Goal: Task Accomplishment & Management: Complete application form

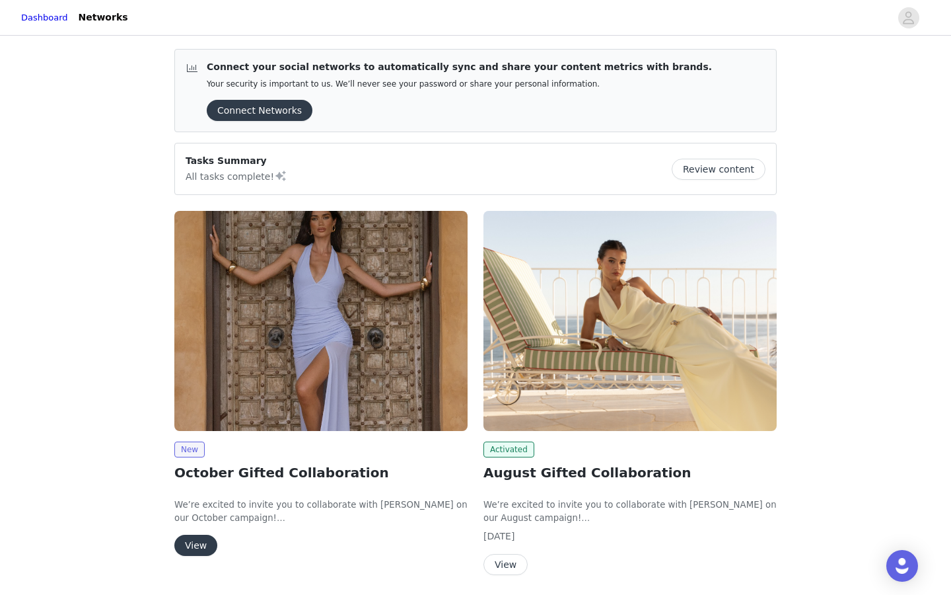
click at [209, 542] on button "View" at bounding box center [195, 544] width 43 height 21
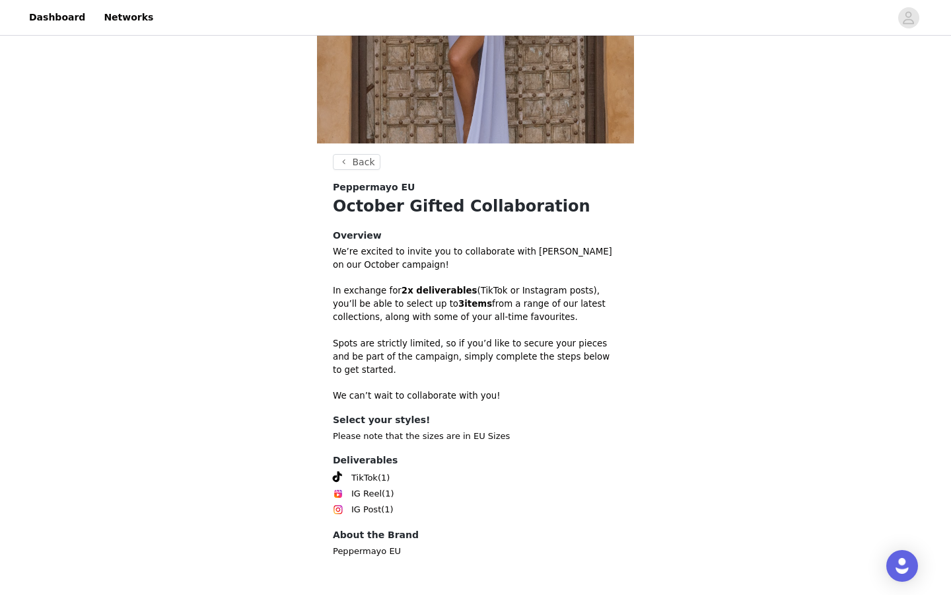
scroll to position [250, 0]
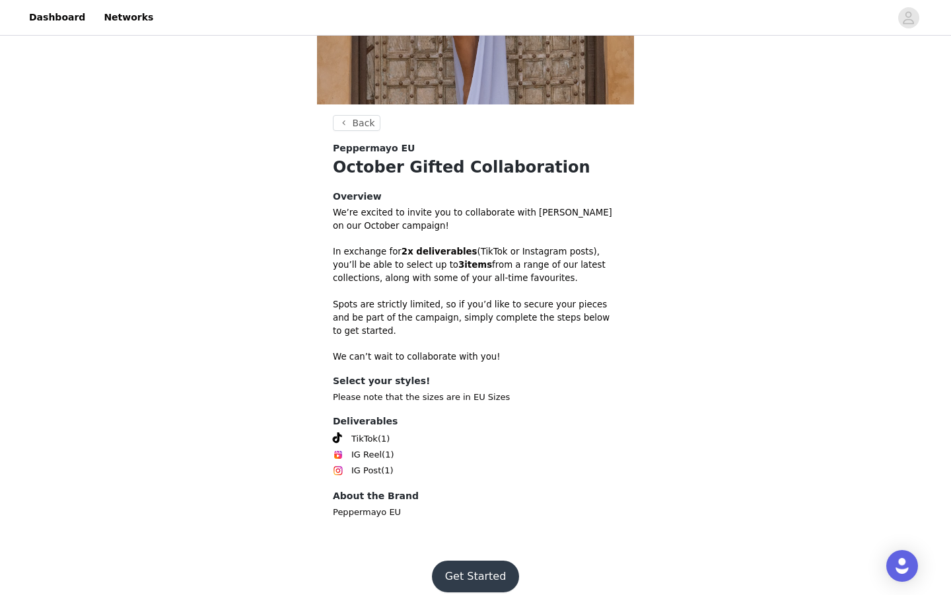
click at [464, 583] on footer "Get Started" at bounding box center [476, 575] width 172 height 63
click at [465, 575] on button "Get Started" at bounding box center [476, 576] width 88 height 32
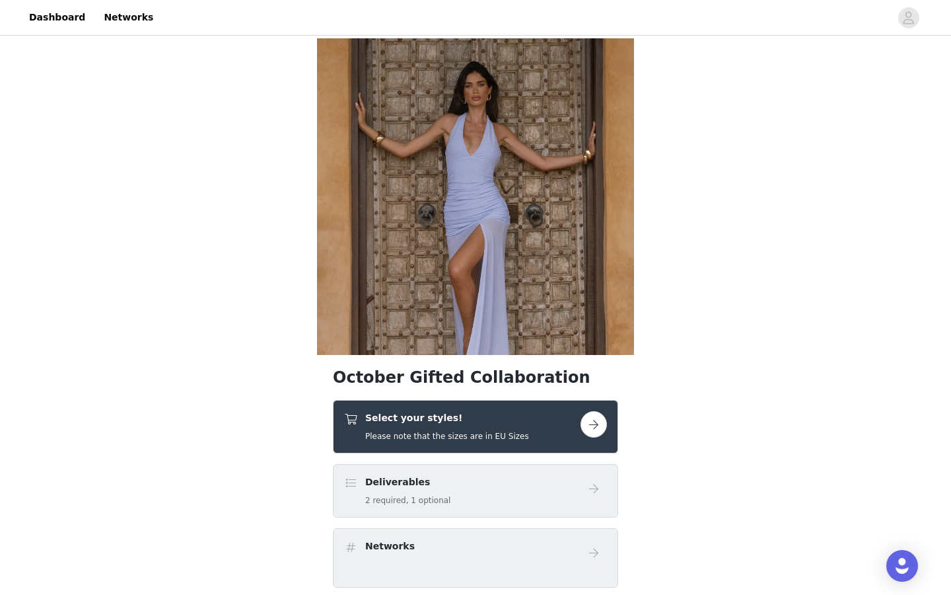
click at [756, 278] on div "October Gifted Collaboration Select your styles! Please note that the sizes are…" at bounding box center [475, 577] width 951 height 1078
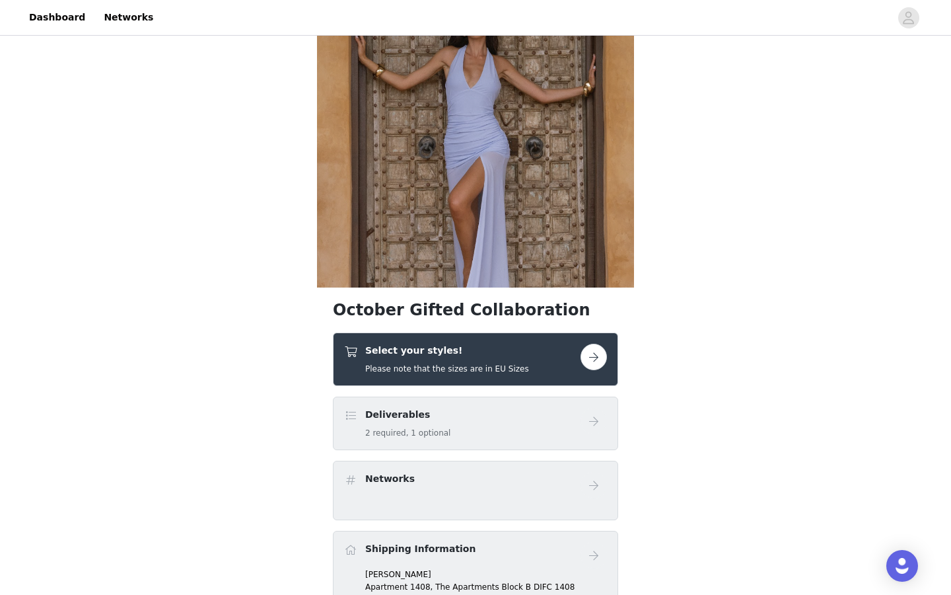
scroll to position [72, 0]
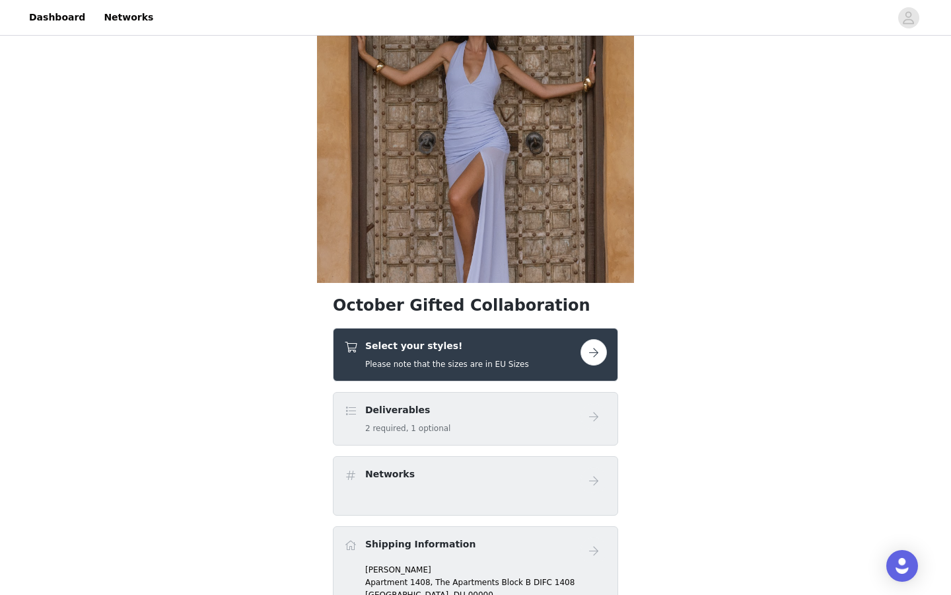
click at [601, 357] on button "button" at bounding box center [594, 352] width 26 height 26
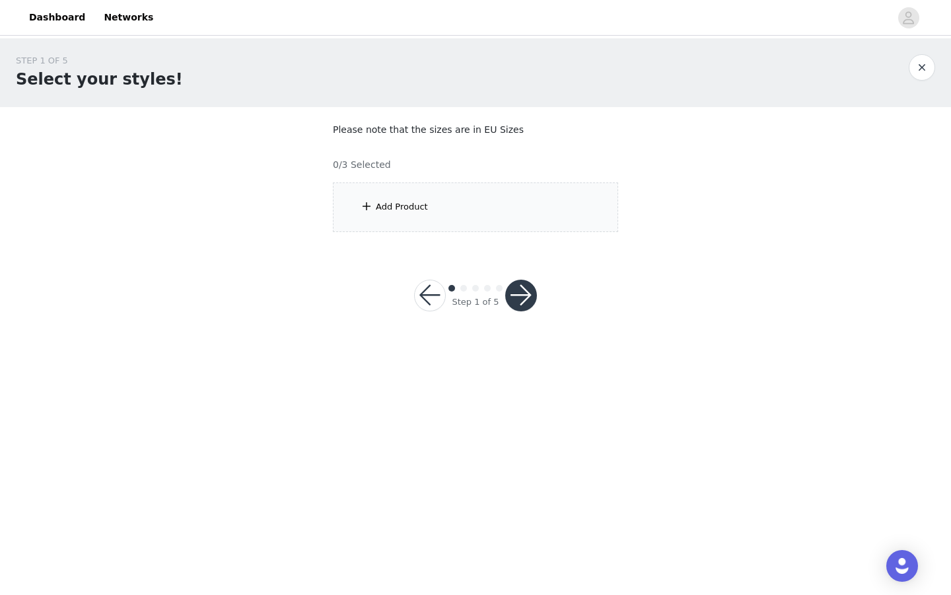
click at [540, 225] on div "Add Product" at bounding box center [475, 207] width 285 height 50
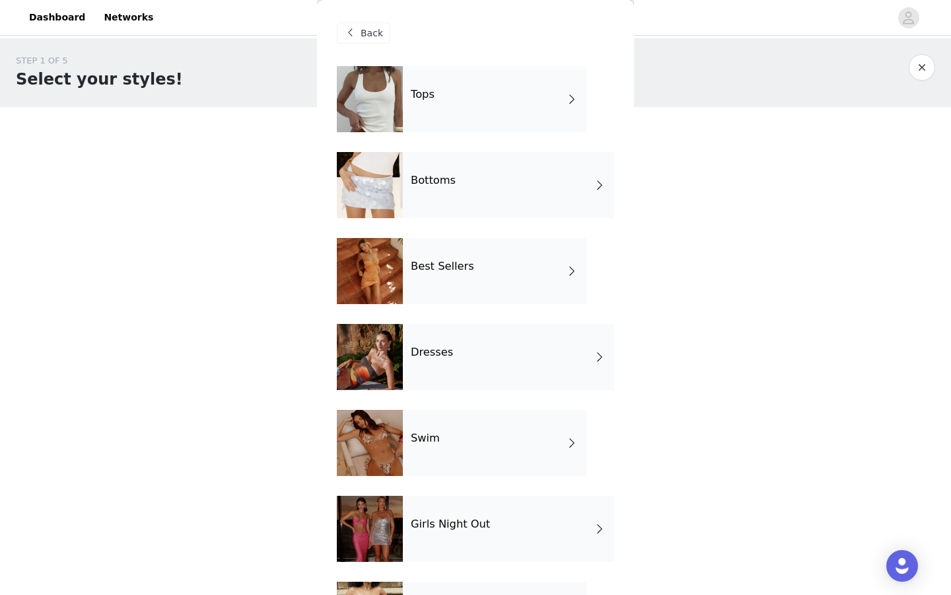
click at [558, 147] on div "Tops Bottoms Best Sellers Dresses Swim Girls Night Out Garden Party Polka Dots" at bounding box center [475, 409] width 277 height 687
click at [559, 123] on div "Tops" at bounding box center [495, 99] width 184 height 66
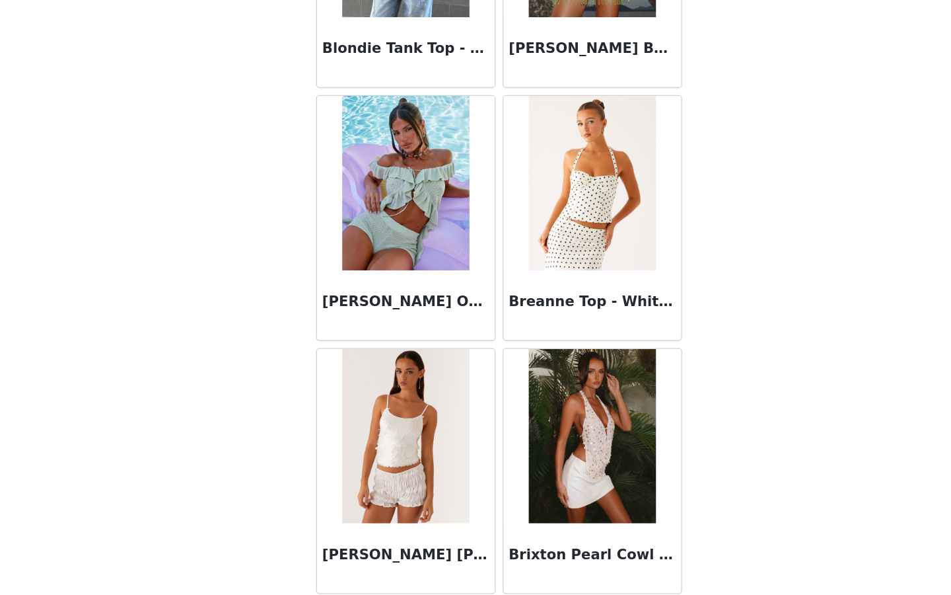
scroll to position [1427, 0]
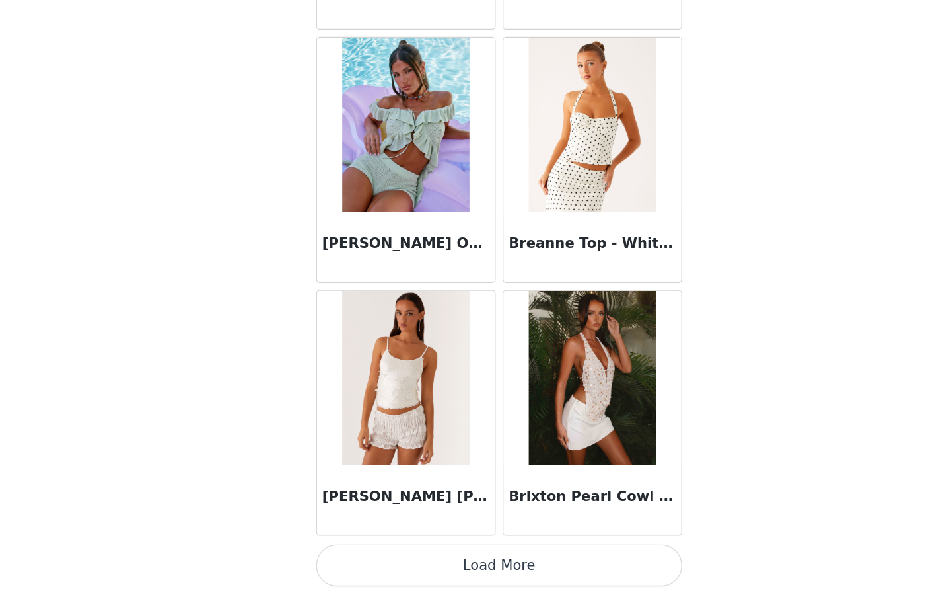
click at [529, 567] on button "Load More" at bounding box center [475, 572] width 277 height 32
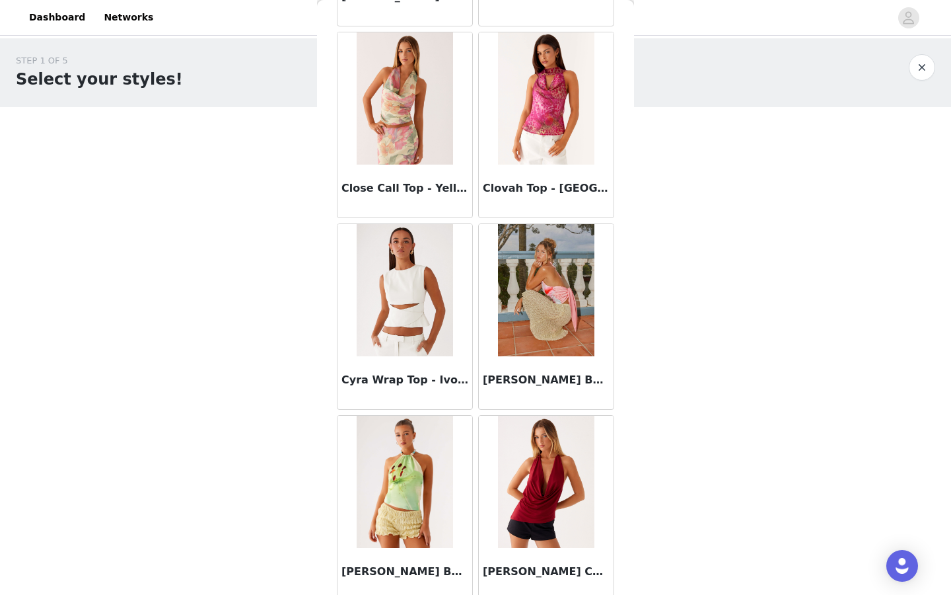
scroll to position [3343, 0]
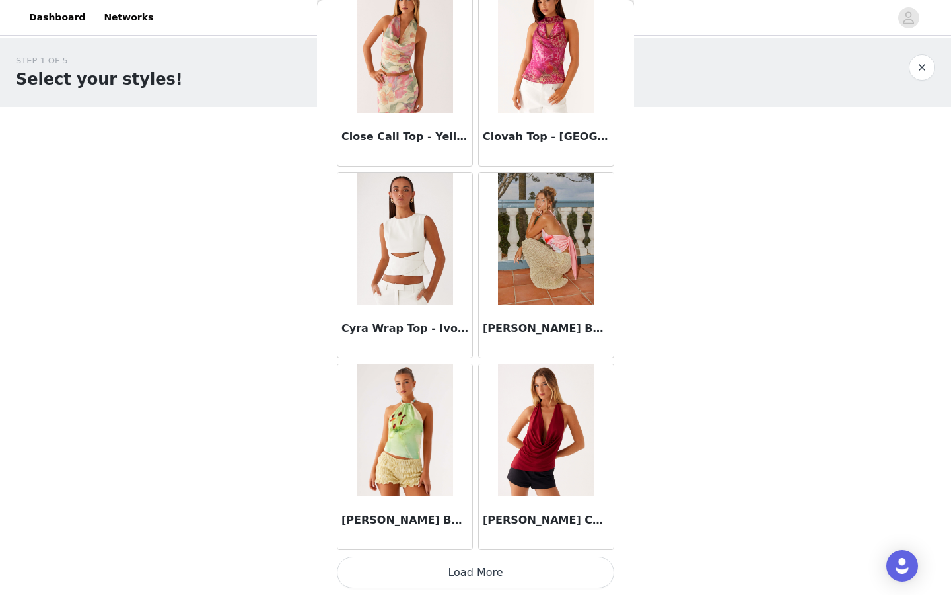
click at [497, 580] on button "Load More" at bounding box center [475, 572] width 277 height 32
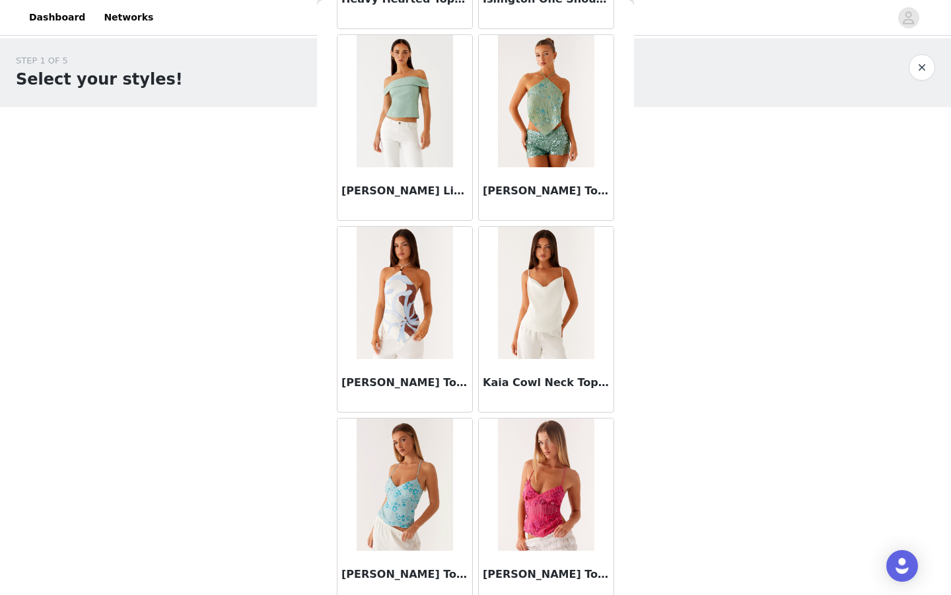
scroll to position [5259, 0]
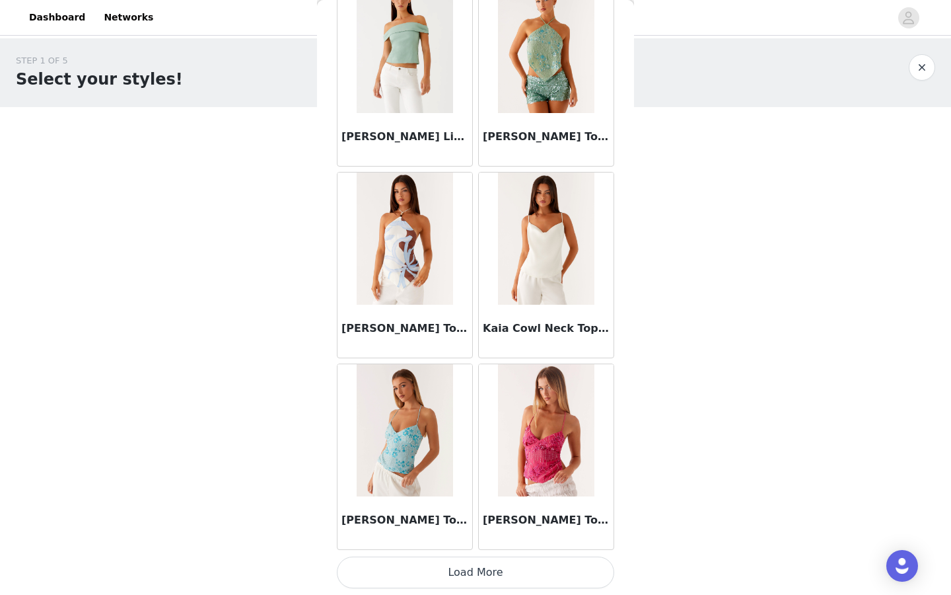
click at [487, 577] on button "Load More" at bounding box center [475, 572] width 277 height 32
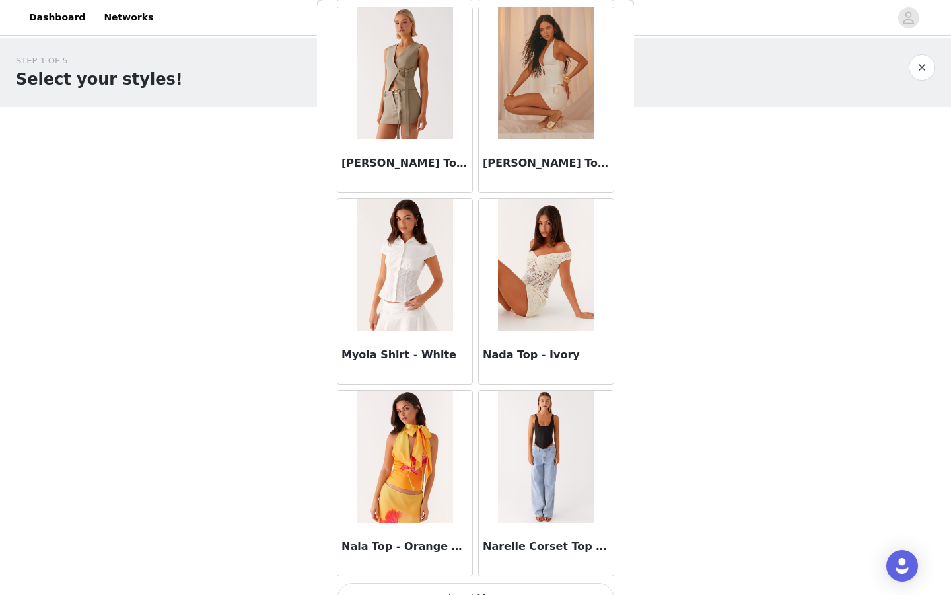
scroll to position [7175, 0]
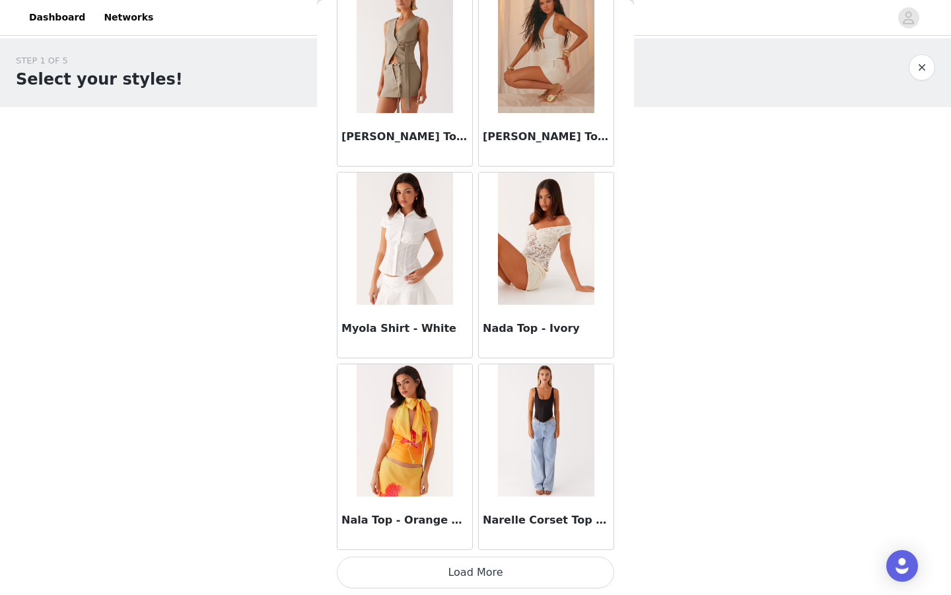
click at [491, 562] on button "Load More" at bounding box center [475, 572] width 277 height 32
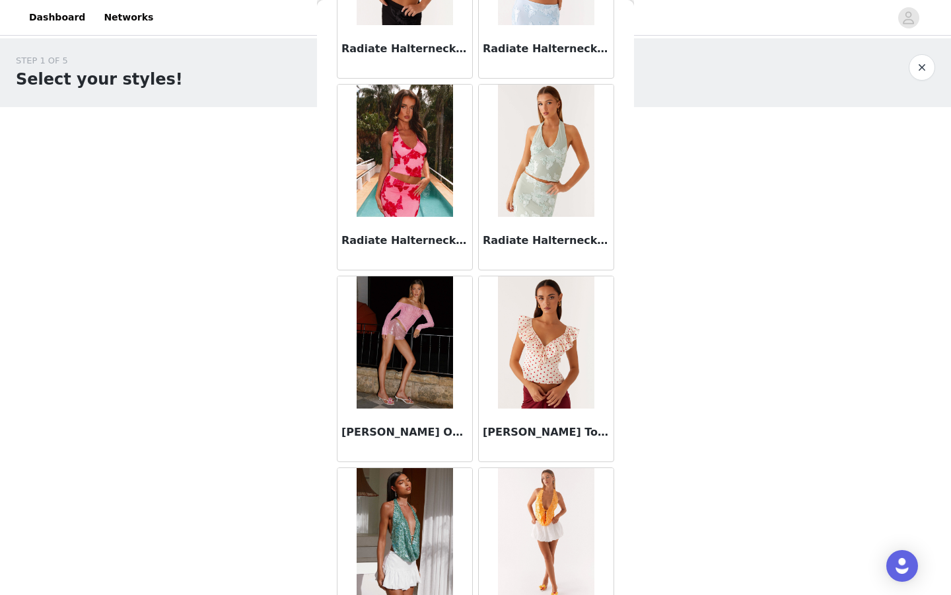
scroll to position [9090, 0]
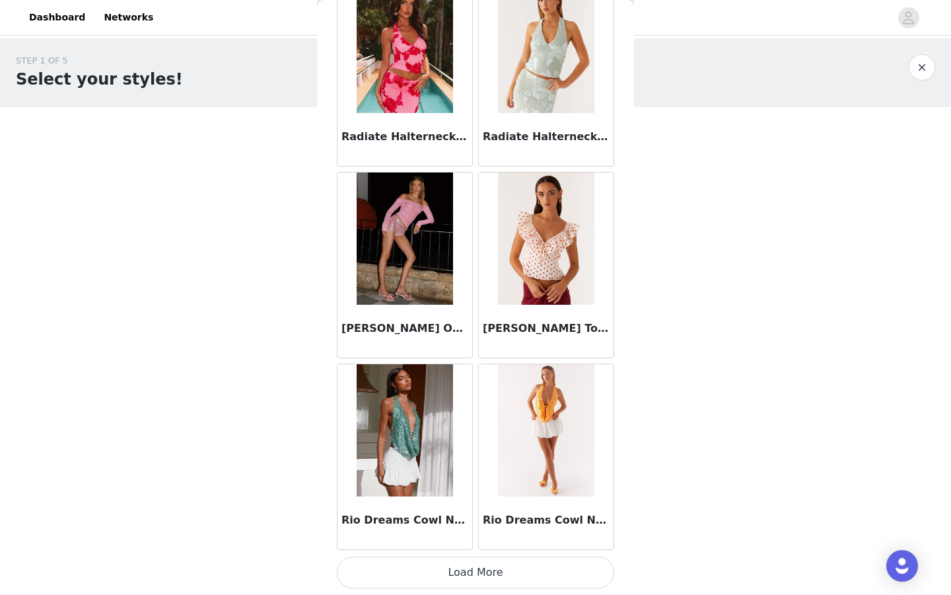
click at [503, 567] on button "Load More" at bounding box center [475, 572] width 277 height 32
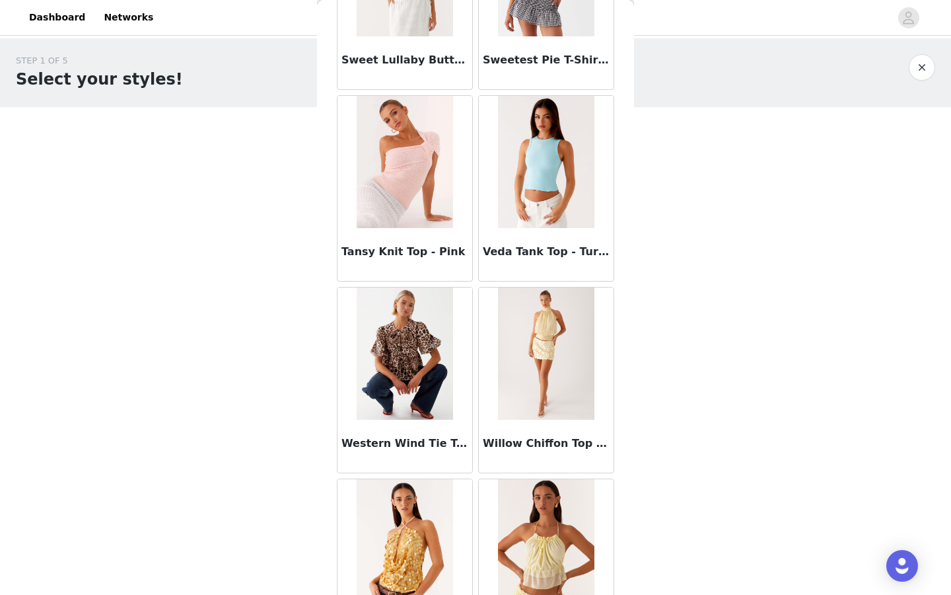
scroll to position [10988, 0]
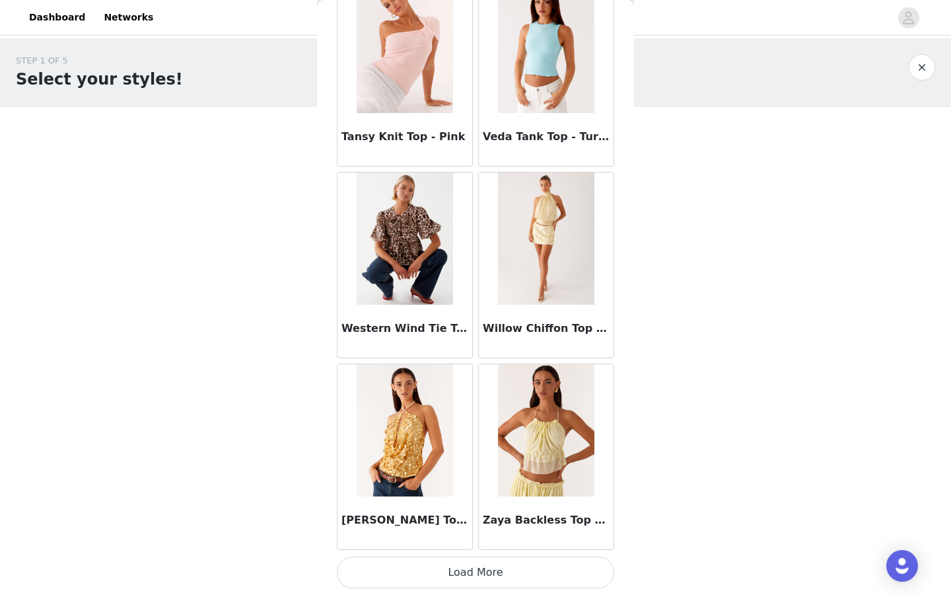
click at [487, 571] on button "Load More" at bounding box center [475, 572] width 277 height 32
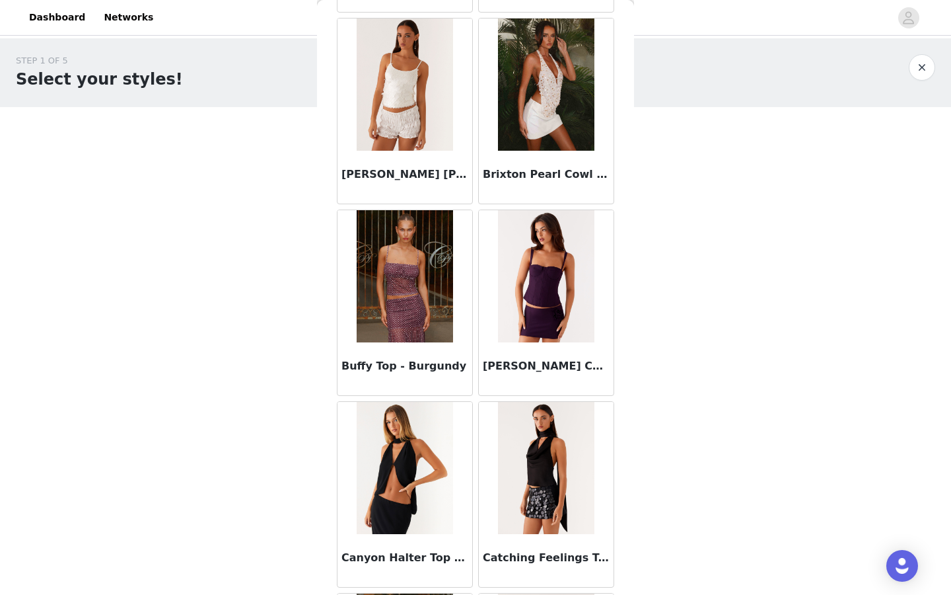
scroll to position [0, 0]
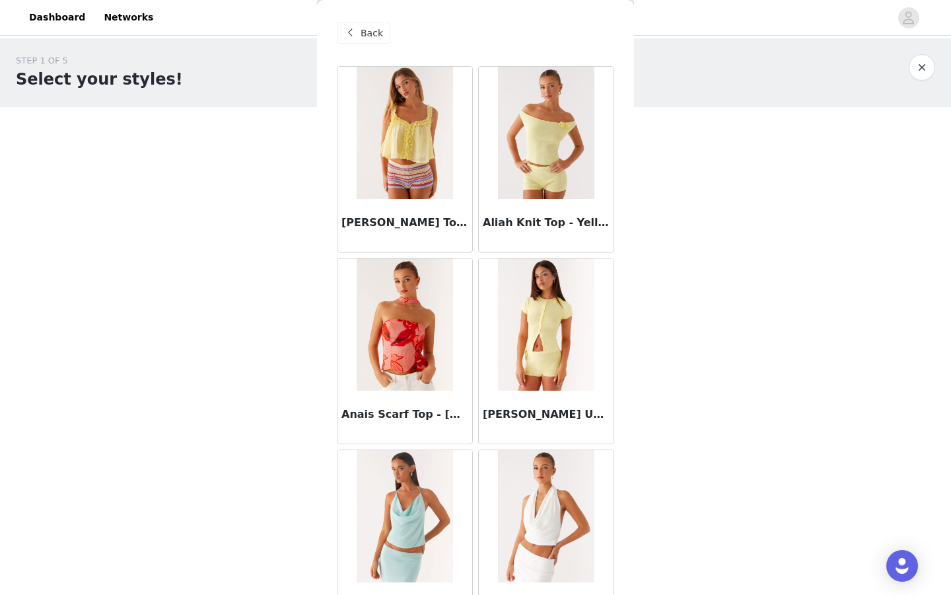
click at [385, 31] on div "Back" at bounding box center [364, 32] width 54 height 21
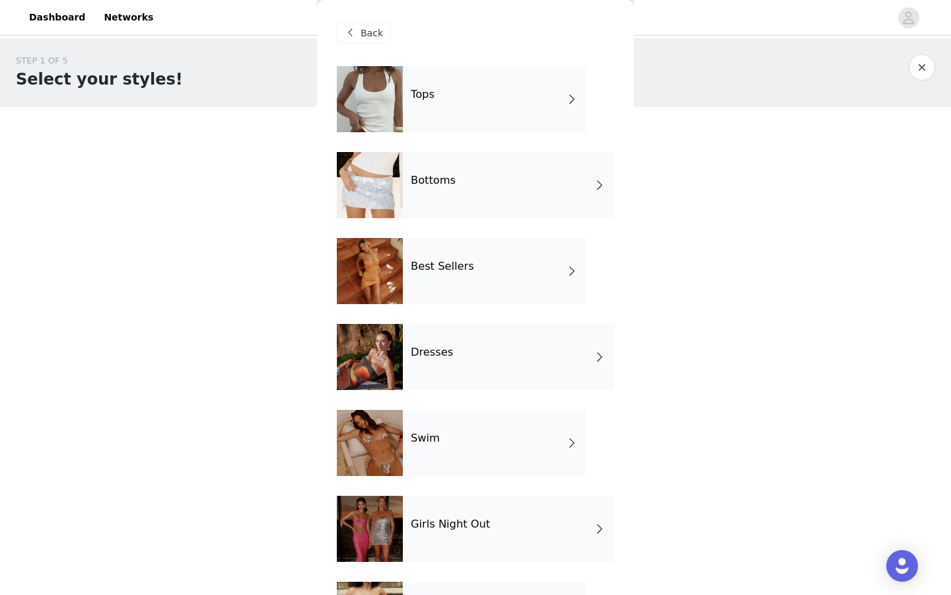
click at [476, 182] on div "Bottoms" at bounding box center [508, 185] width 211 height 66
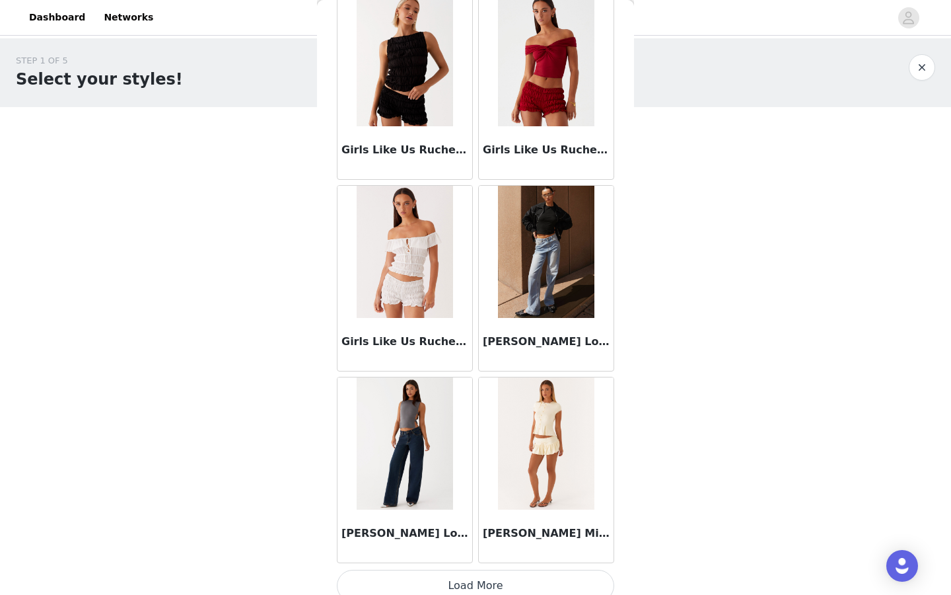
scroll to position [1427, 0]
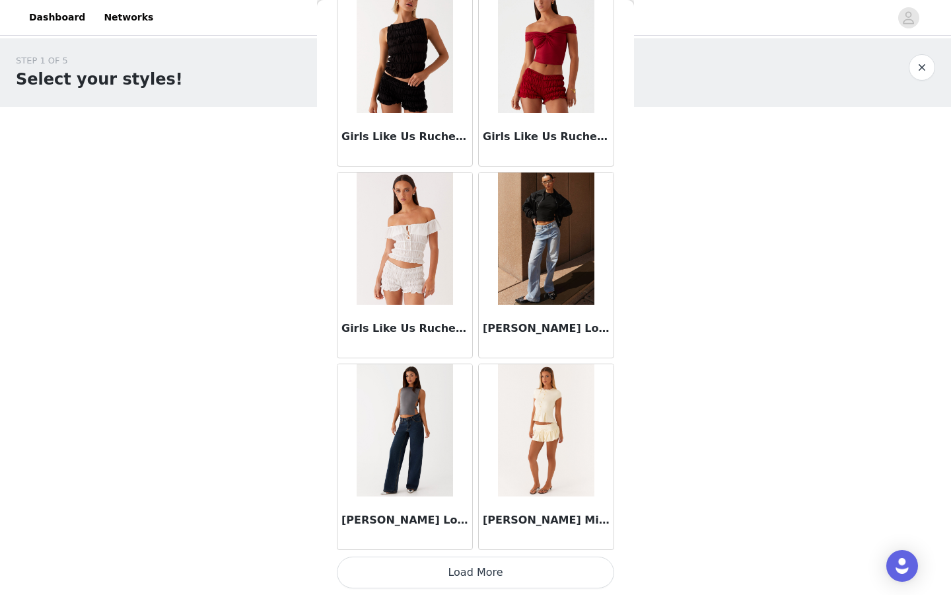
click at [454, 579] on button "Load More" at bounding box center [475, 572] width 277 height 32
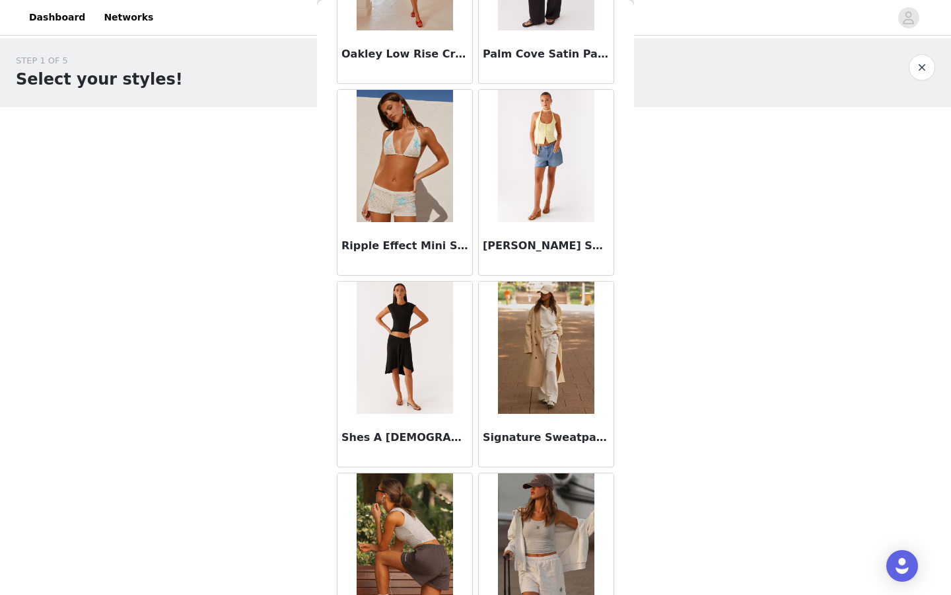
scroll to position [3343, 0]
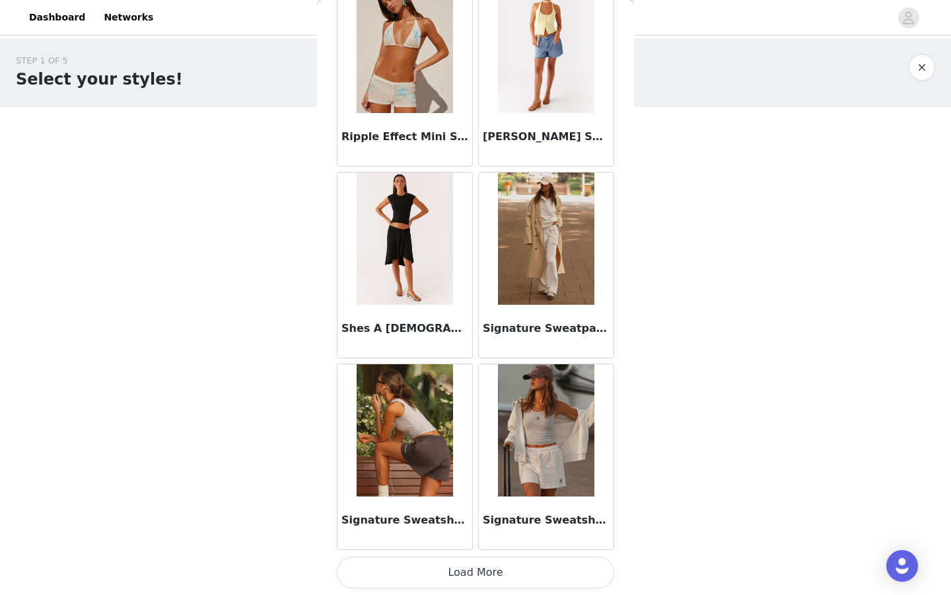
click at [430, 568] on button "Load More" at bounding box center [475, 572] width 277 height 32
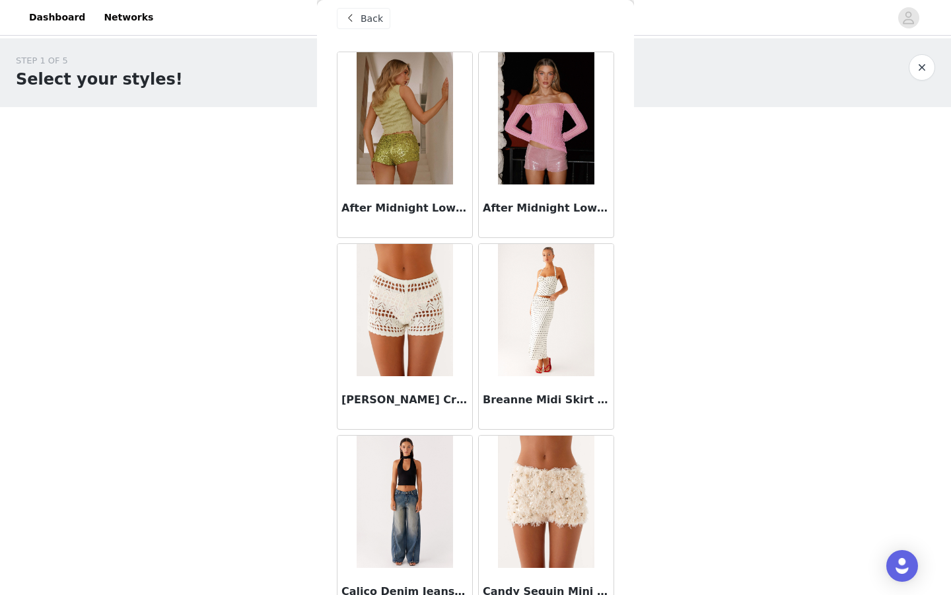
scroll to position [0, 0]
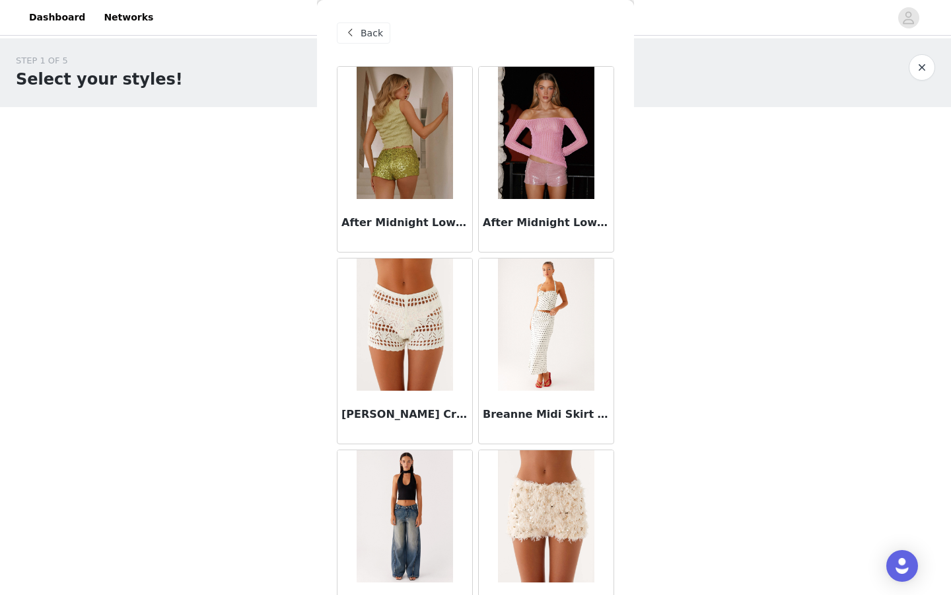
click at [361, 26] on span "Back" at bounding box center [372, 33] width 22 height 14
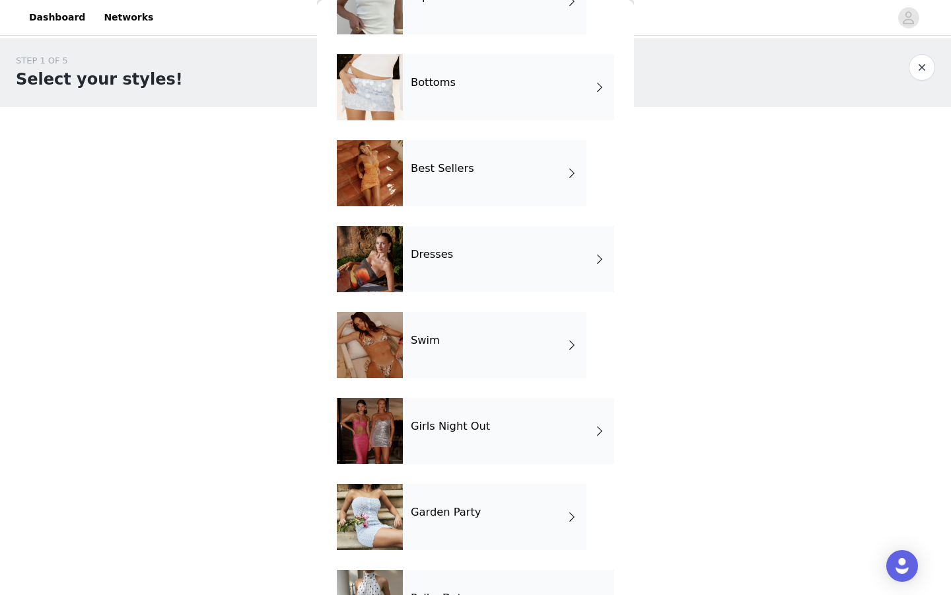
scroll to position [159, 0]
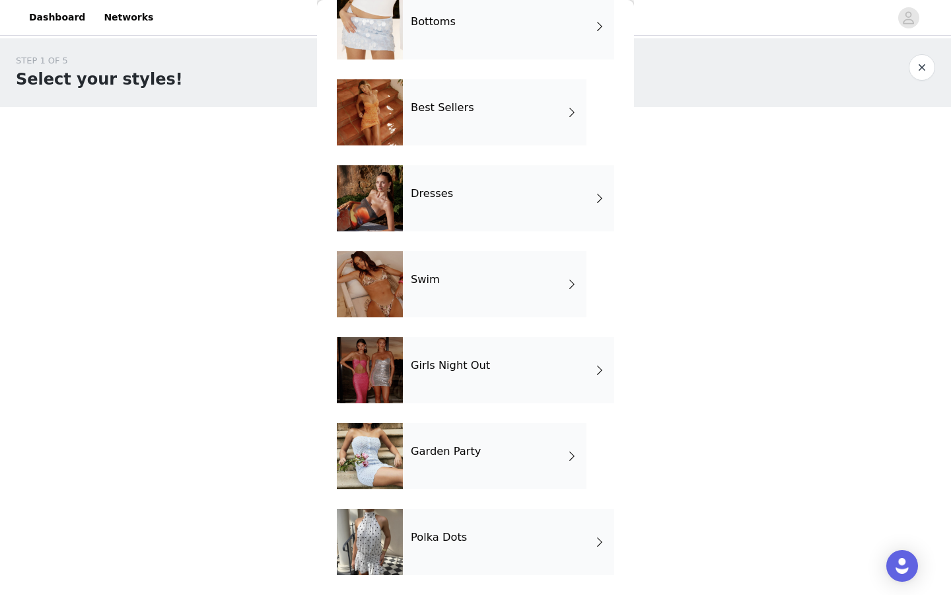
click at [488, 203] on div "Dresses" at bounding box center [508, 198] width 211 height 66
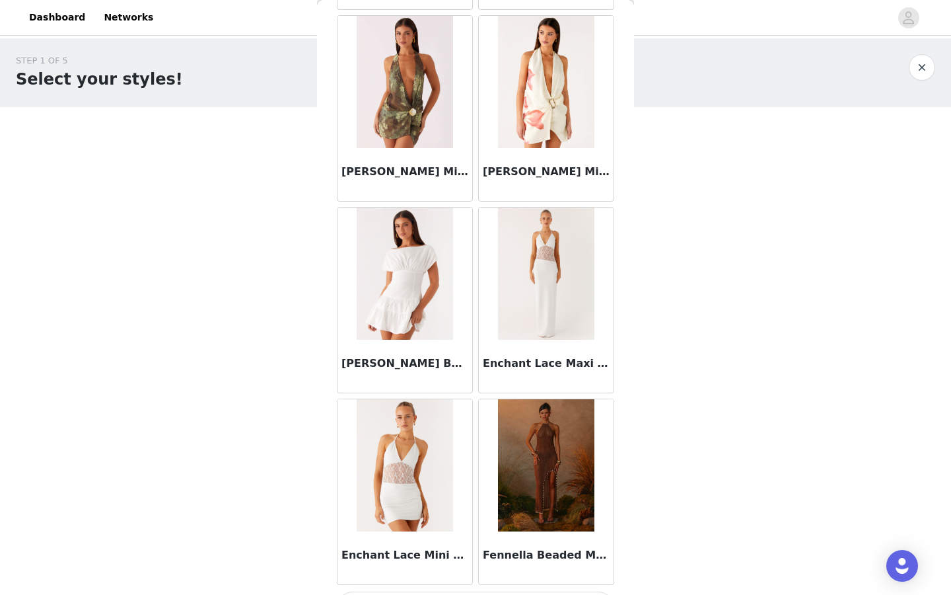
scroll to position [1427, 0]
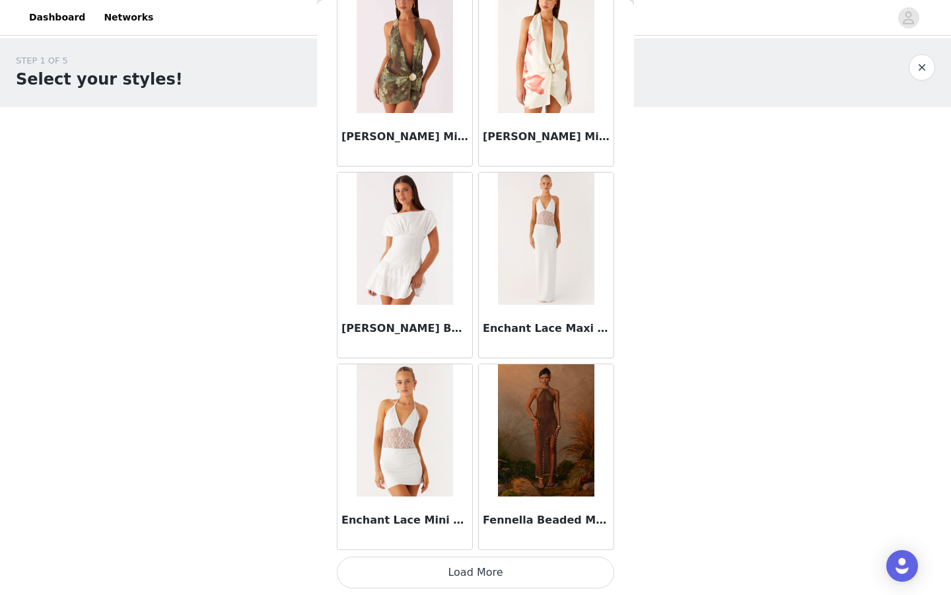
click at [497, 546] on div "Fennella Beaded Maxi Dress - Chocolate" at bounding box center [546, 522] width 135 height 53
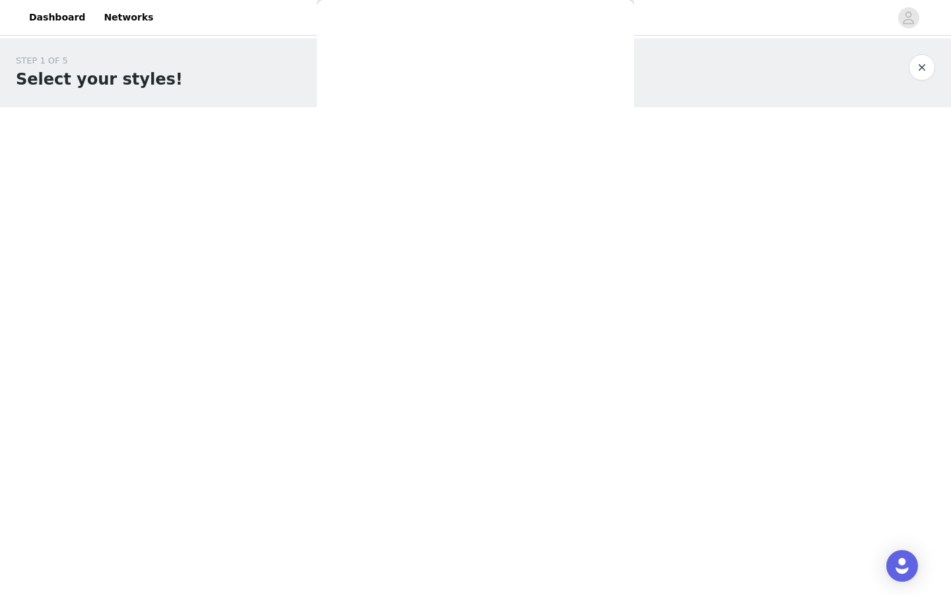
scroll to position [0, 0]
click at [367, 34] on span "Back" at bounding box center [372, 33] width 22 height 14
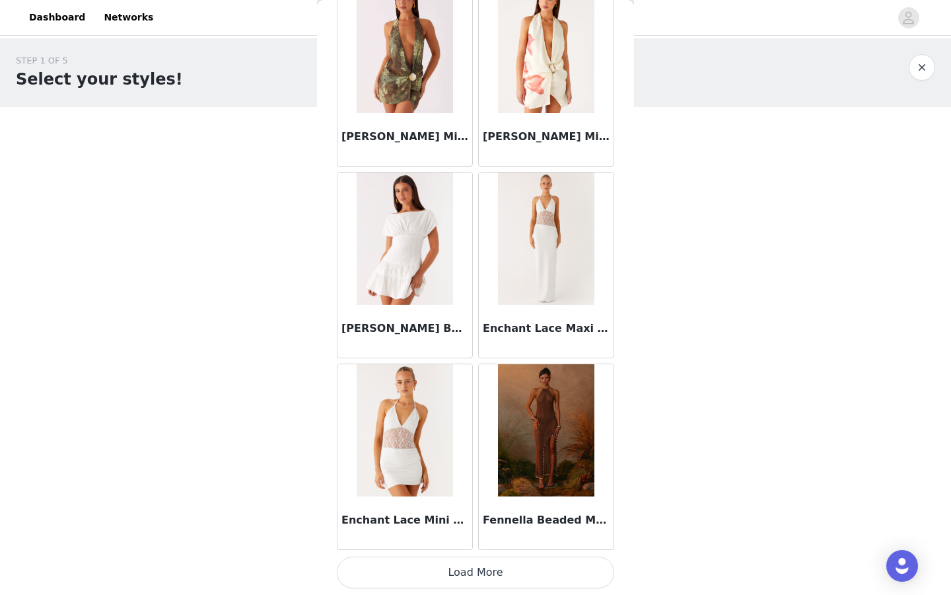
click at [507, 562] on button "Load More" at bounding box center [475, 572] width 277 height 32
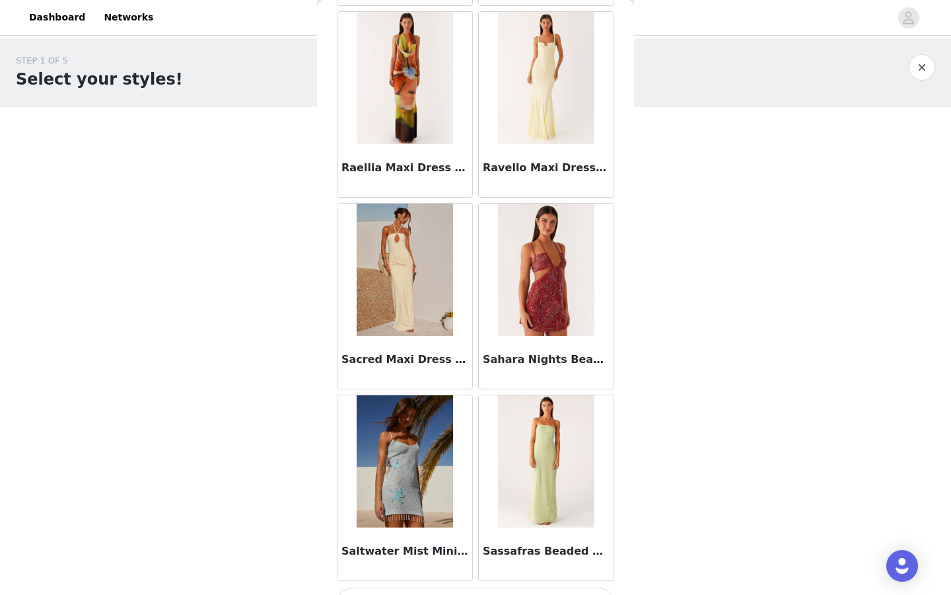
scroll to position [3343, 0]
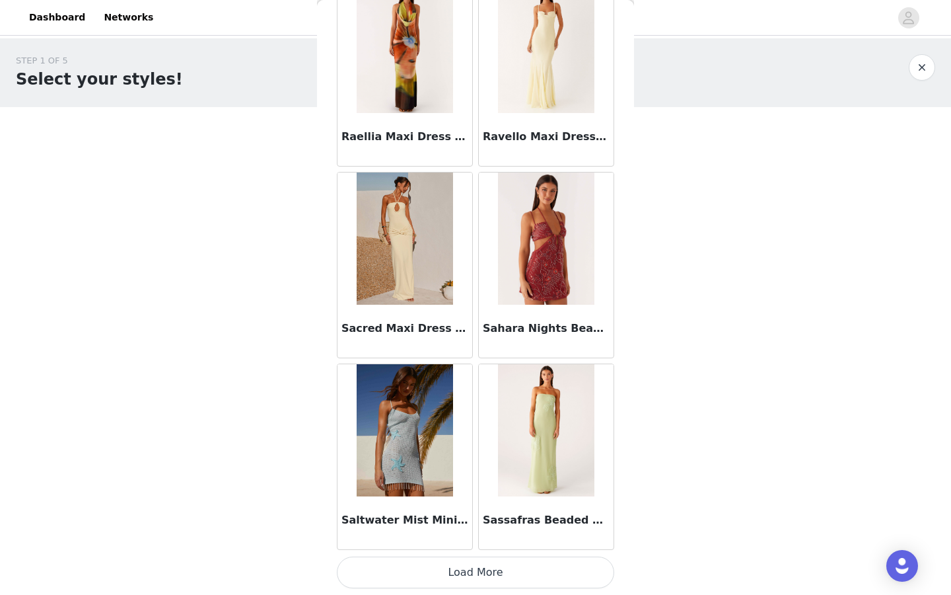
click at [507, 569] on button "Load More" at bounding box center [475, 572] width 277 height 32
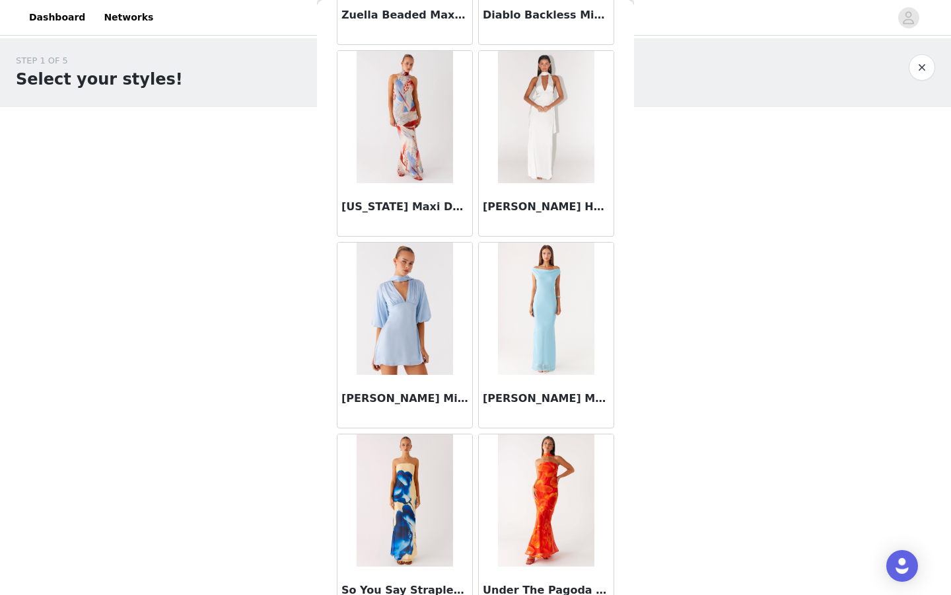
scroll to position [5259, 0]
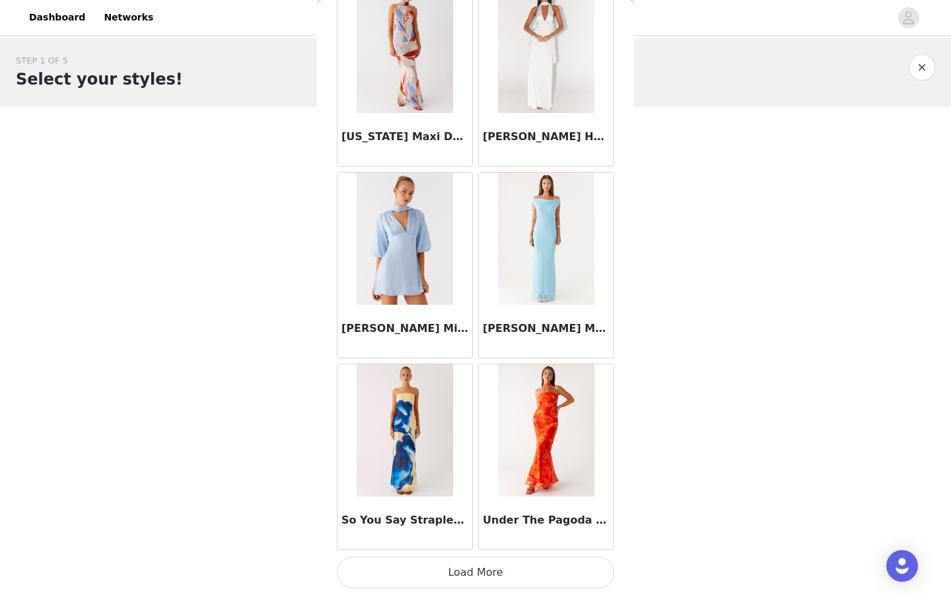
click at [505, 569] on button "Load More" at bounding box center [475, 572] width 277 height 32
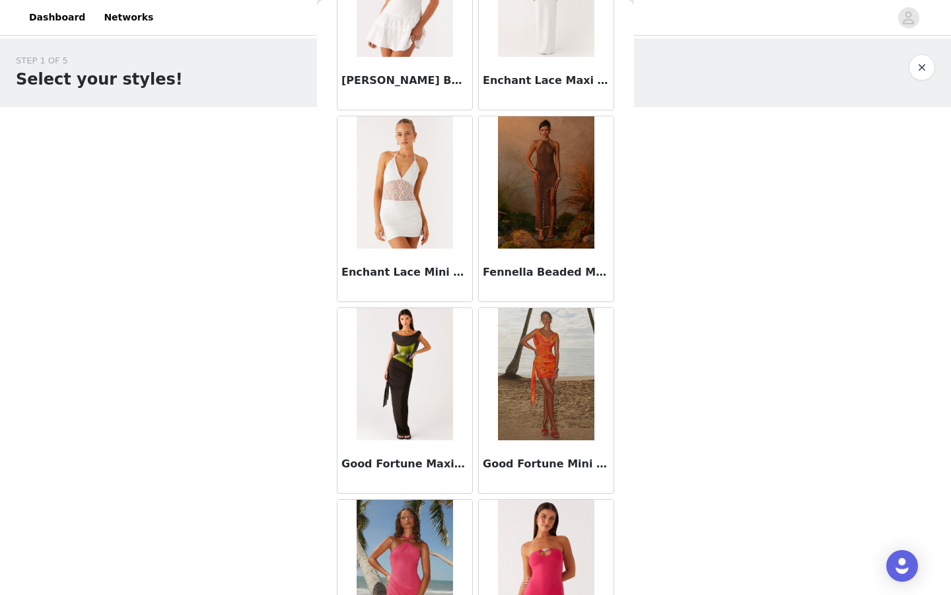
scroll to position [0, 0]
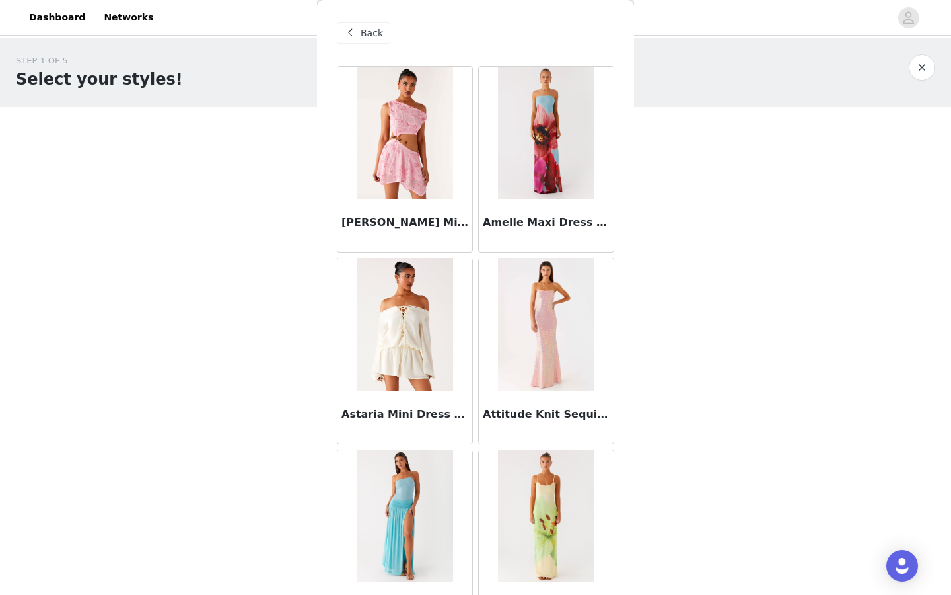
click at [364, 32] on span "Back" at bounding box center [372, 33] width 22 height 14
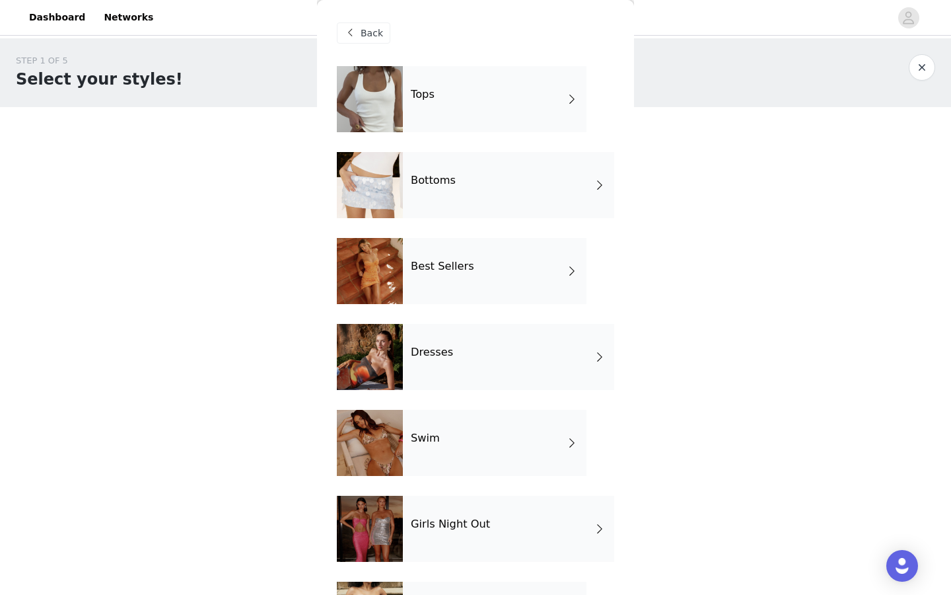
scroll to position [159, 0]
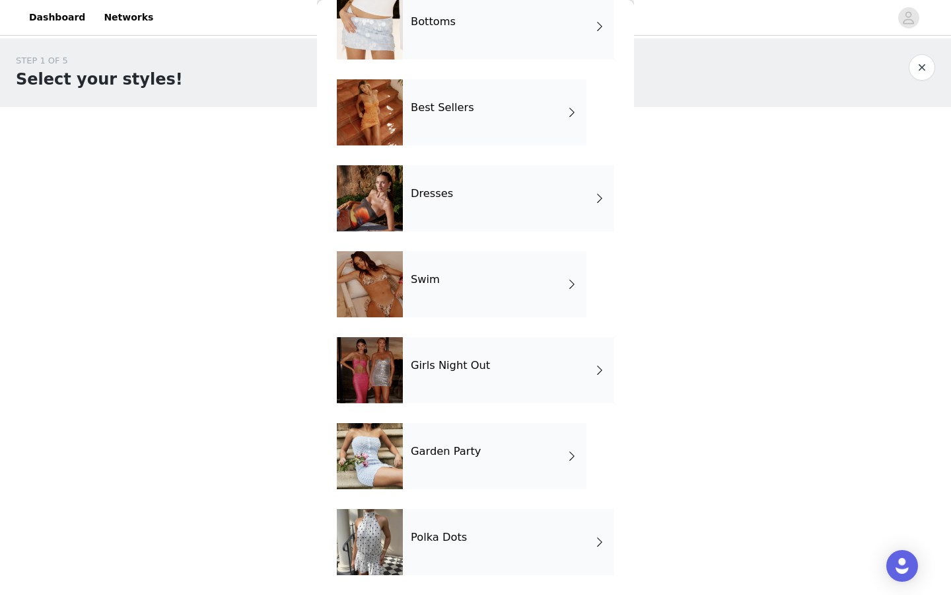
click at [467, 556] on div "Polka Dots" at bounding box center [508, 542] width 211 height 66
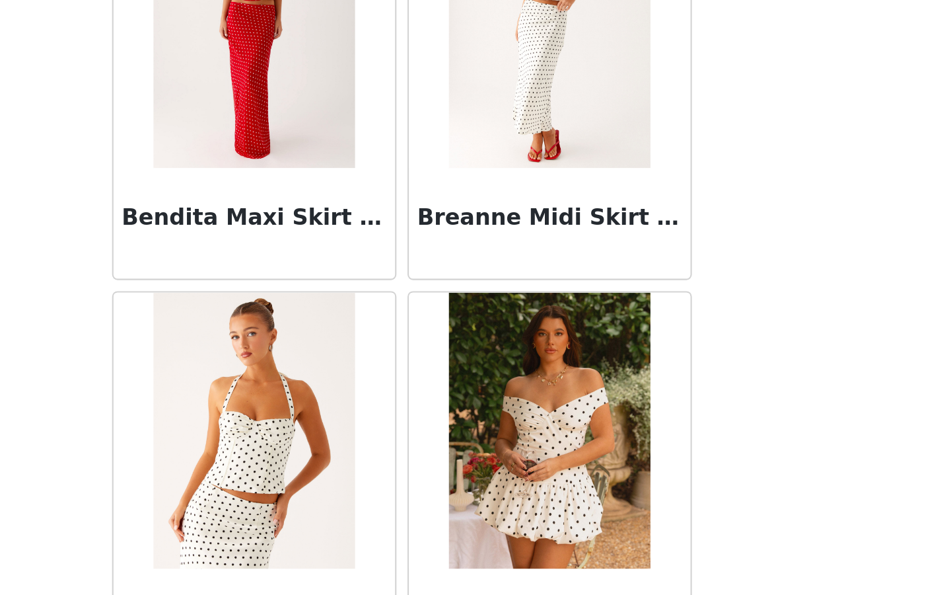
scroll to position [0, 0]
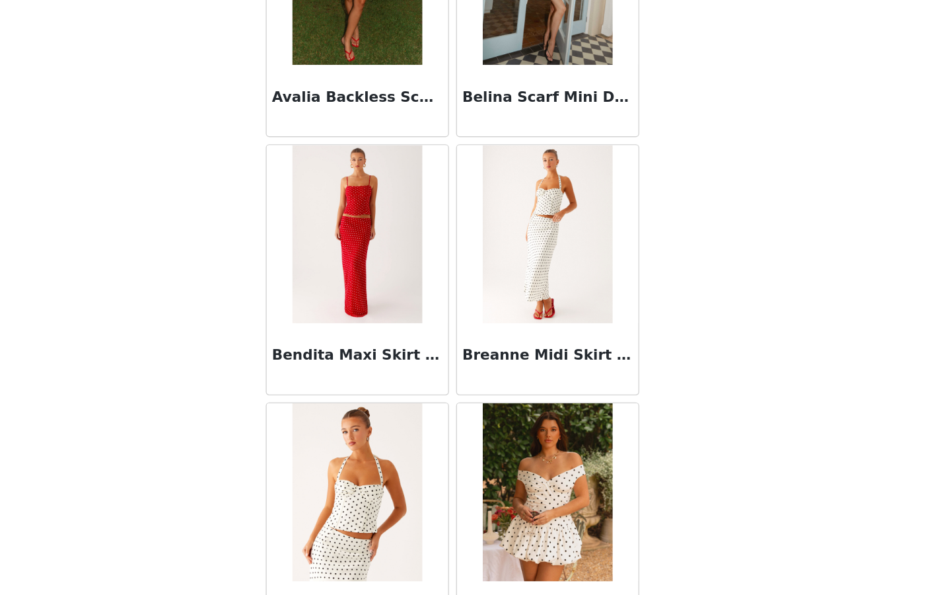
click at [538, 330] on img at bounding box center [546, 324] width 96 height 132
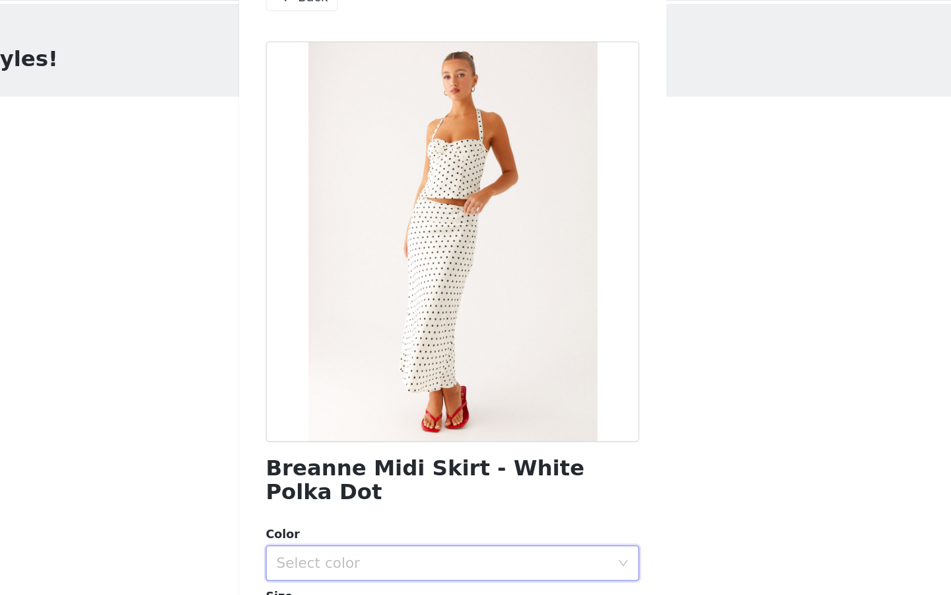
click at [473, 443] on div "Select color" at bounding box center [471, 453] width 253 height 25
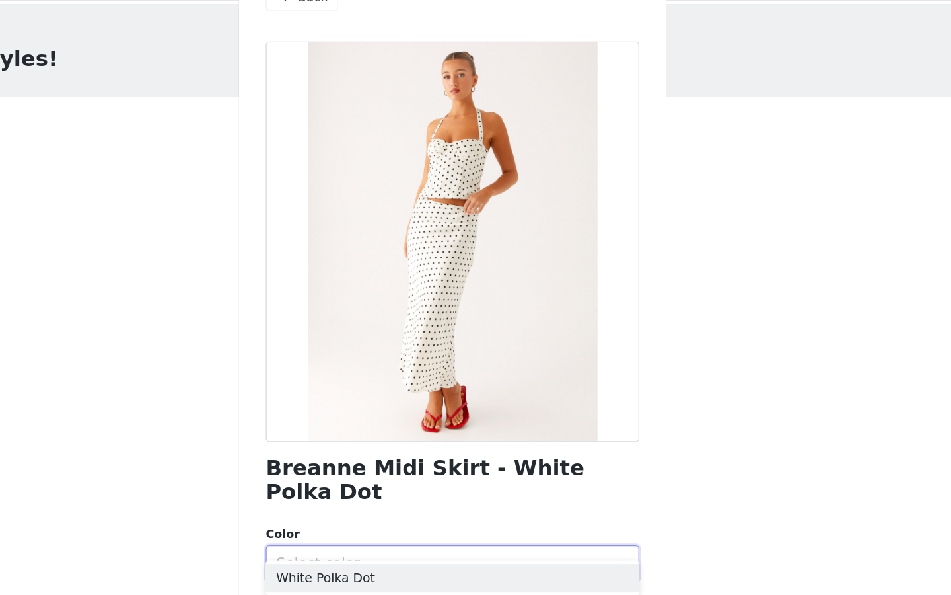
scroll to position [116, 0]
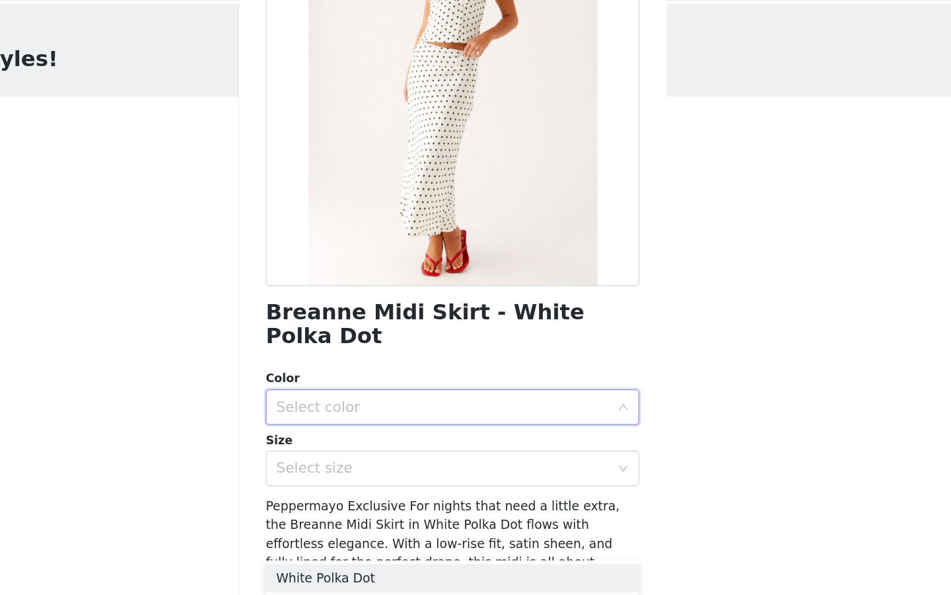
click at [451, 331] on div "Select color" at bounding box center [471, 337] width 253 height 25
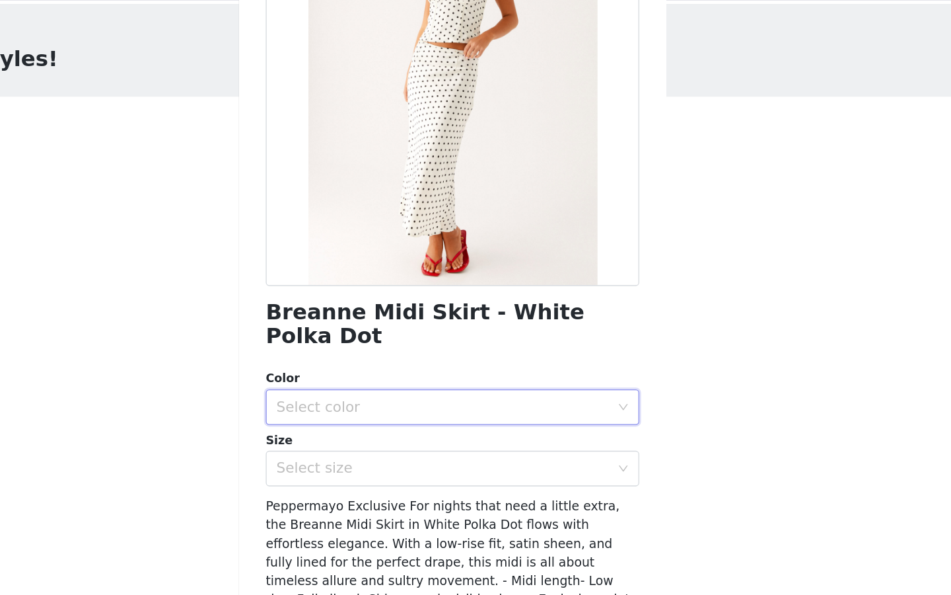
click at [451, 331] on div "Select color" at bounding box center [468, 337] width 247 height 13
click at [448, 340] on li "White Polka Dot" at bounding box center [475, 348] width 277 height 21
click at [448, 377] on div "Select size" at bounding box center [468, 383] width 247 height 13
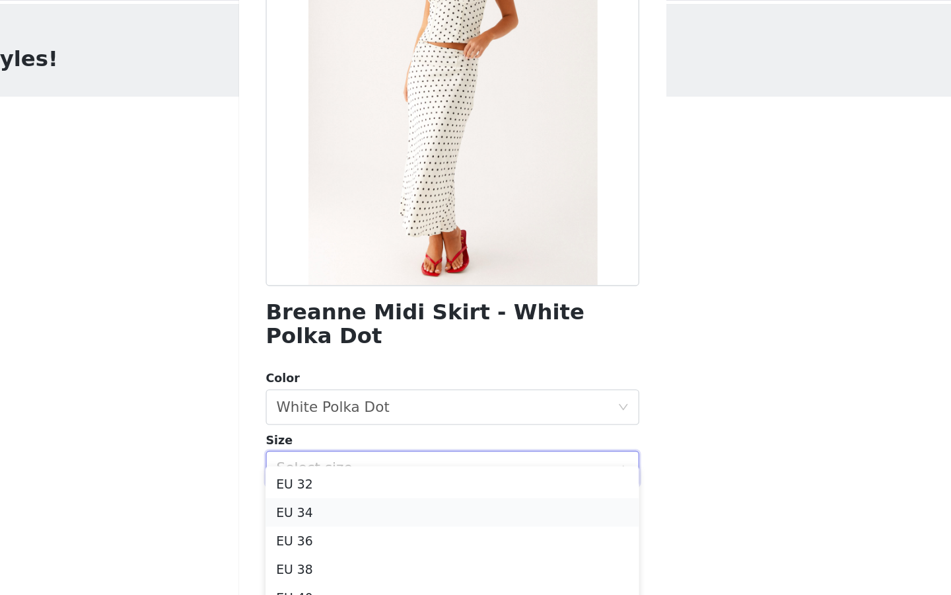
click at [444, 408] on li "EU 34" at bounding box center [475, 415] width 277 height 21
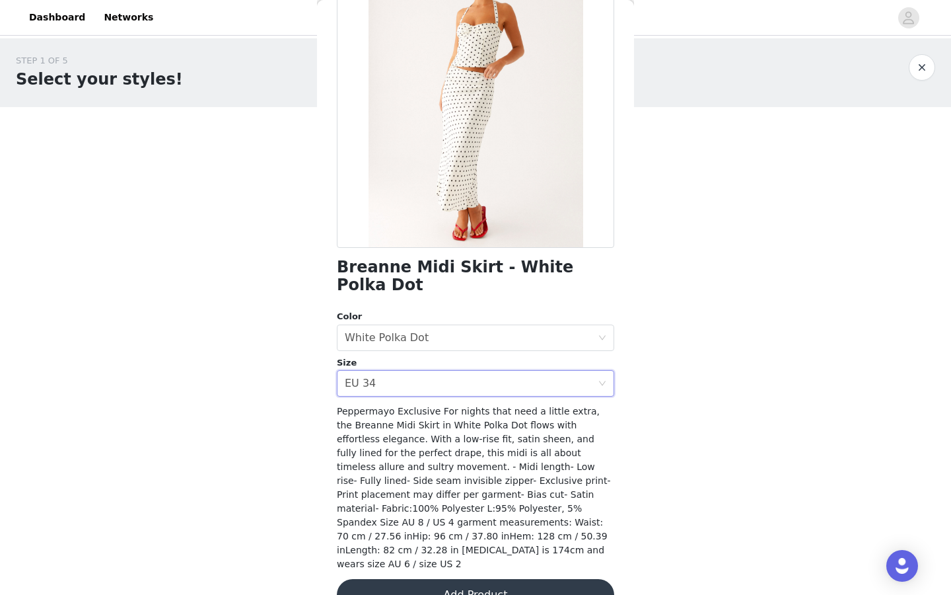
click at [519, 579] on button "Add Product" at bounding box center [475, 595] width 277 height 32
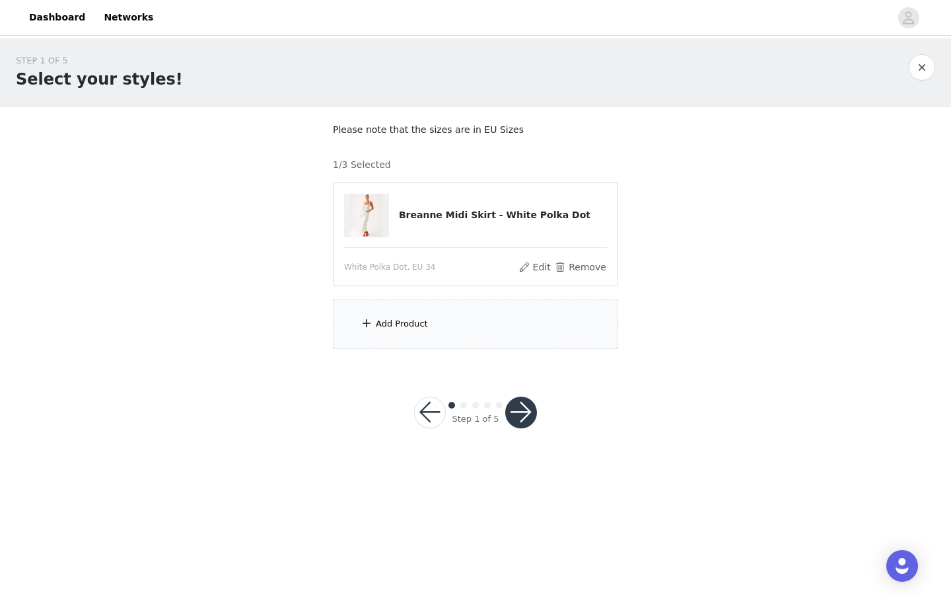
click at [412, 322] on div "Add Product" at bounding box center [402, 323] width 52 height 13
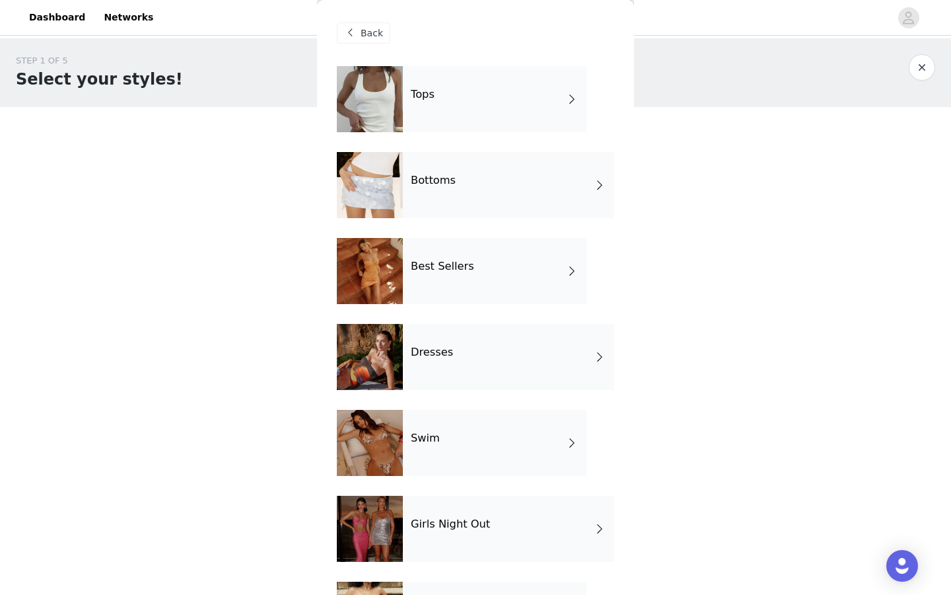
scroll to position [159, 0]
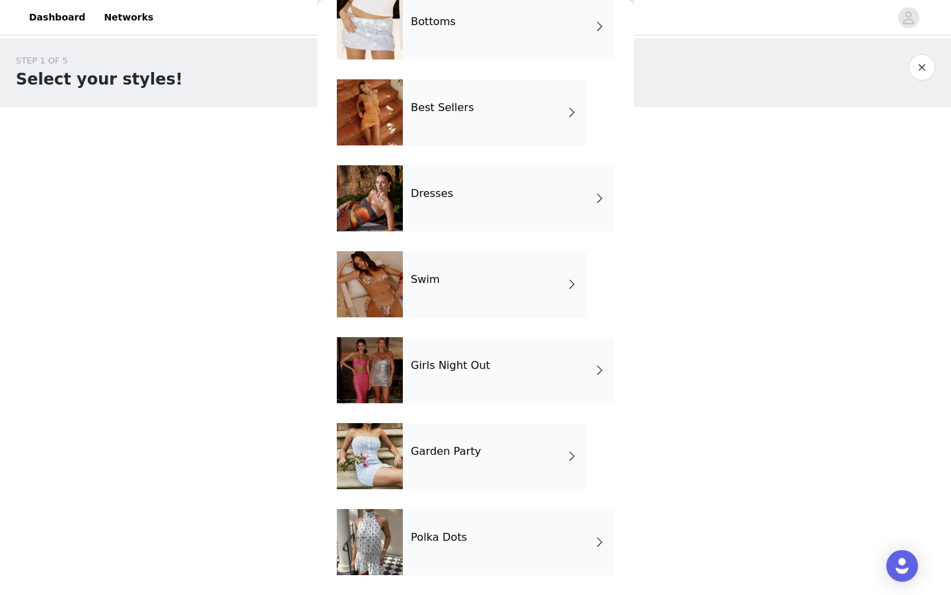
click at [502, 567] on div "Polka Dots" at bounding box center [508, 542] width 211 height 66
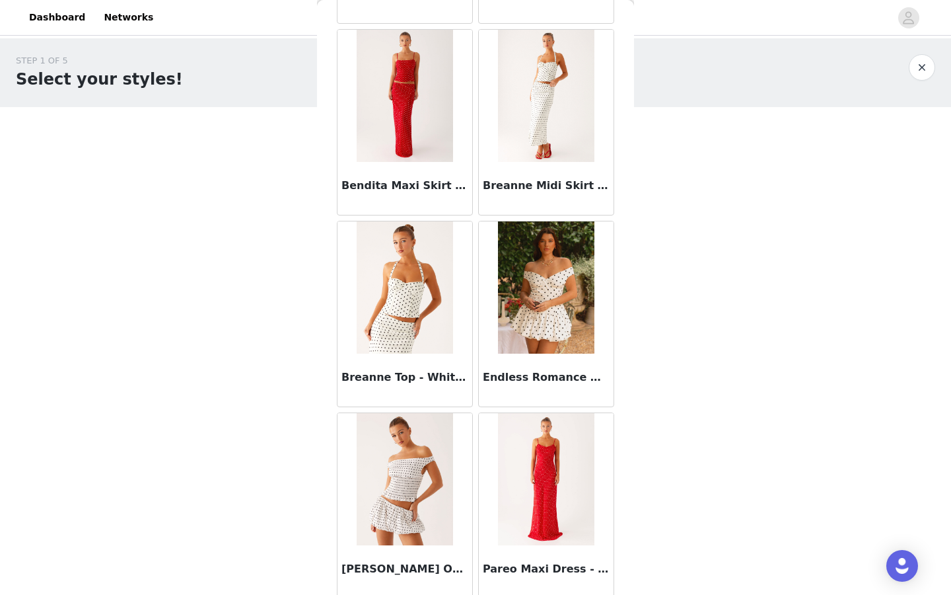
scroll to position [234, 0]
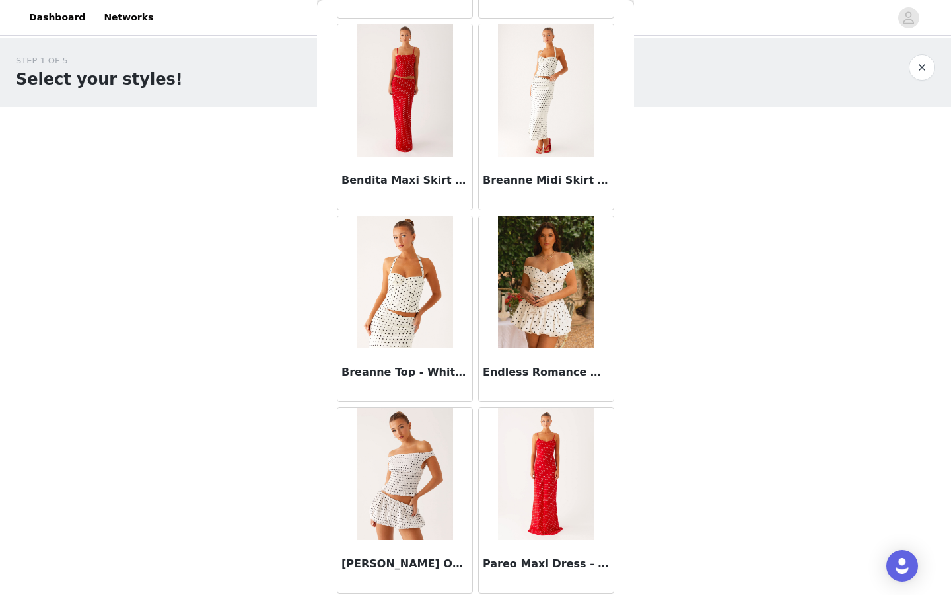
click at [400, 279] on img at bounding box center [405, 282] width 96 height 132
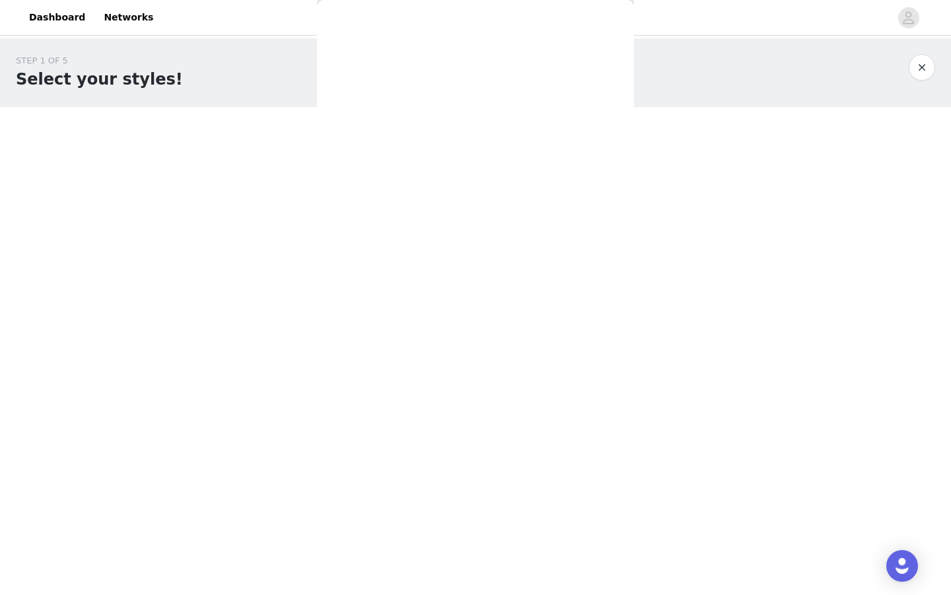
scroll to position [0, 0]
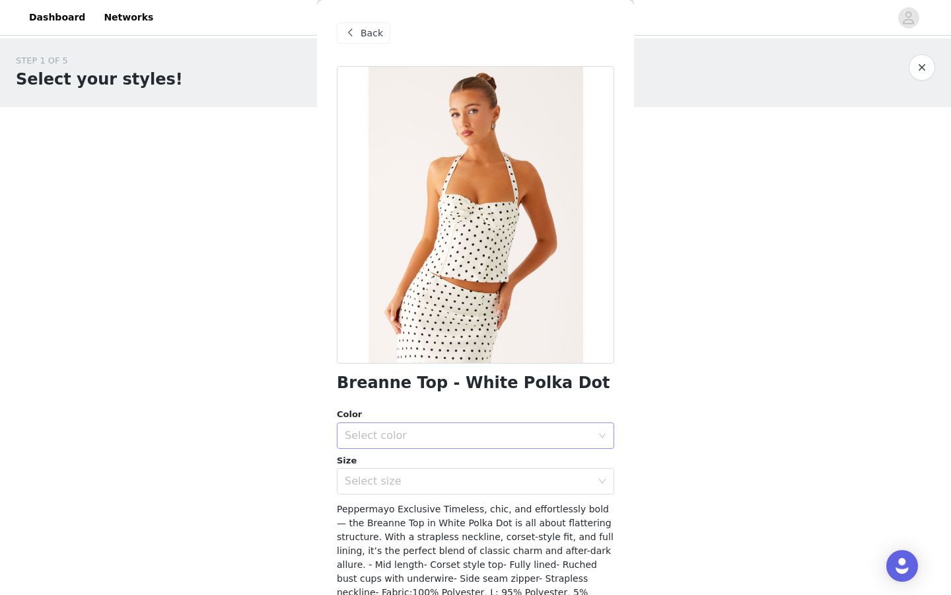
click at [448, 434] on div "Select color" at bounding box center [468, 435] width 247 height 13
click at [437, 455] on li "White Polka Dot" at bounding box center [475, 464] width 277 height 21
click at [441, 470] on div "Select size" at bounding box center [471, 480] width 253 height 25
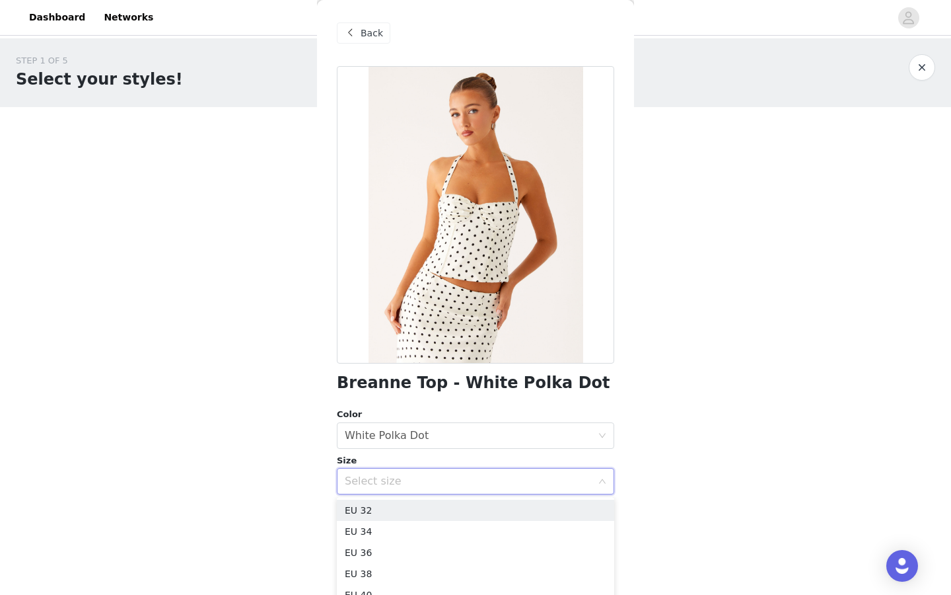
click at [441, 479] on div "Select size" at bounding box center [468, 480] width 247 height 13
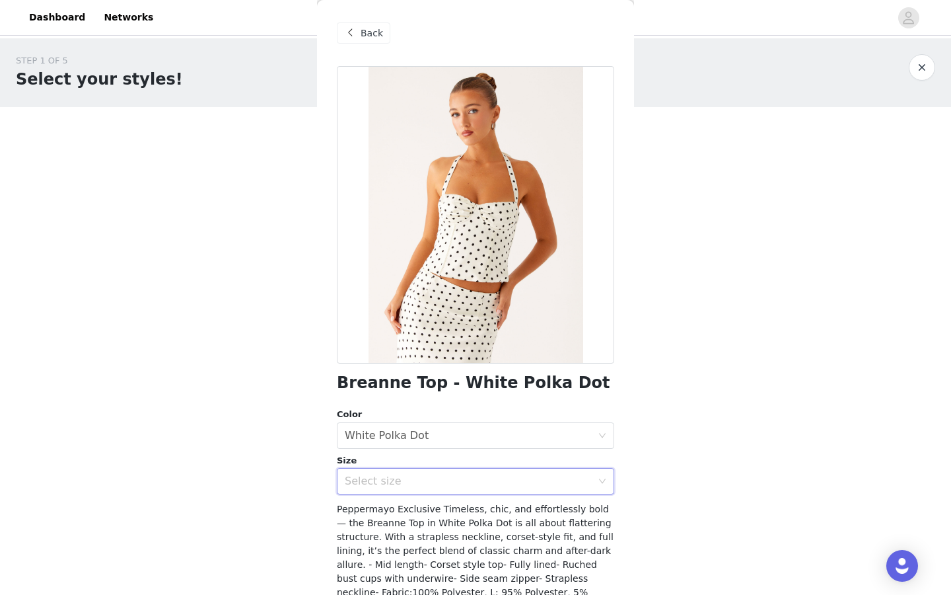
click at [423, 478] on div "Select size" at bounding box center [468, 480] width 247 height 13
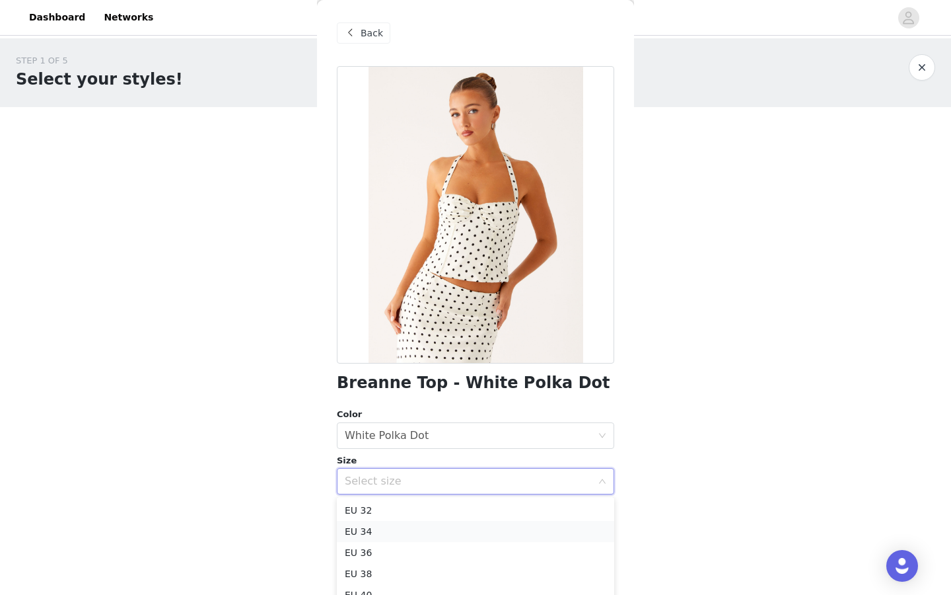
click at [420, 531] on li "EU 34" at bounding box center [475, 531] width 277 height 21
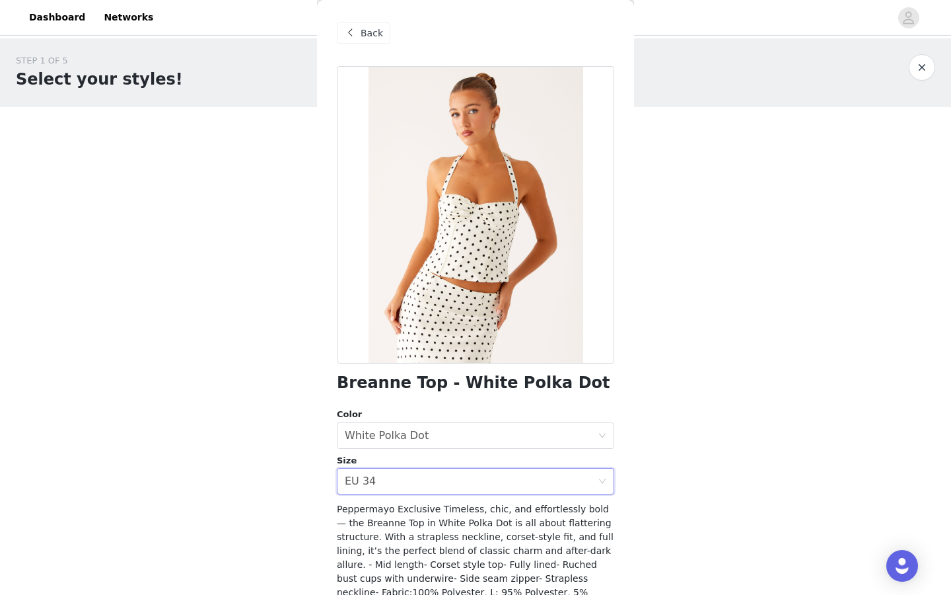
scroll to position [102, 0]
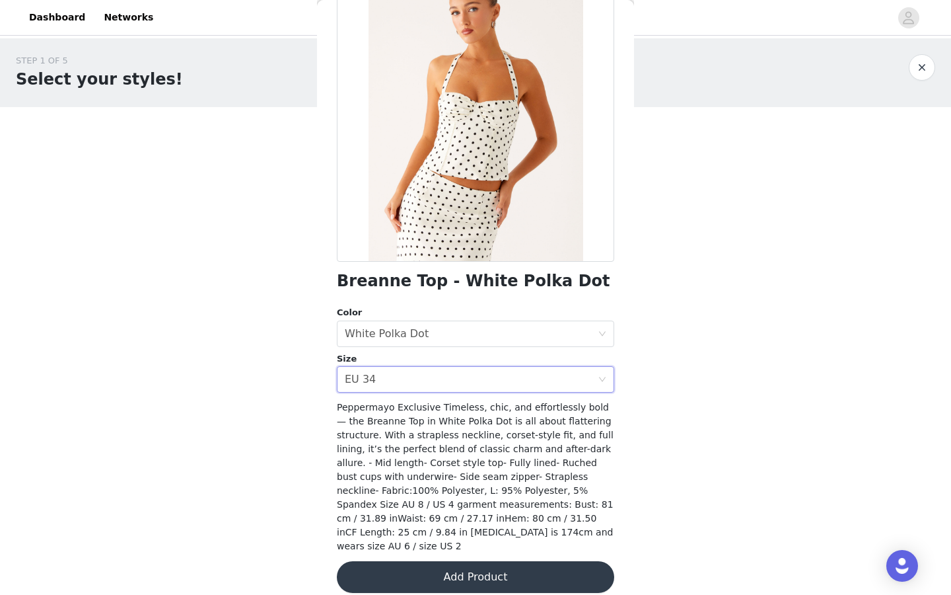
click at [475, 538] on div "Peppermayo Exclusive Timeless, chic, and effortlessly bold — the Breanne Top in…" at bounding box center [475, 476] width 277 height 153
click at [475, 561] on button "Add Product" at bounding box center [475, 577] width 277 height 32
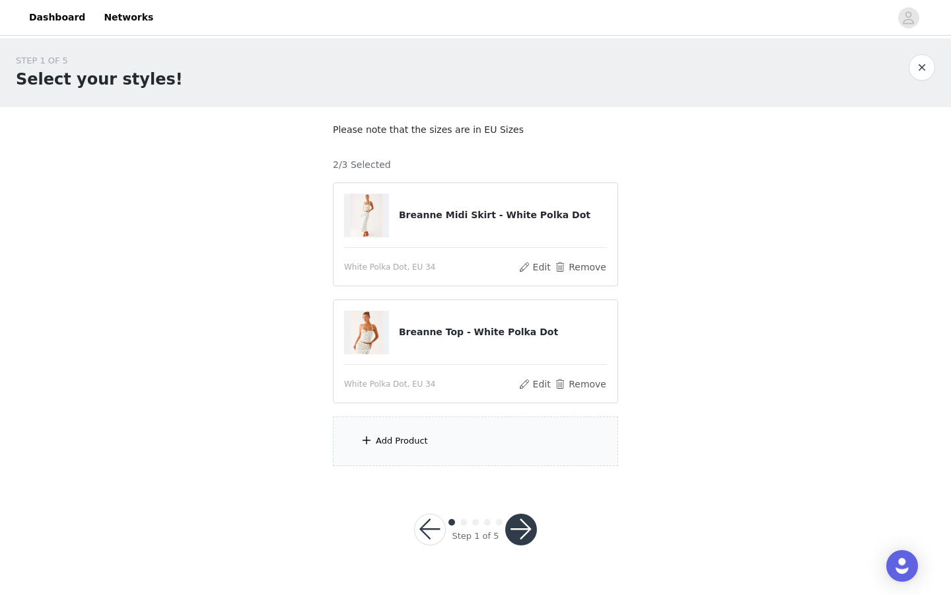
click at [495, 436] on div "Add Product" at bounding box center [475, 441] width 285 height 50
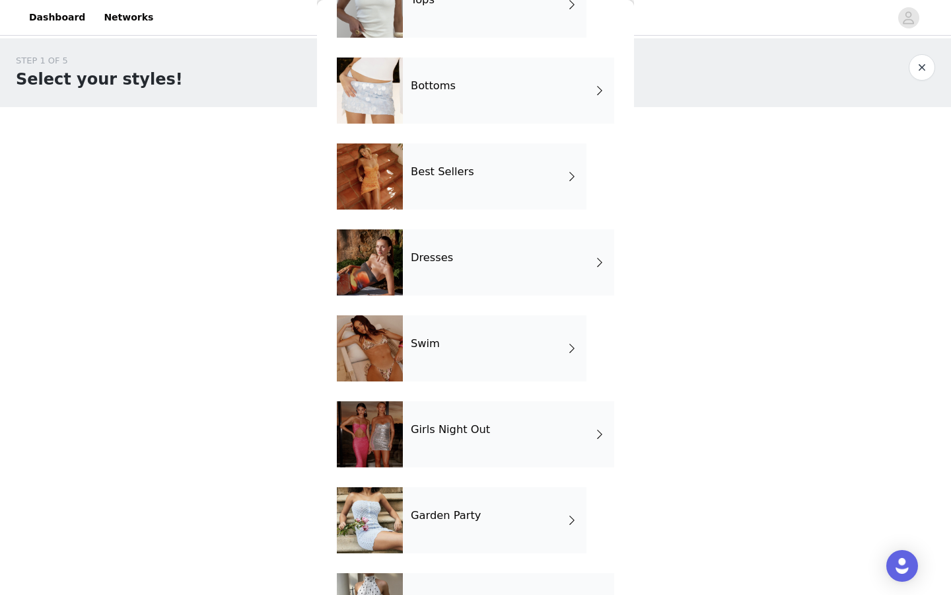
scroll to position [159, 0]
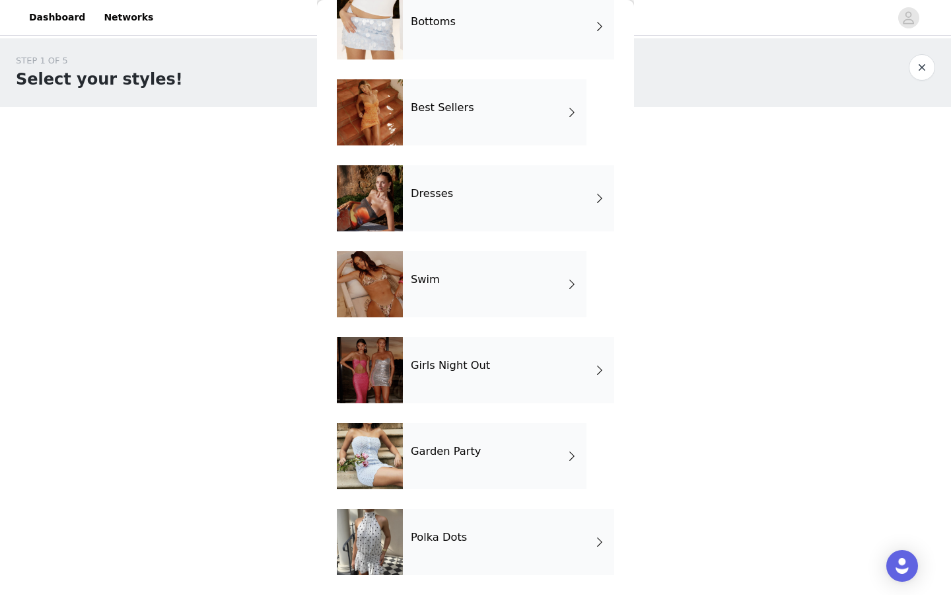
click at [468, 472] on div "Garden Party" at bounding box center [495, 456] width 184 height 66
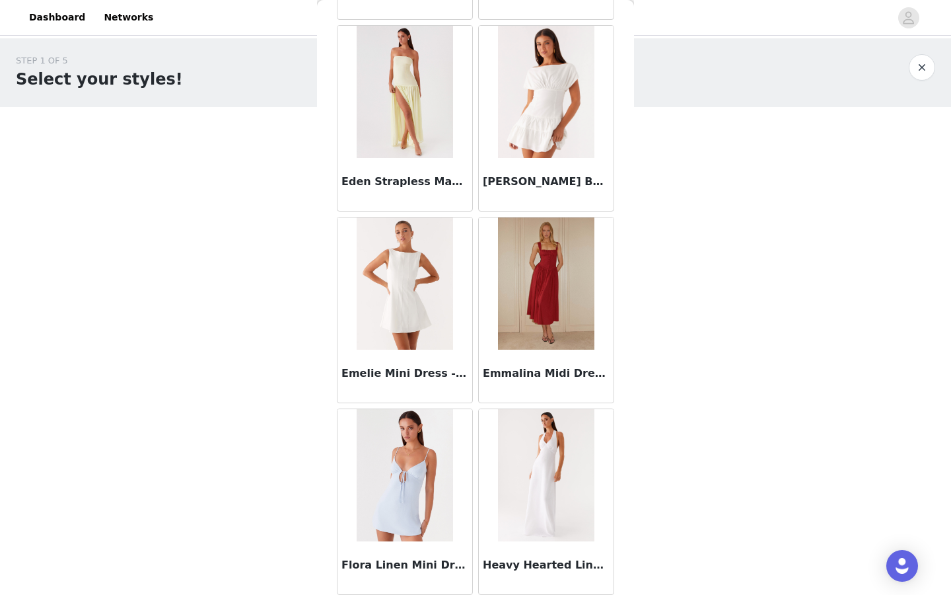
scroll to position [1427, 0]
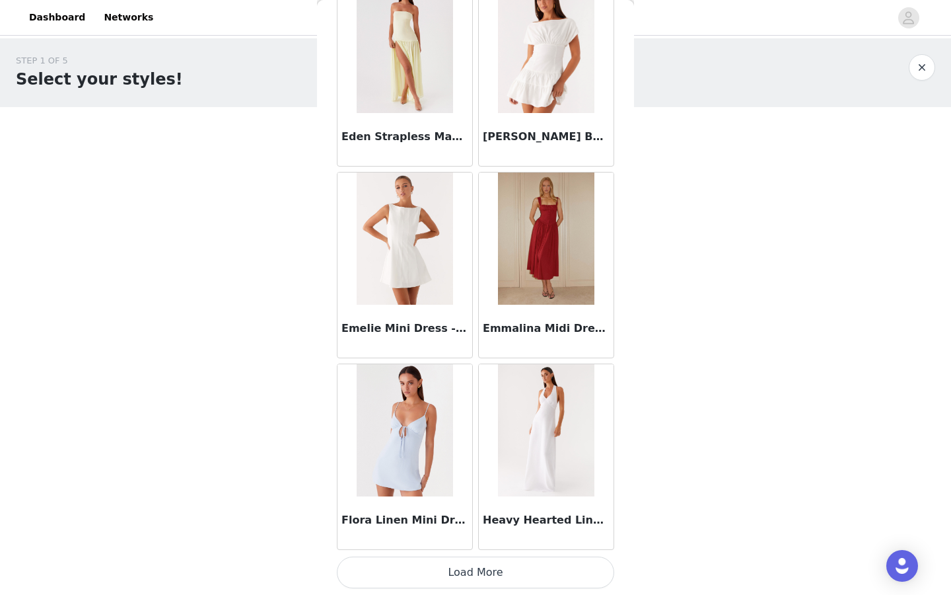
click at [531, 563] on button "Load More" at bounding box center [475, 572] width 277 height 32
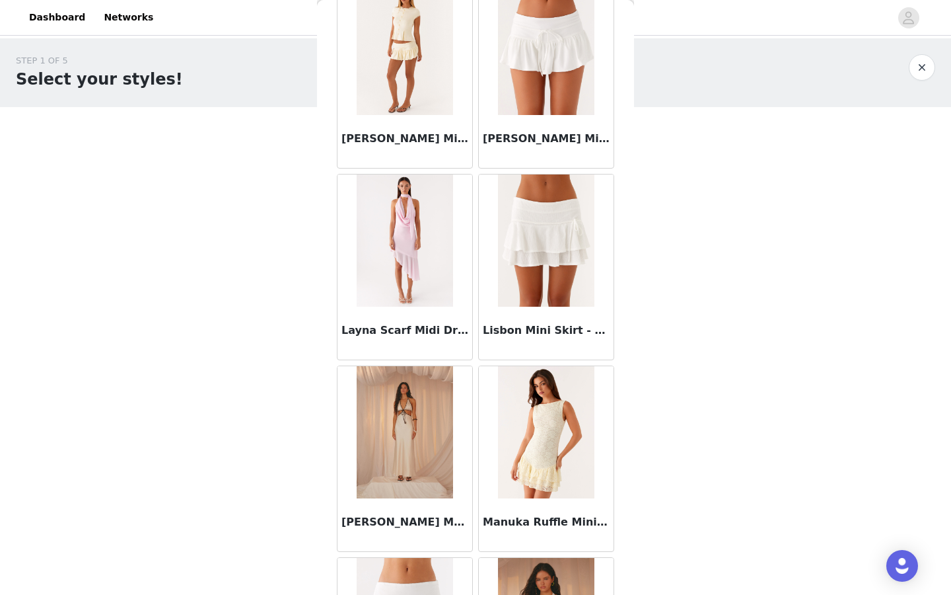
scroll to position [2195, 0]
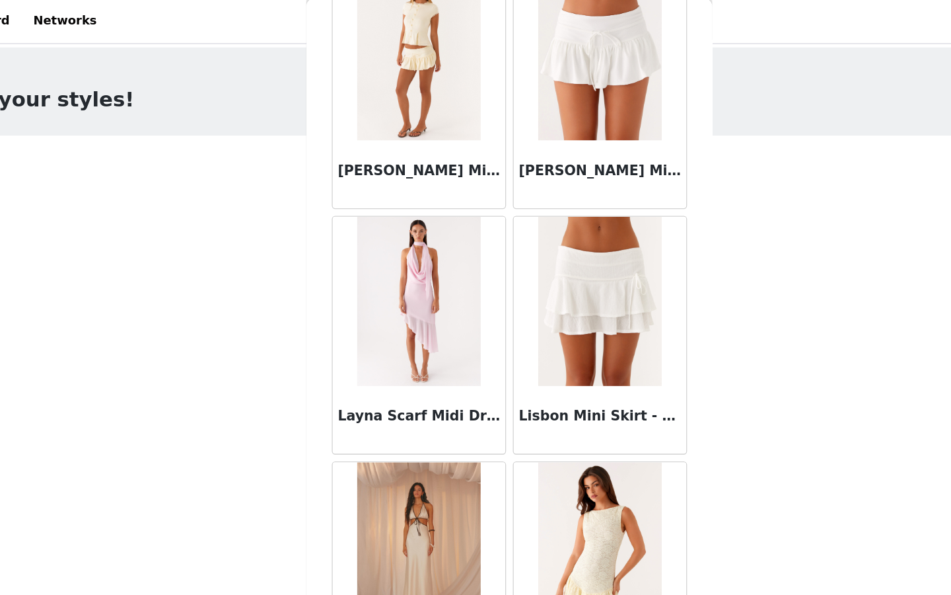
click at [408, 260] on img at bounding box center [405, 236] width 96 height 132
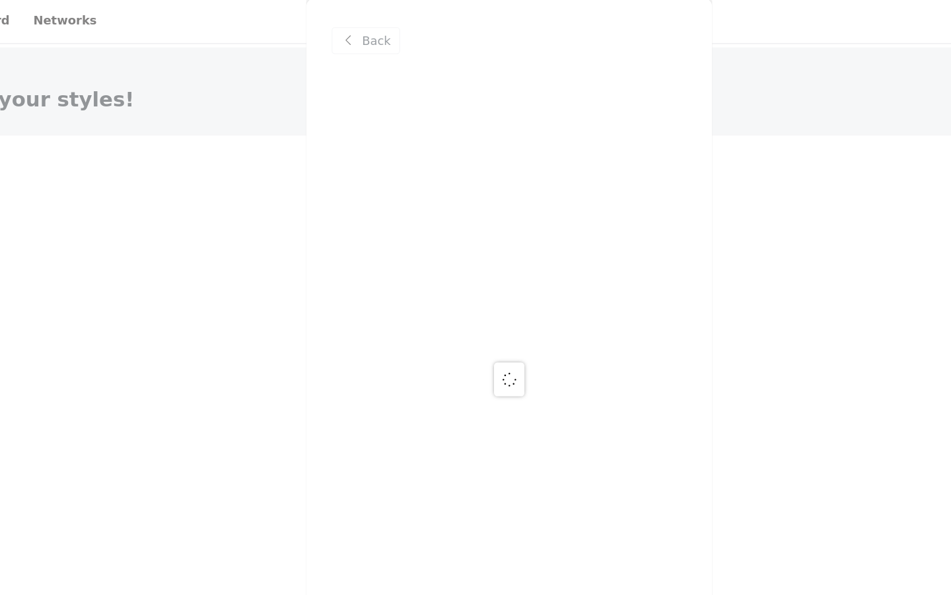
scroll to position [0, 0]
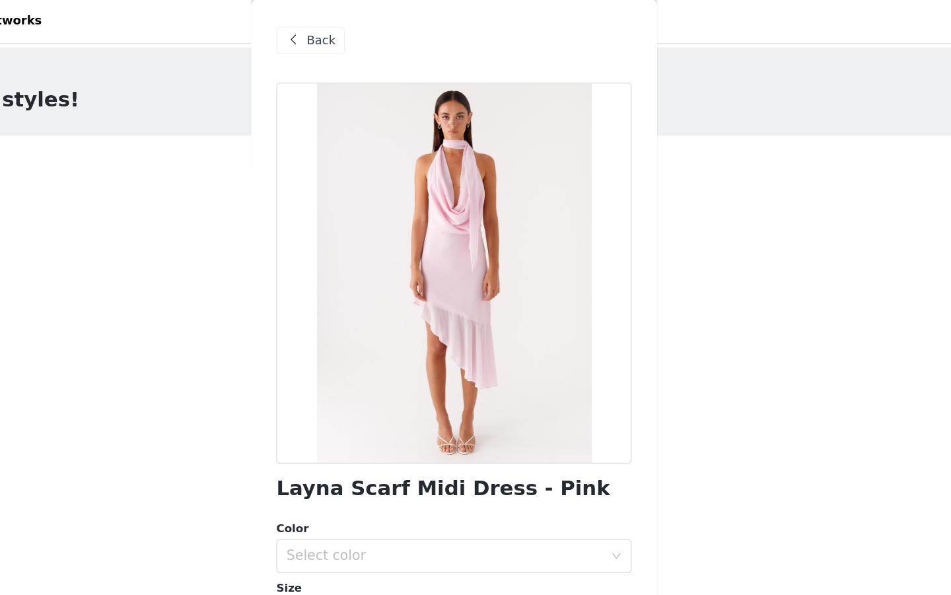
click at [375, 40] on span "Back" at bounding box center [372, 33] width 22 height 14
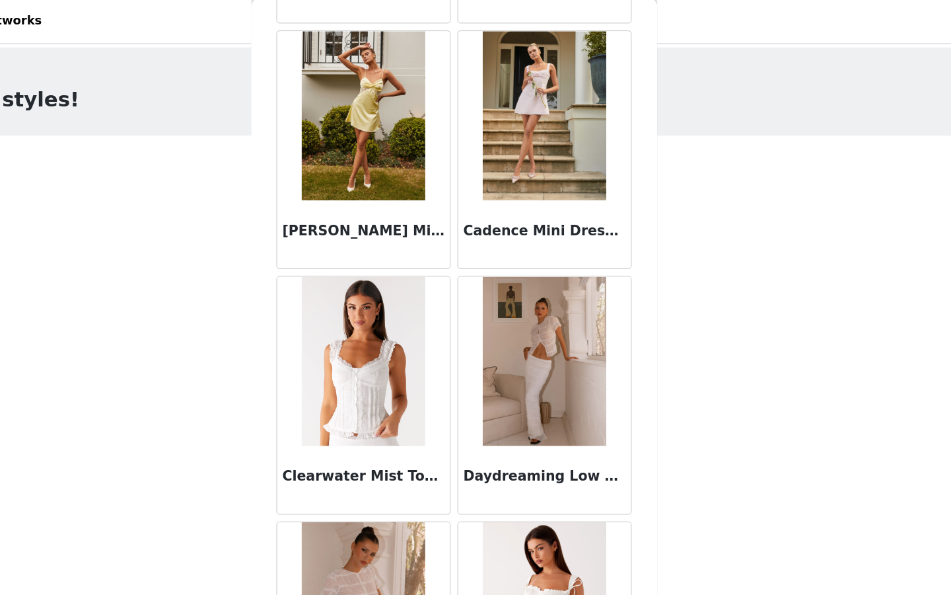
scroll to position [898, 0]
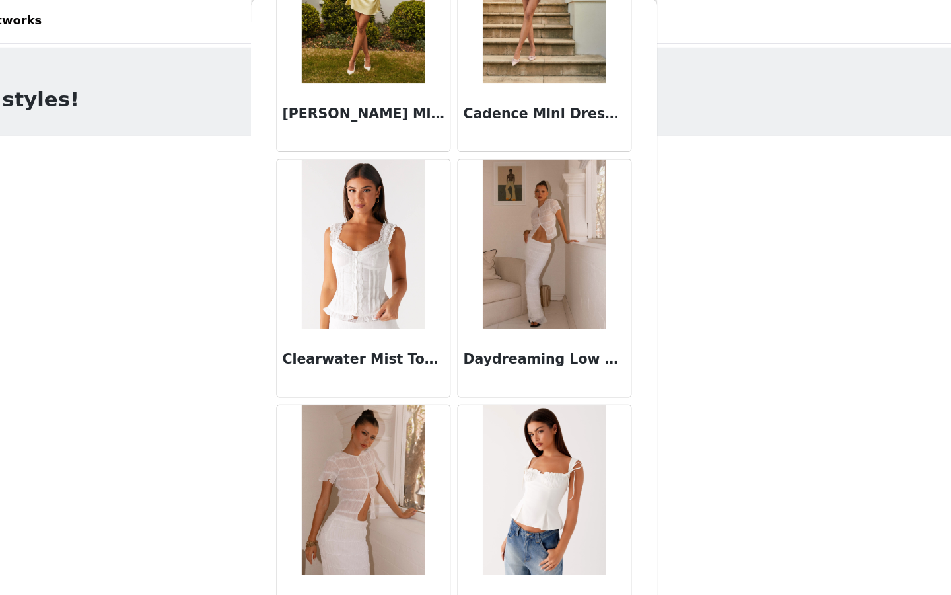
click at [427, 207] on img at bounding box center [405, 192] width 96 height 132
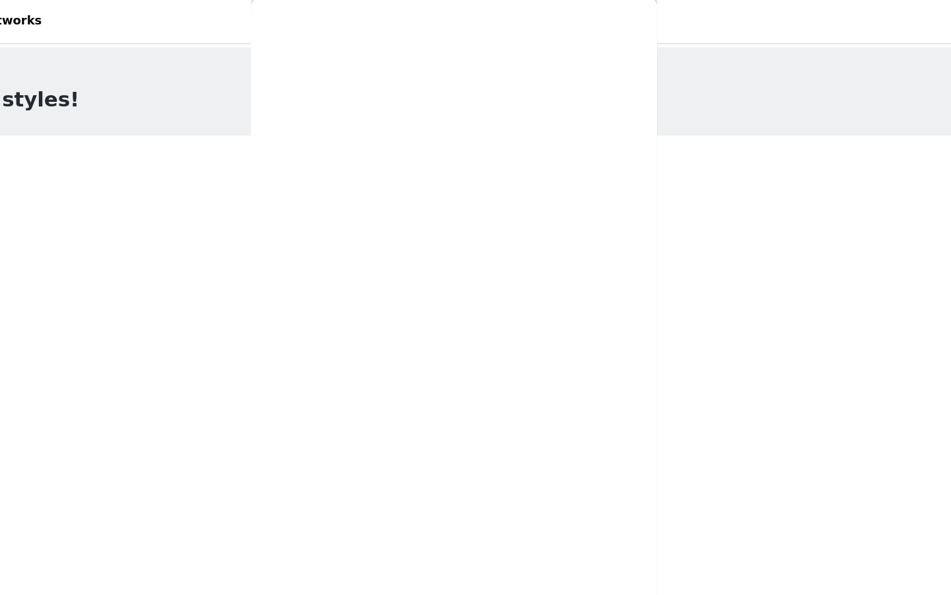
scroll to position [0, 0]
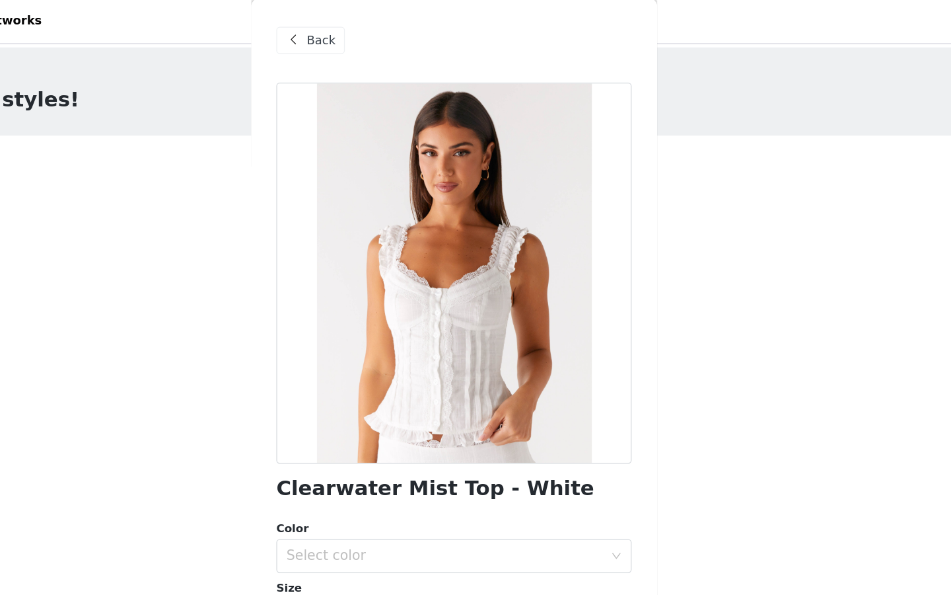
click at [377, 38] on span "Back" at bounding box center [372, 33] width 22 height 14
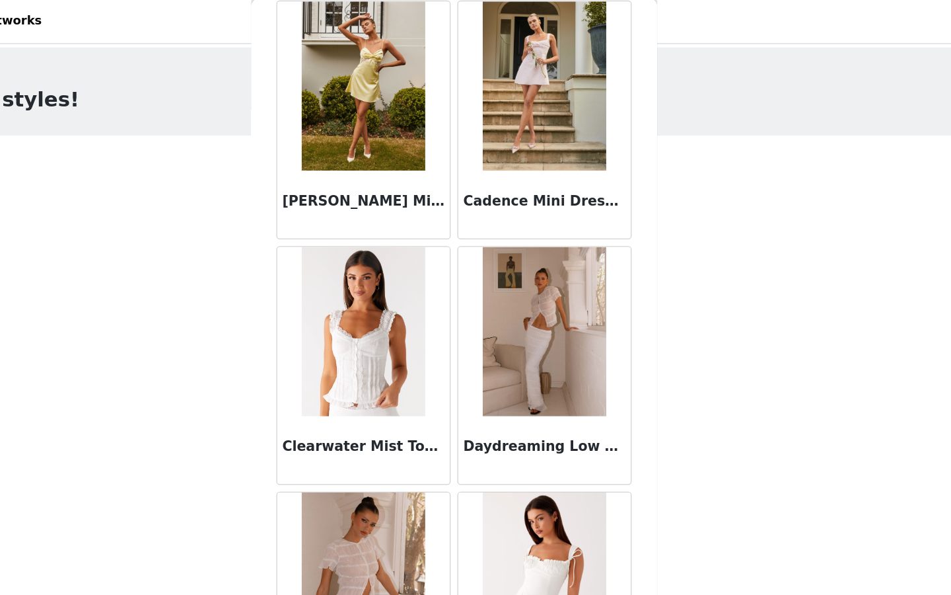
scroll to position [877, 0]
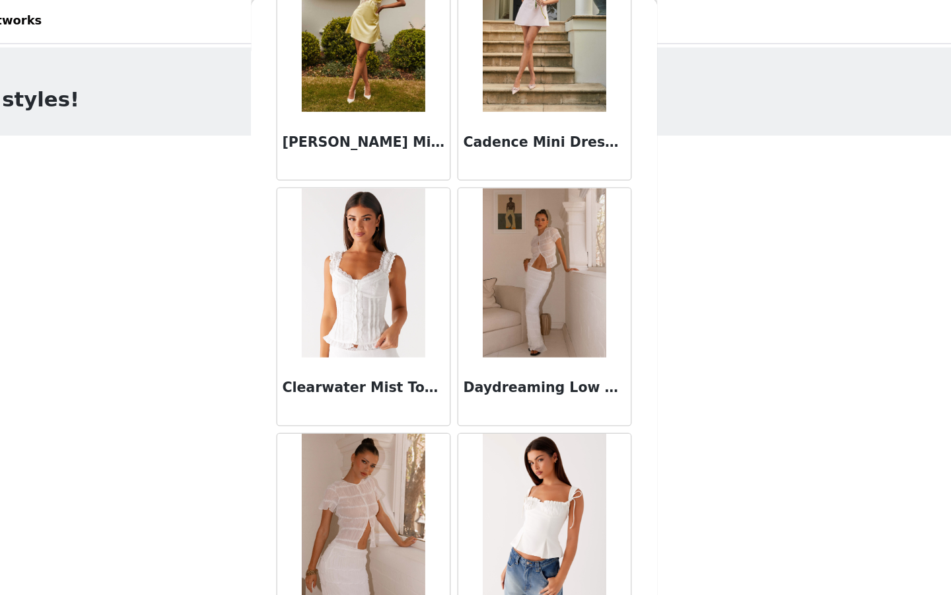
click at [562, 241] on img at bounding box center [546, 214] width 96 height 132
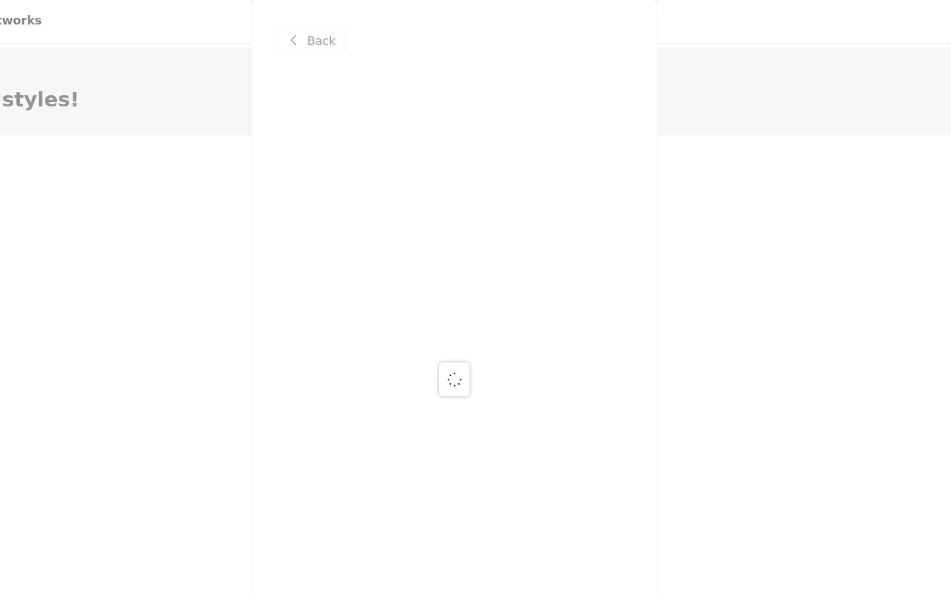
scroll to position [0, 0]
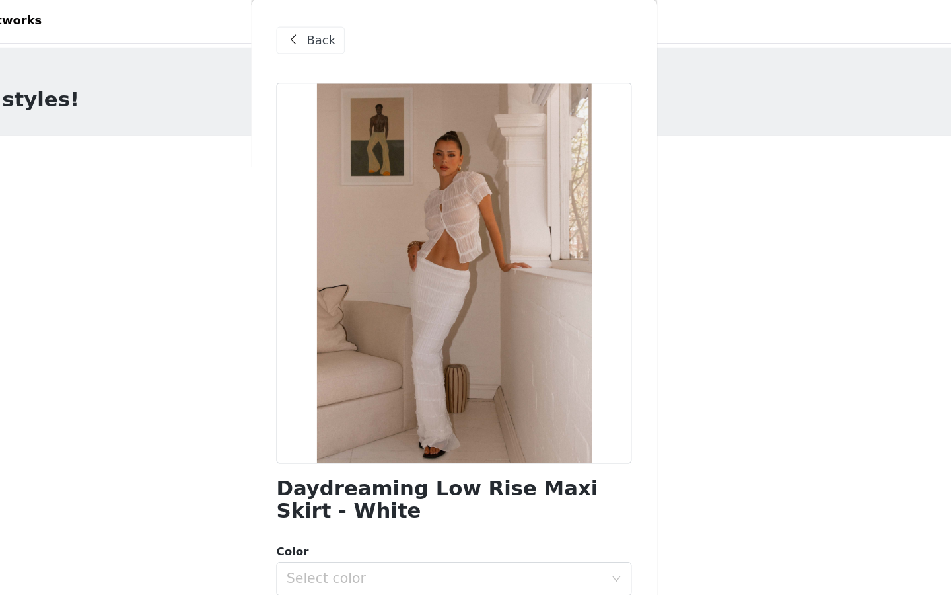
click at [378, 40] on div "Back" at bounding box center [364, 32] width 54 height 21
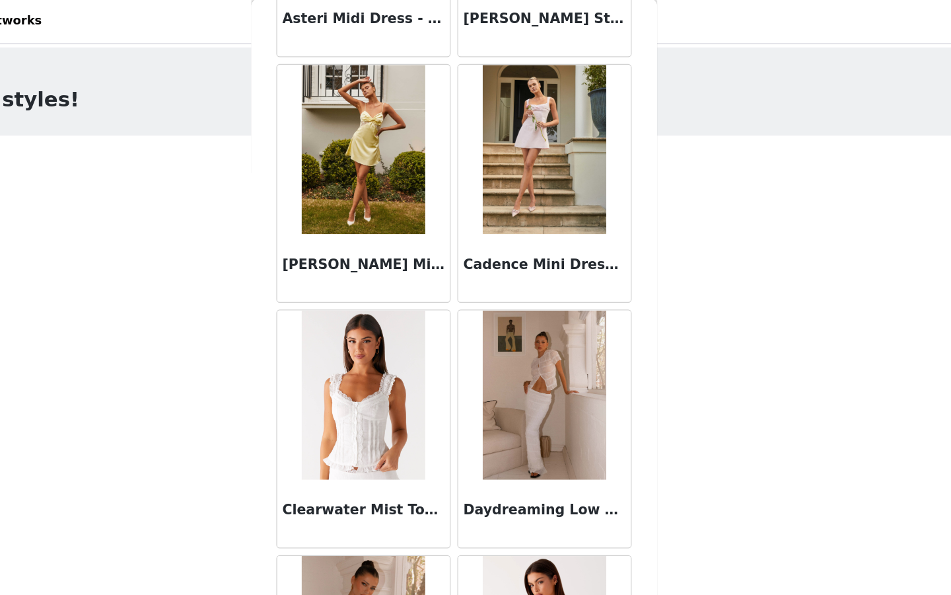
scroll to position [883, 0]
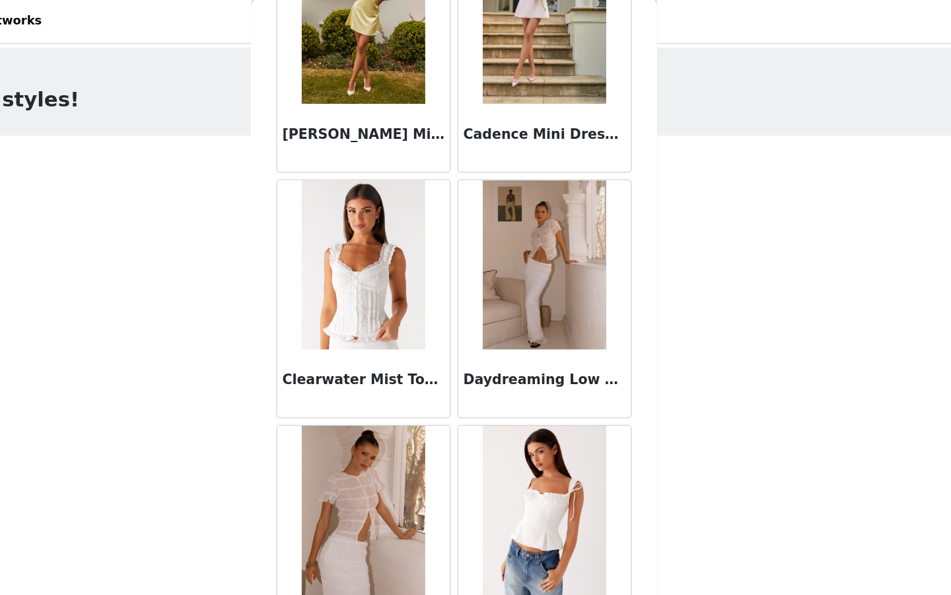
click at [593, 409] on img at bounding box center [546, 400] width 96 height 132
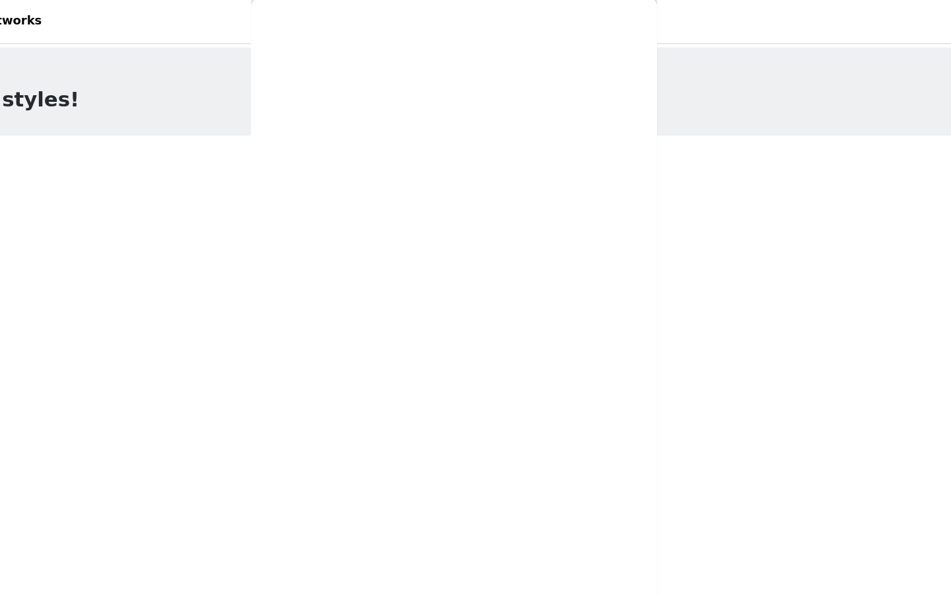
scroll to position [0, 0]
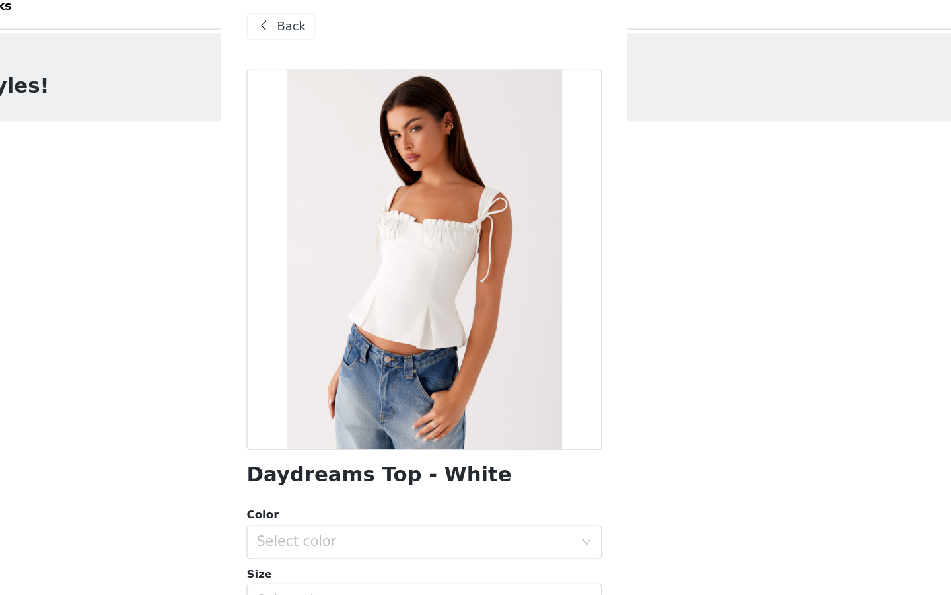
click at [373, 42] on div "Back" at bounding box center [364, 32] width 54 height 21
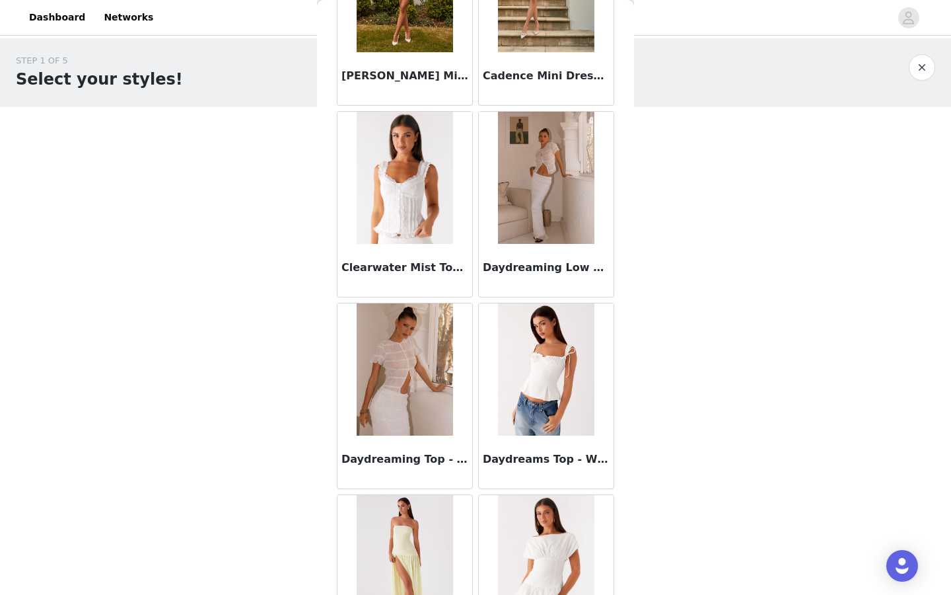
scroll to position [948, 0]
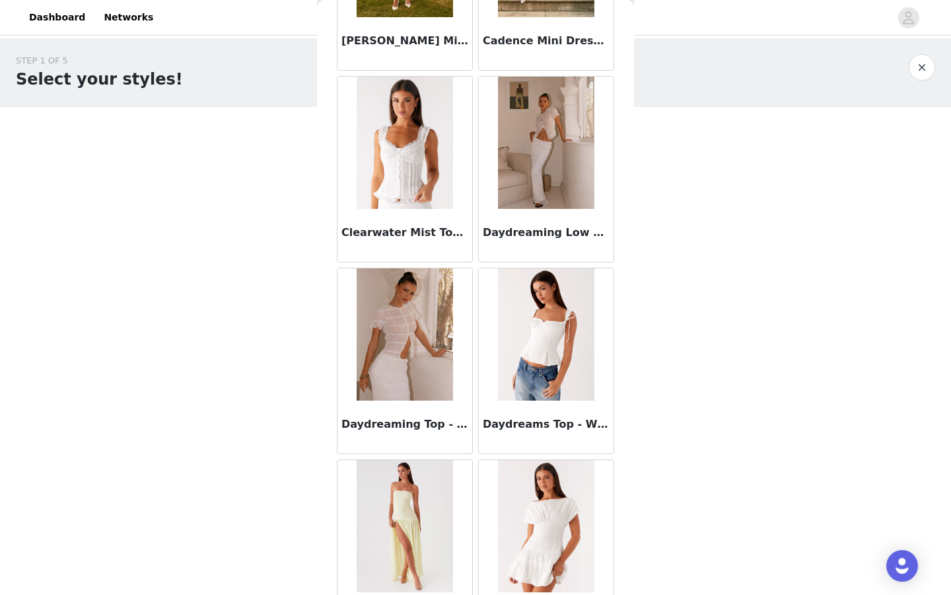
click at [414, 156] on img at bounding box center [405, 143] width 96 height 132
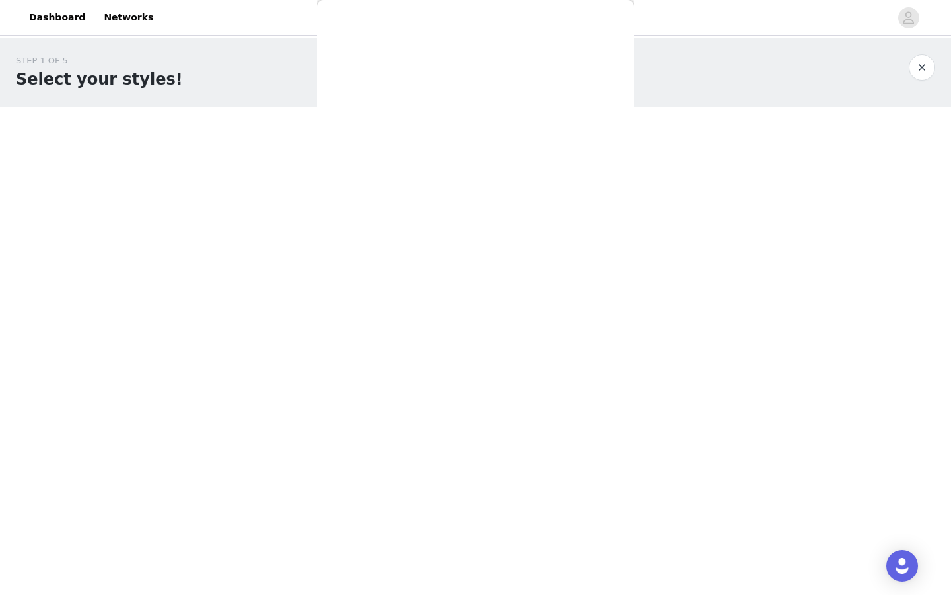
scroll to position [88, 0]
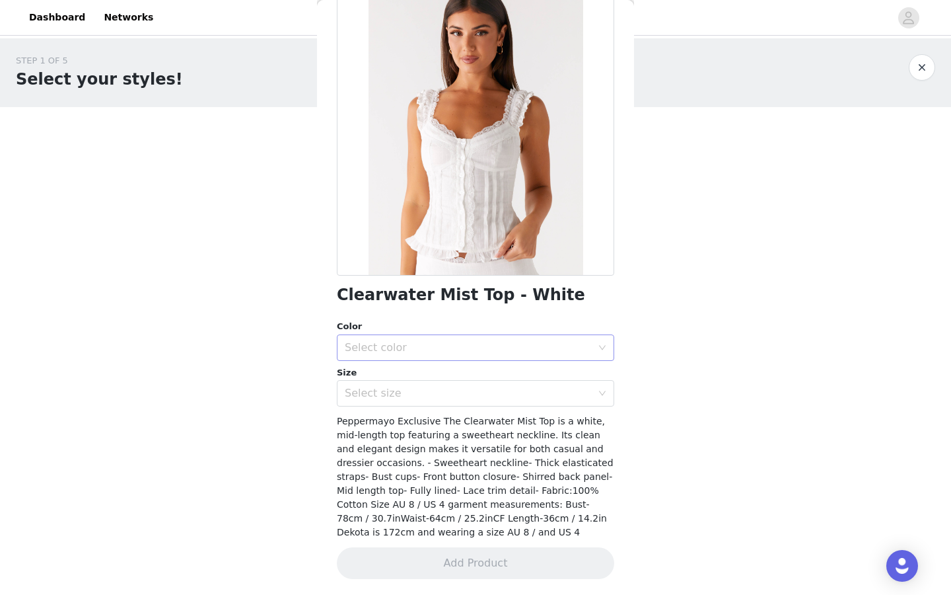
click at [473, 351] on div "Select color" at bounding box center [468, 347] width 247 height 13
click at [469, 369] on li "White" at bounding box center [475, 376] width 277 height 21
click at [466, 392] on div "Select size" at bounding box center [468, 392] width 247 height 13
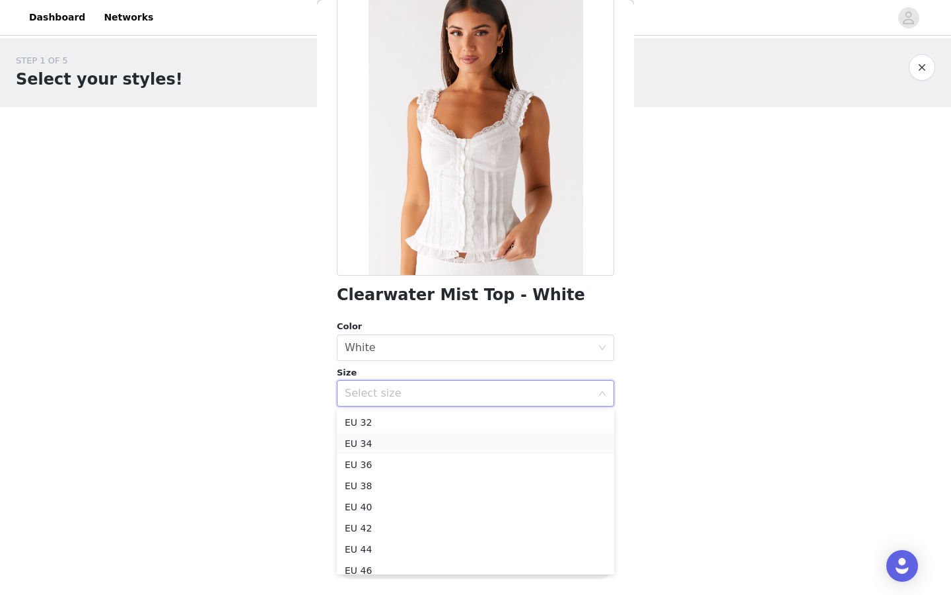
click at [464, 445] on li "EU 34" at bounding box center [475, 443] width 277 height 21
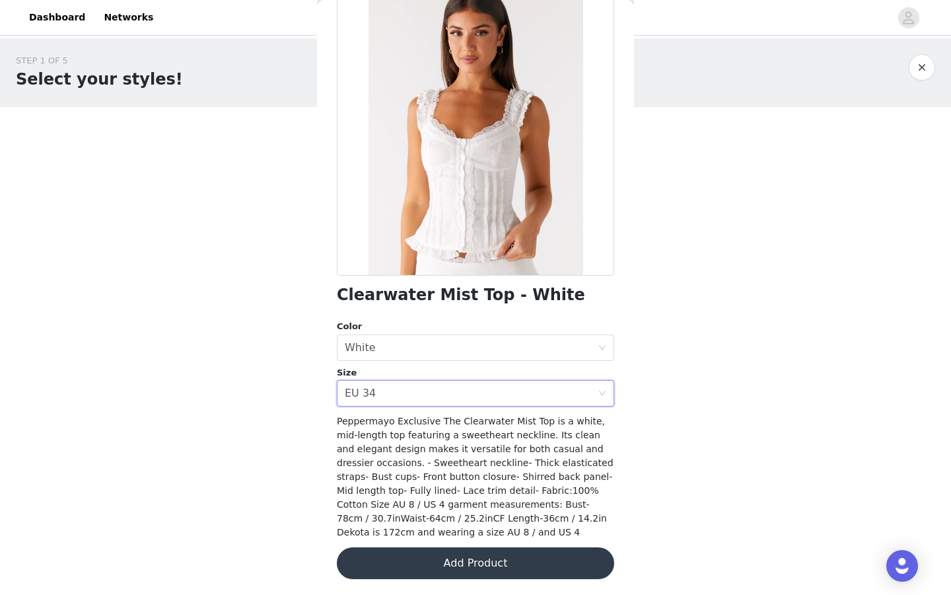
click at [499, 588] on div "Clearwater Mist Top - White Color Select color White Size Select size EU 34 Pep…" at bounding box center [475, 286] width 277 height 616
click at [495, 575] on button "Add Product" at bounding box center [475, 563] width 277 height 32
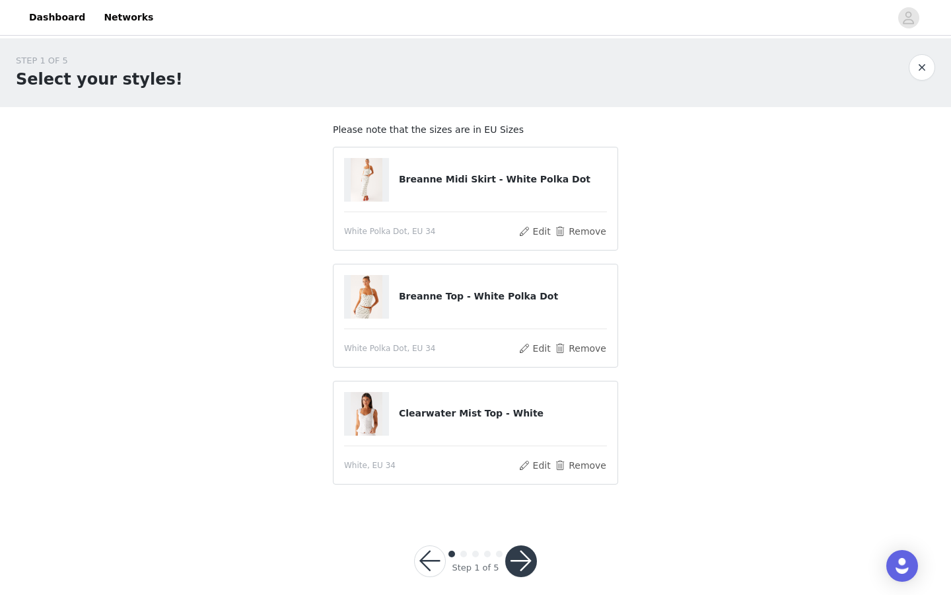
click at [529, 566] on button "button" at bounding box center [521, 561] width 32 height 32
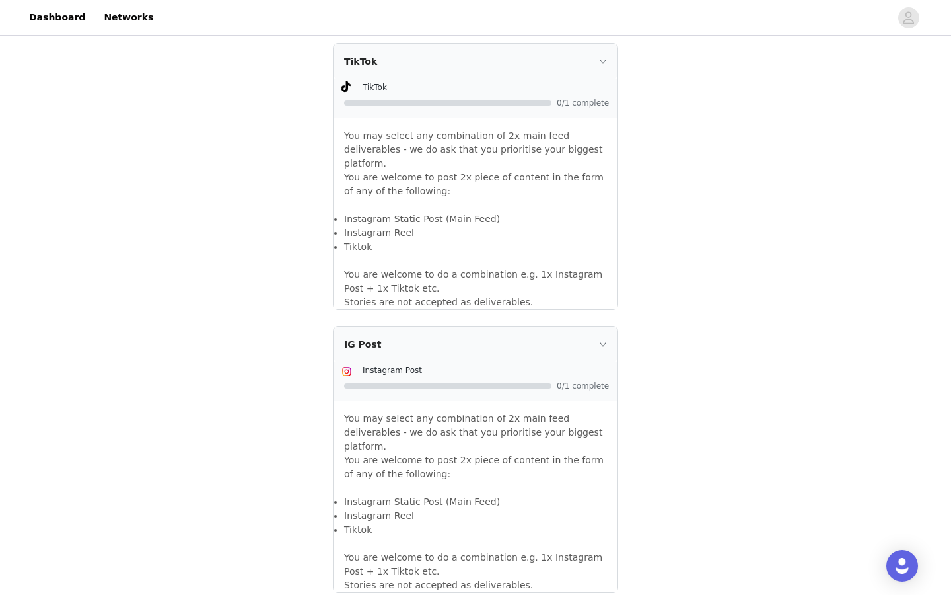
scroll to position [1069, 0]
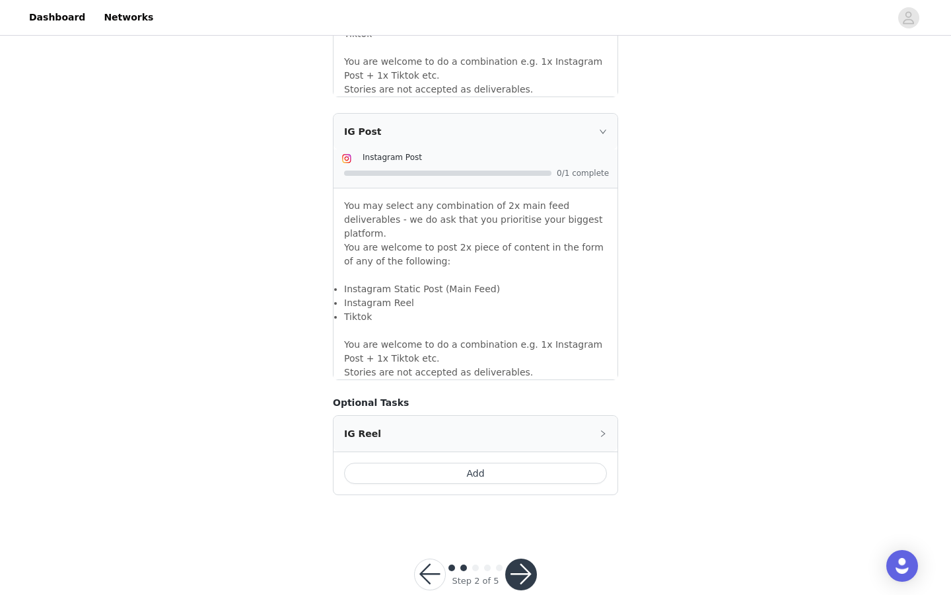
click at [529, 558] on button "button" at bounding box center [521, 574] width 32 height 32
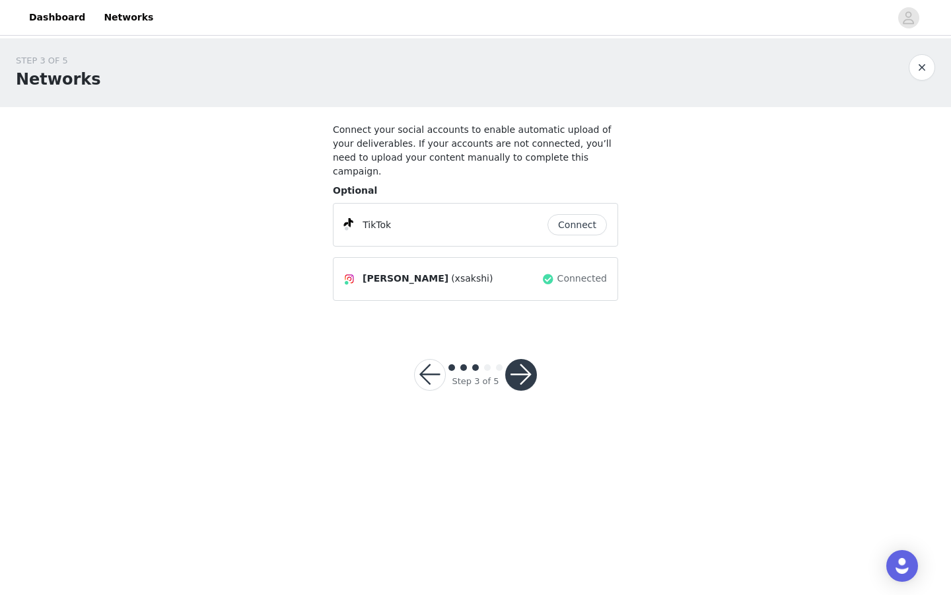
click at [564, 214] on button "Connect" at bounding box center [577, 224] width 59 height 21
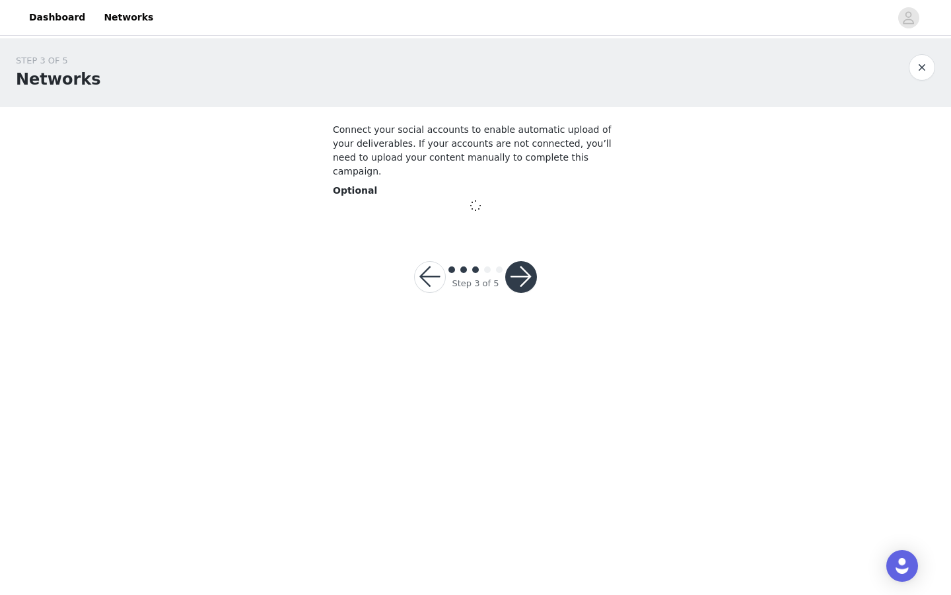
click at [525, 361] on body "Dashboard Networks STEP 3 OF 5 Networks Connect your social accounts to enable …" at bounding box center [475, 297] width 951 height 595
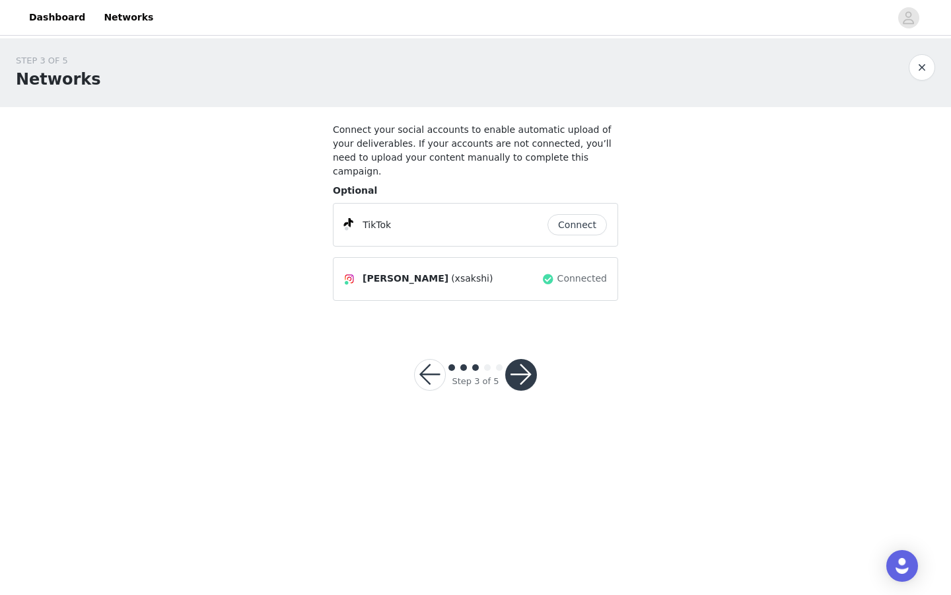
click at [523, 359] on button "button" at bounding box center [521, 375] width 32 height 32
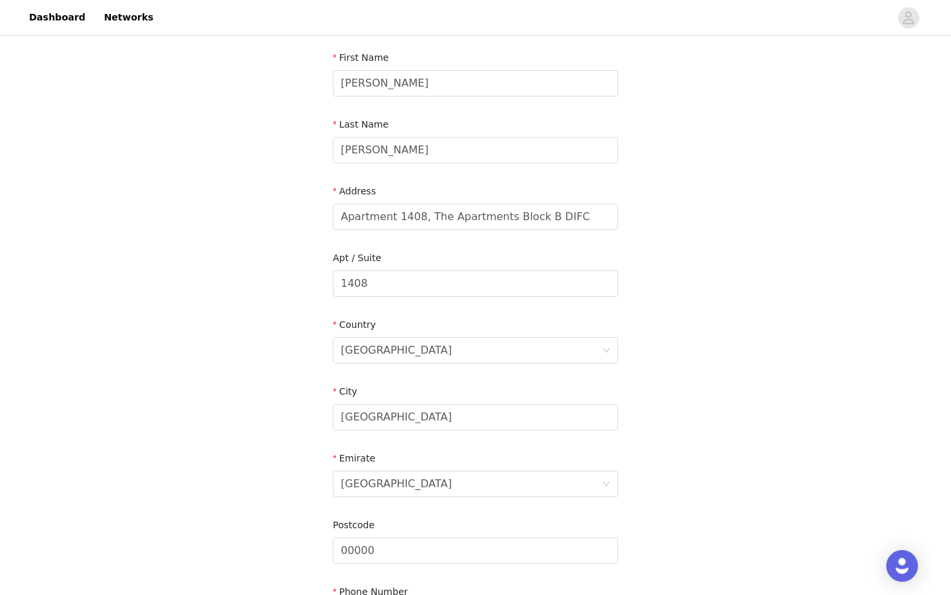
scroll to position [334, 0]
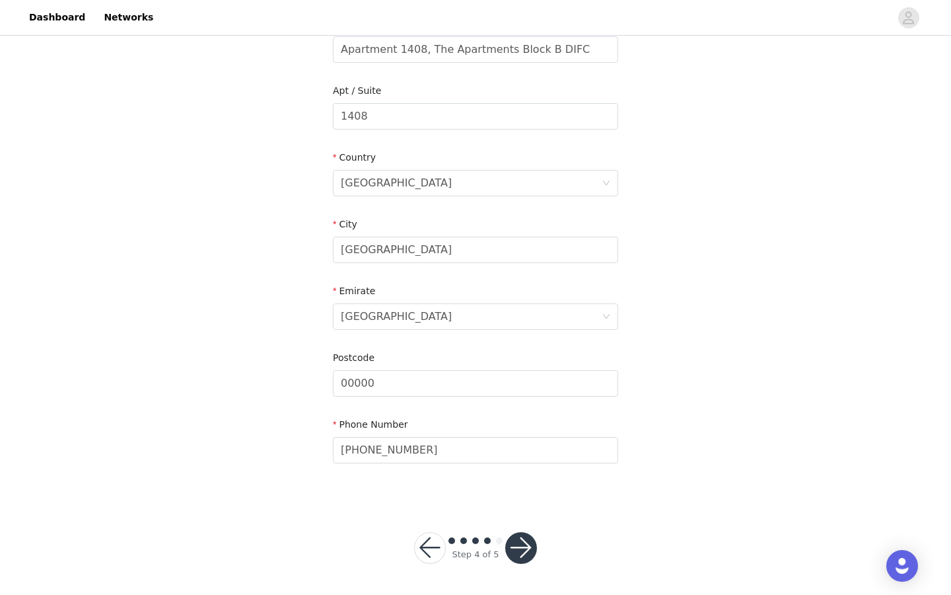
click at [533, 557] on button "button" at bounding box center [521, 548] width 32 height 32
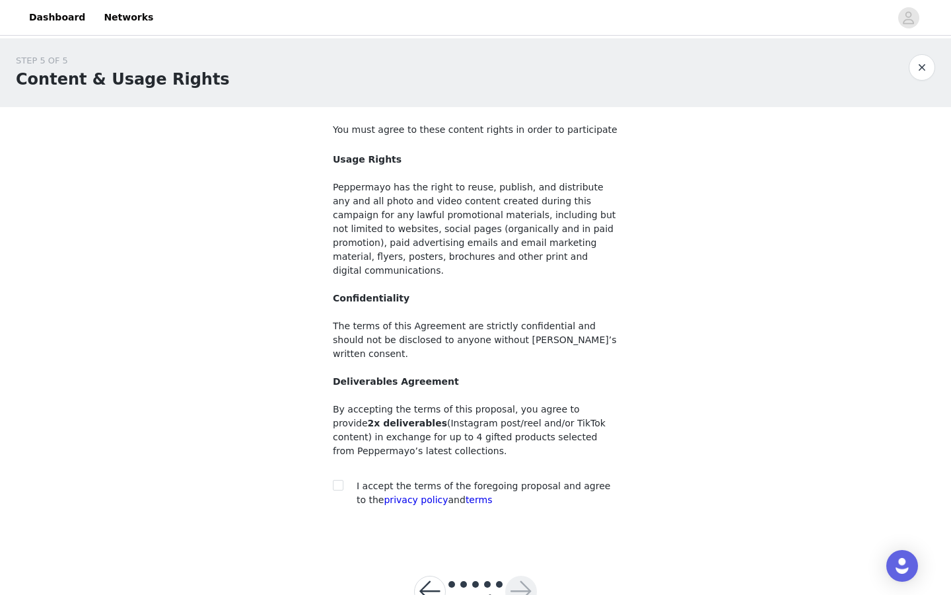
click at [482, 480] on span "I accept the terms of the foregoing proposal and agree to the privacy policy an…" at bounding box center [484, 492] width 254 height 24
click at [343, 479] on div "I accept the terms of the foregoing proposal and agree to the privacy policy an…" at bounding box center [475, 493] width 285 height 28
click at [342, 480] on input "checkbox" at bounding box center [337, 484] width 9 height 9
checkbox input "true"
click at [438, 575] on button "button" at bounding box center [430, 591] width 32 height 32
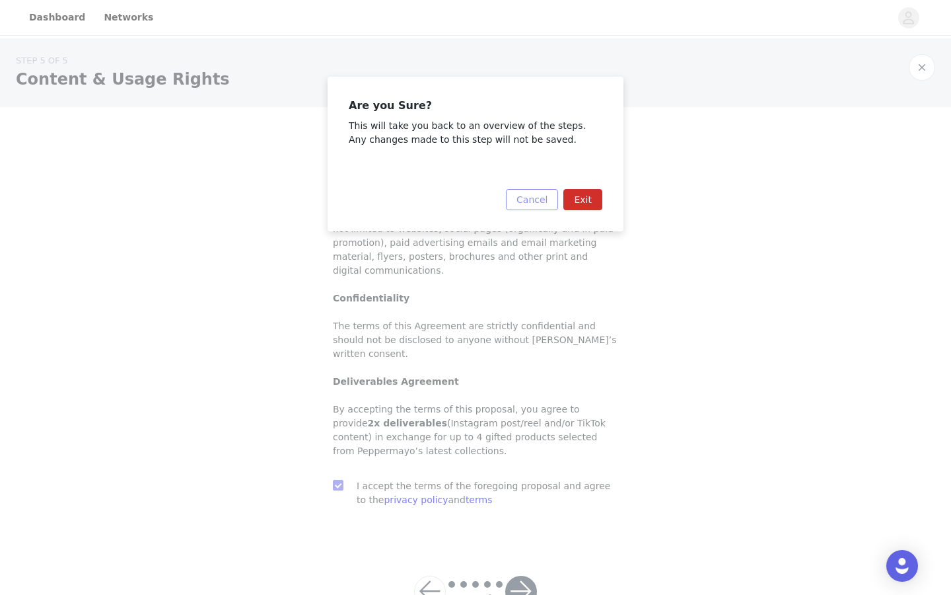
click at [536, 201] on button "Cancel" at bounding box center [532, 199] width 52 height 21
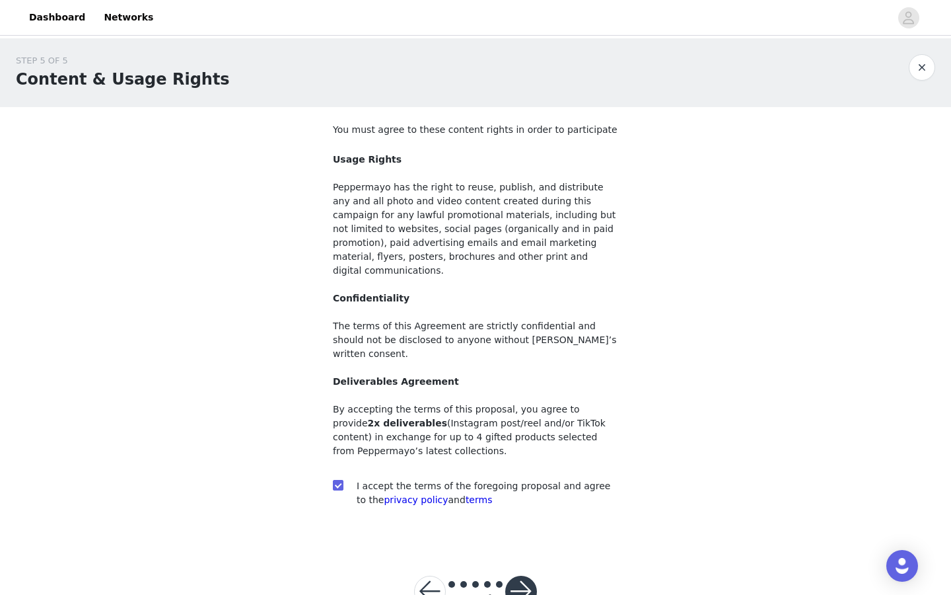
click at [433, 575] on button "button" at bounding box center [430, 591] width 32 height 32
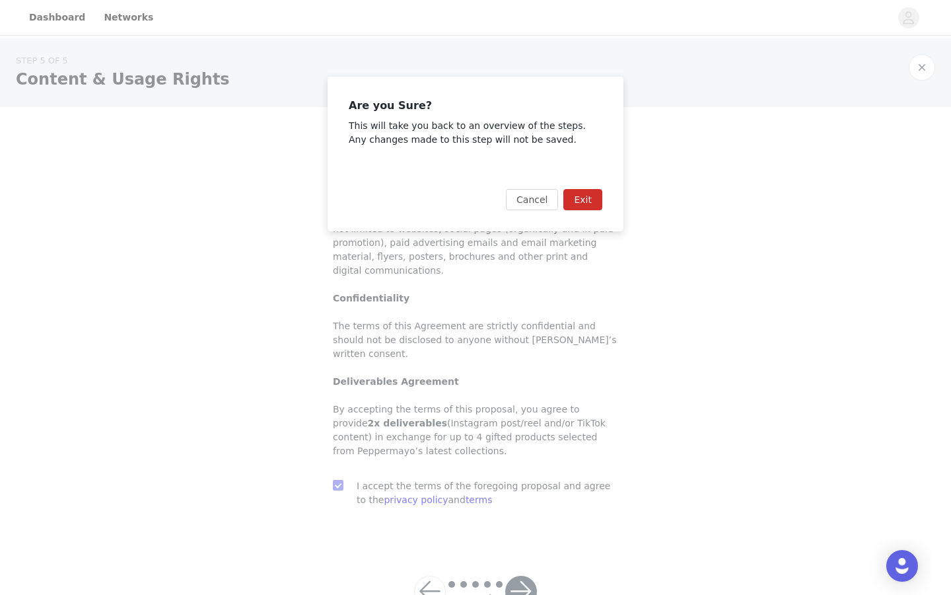
click at [589, 207] on button "Exit" at bounding box center [583, 199] width 39 height 21
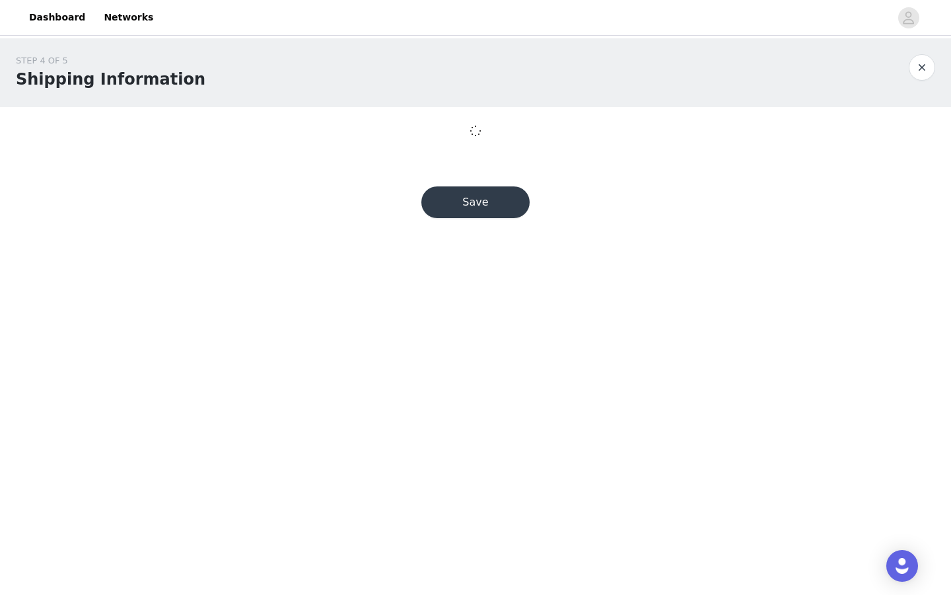
click at [587, 202] on div "STEP 4 OF 5 Shipping Information Save" at bounding box center [475, 143] width 951 height 211
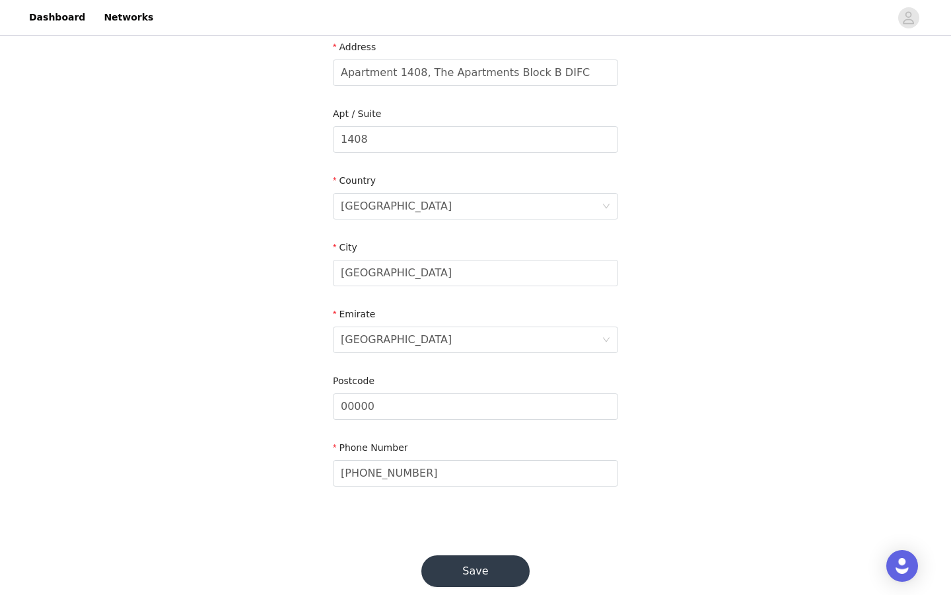
scroll to position [334, 0]
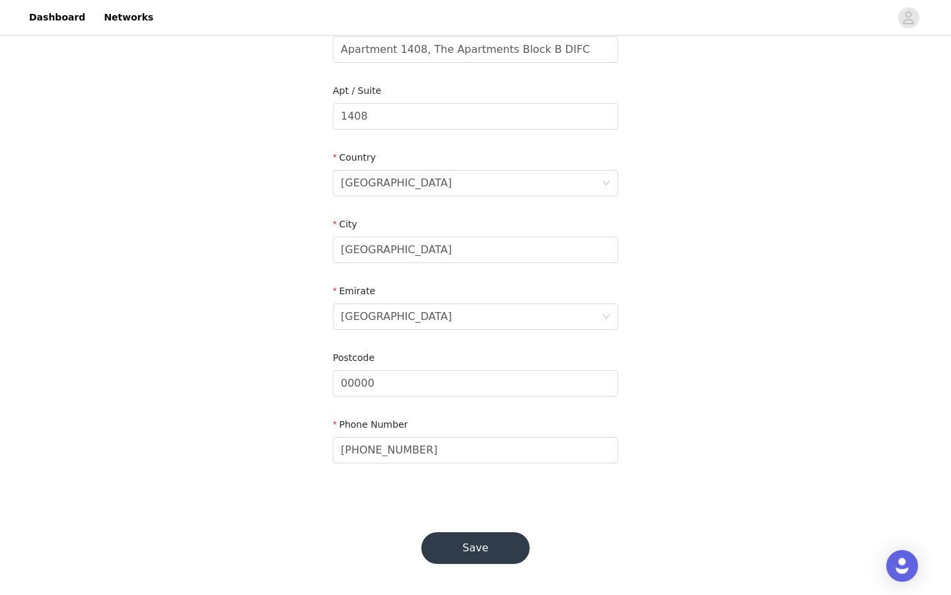
click at [506, 541] on button "Save" at bounding box center [475, 548] width 108 height 32
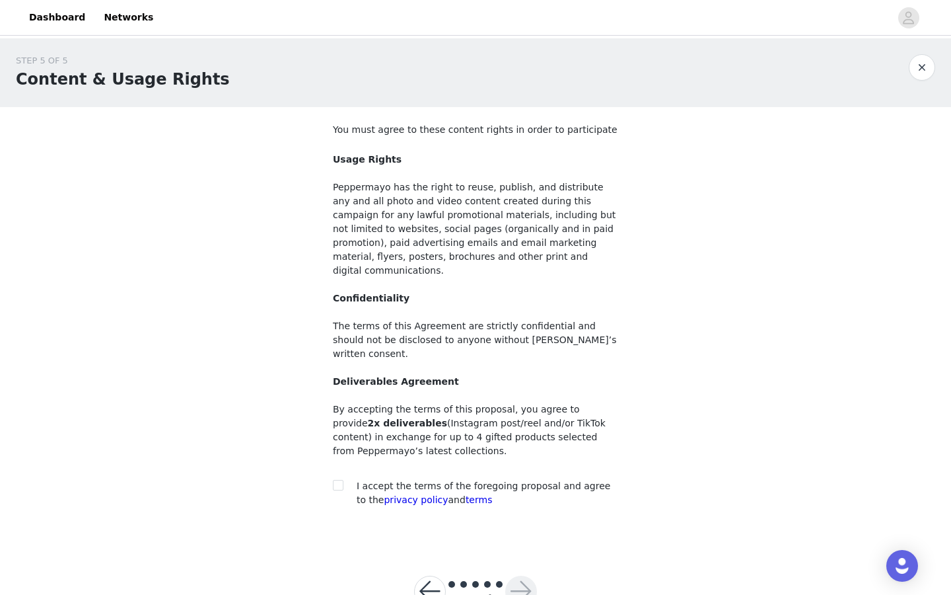
click at [935, 72] on div at bounding box center [922, 67] width 26 height 26
click at [933, 72] on button "button" at bounding box center [922, 67] width 26 height 26
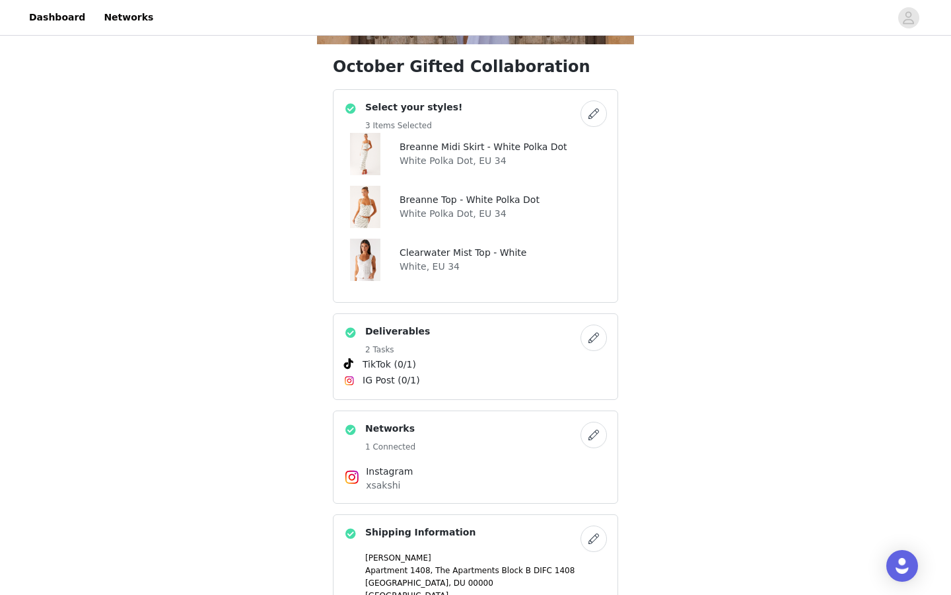
scroll to position [307, 0]
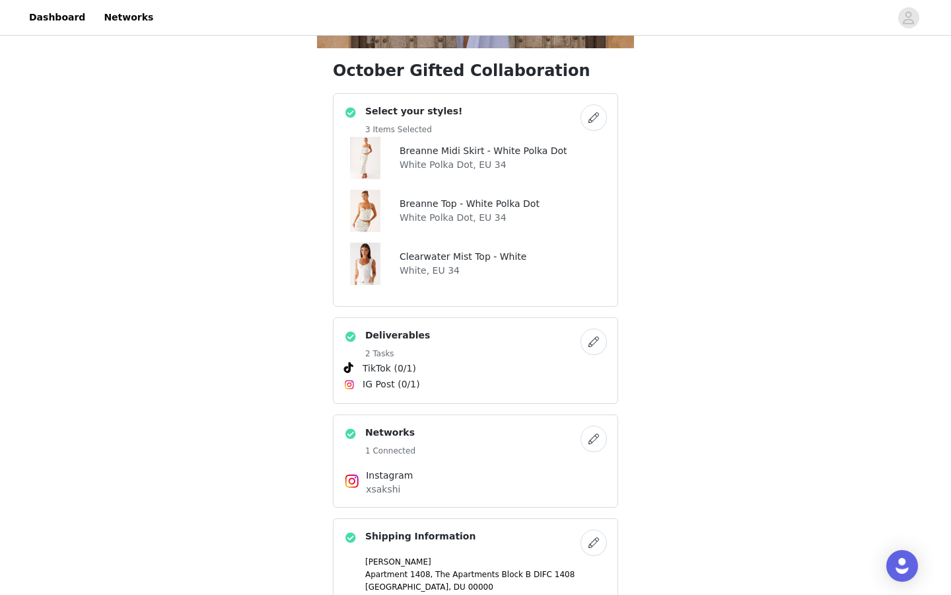
click at [585, 117] on button "button" at bounding box center [594, 117] width 26 height 26
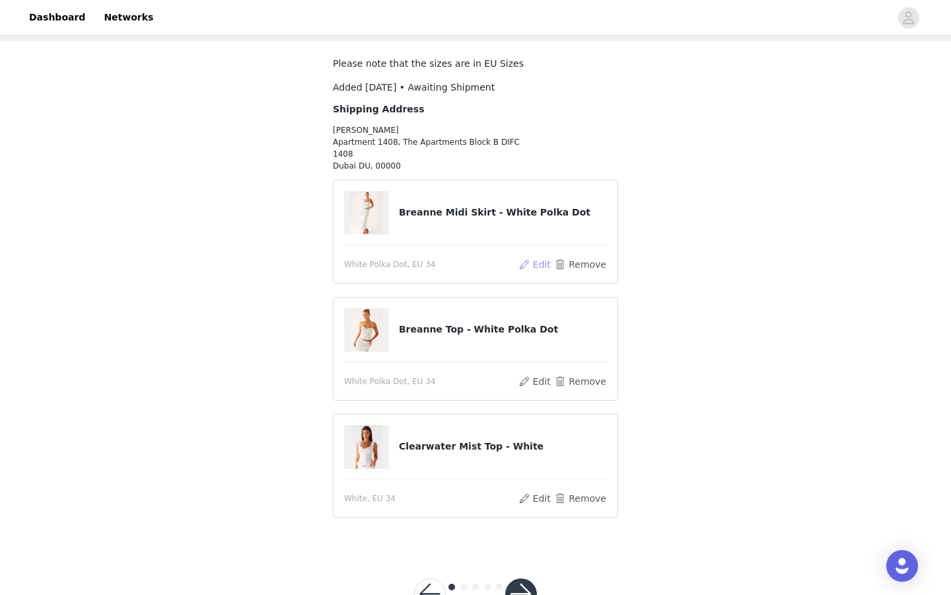
scroll to position [112, 0]
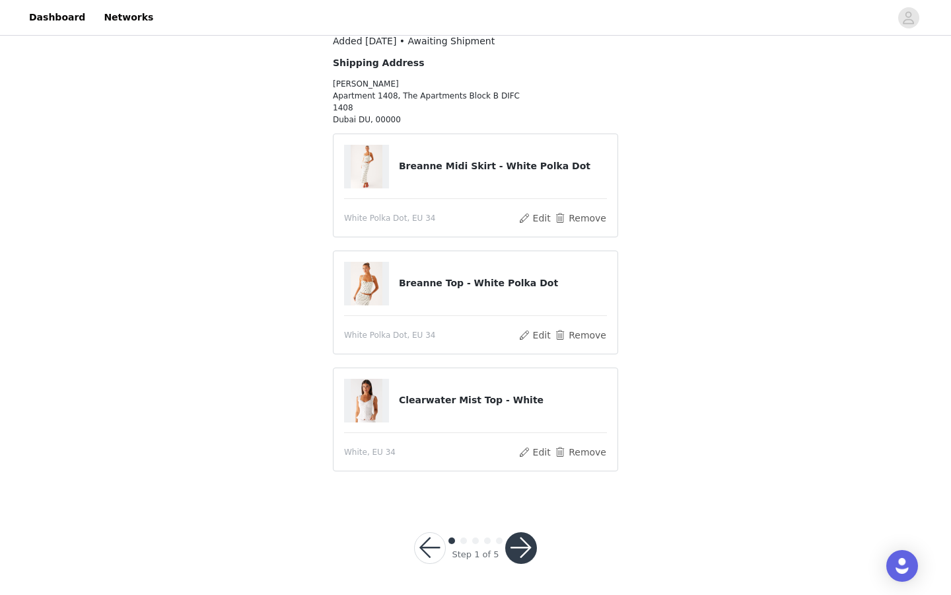
click at [529, 544] on button "button" at bounding box center [521, 548] width 32 height 32
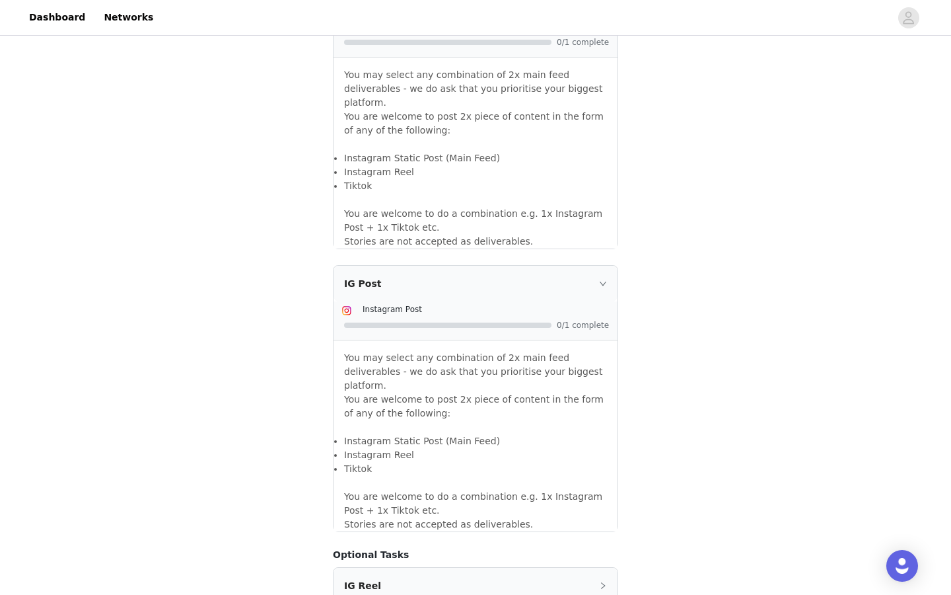
scroll to position [1069, 0]
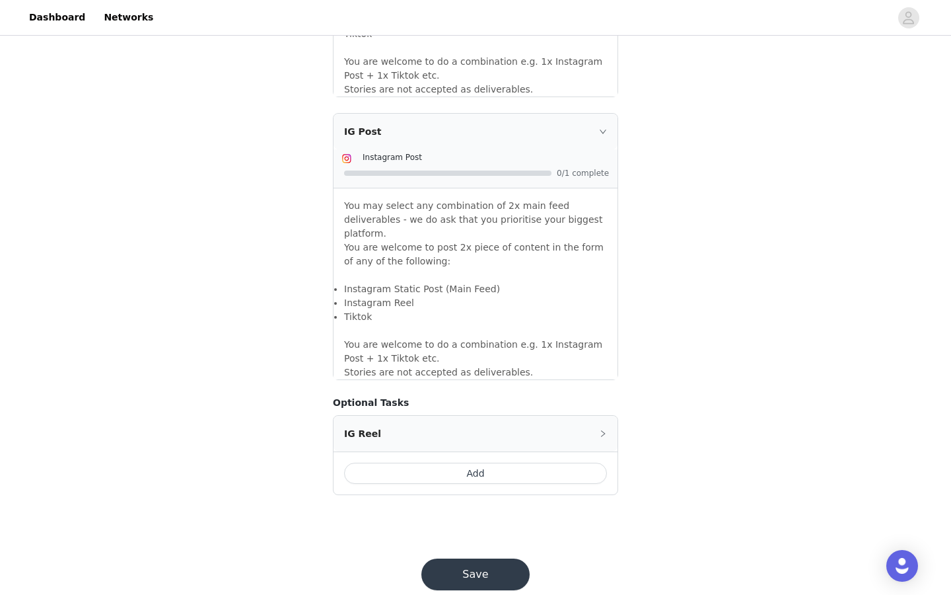
click at [505, 558] on button "Save" at bounding box center [475, 574] width 108 height 32
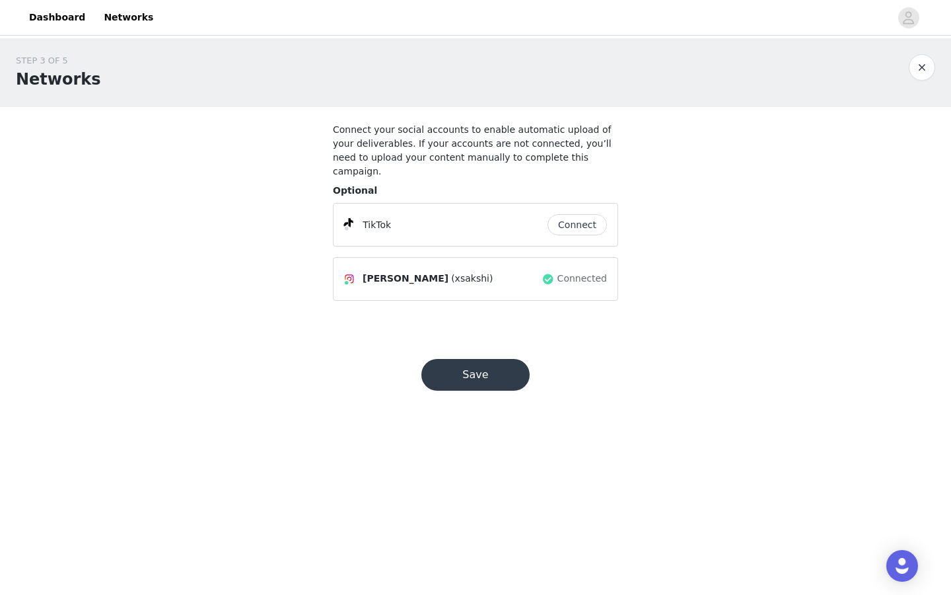
click at [926, 63] on button "button" at bounding box center [922, 67] width 26 height 26
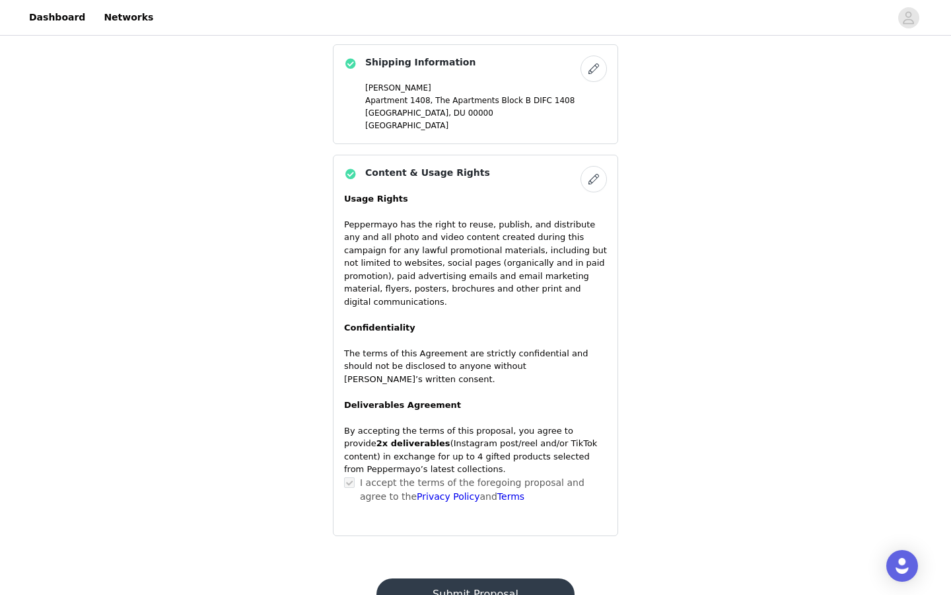
scroll to position [780, 0]
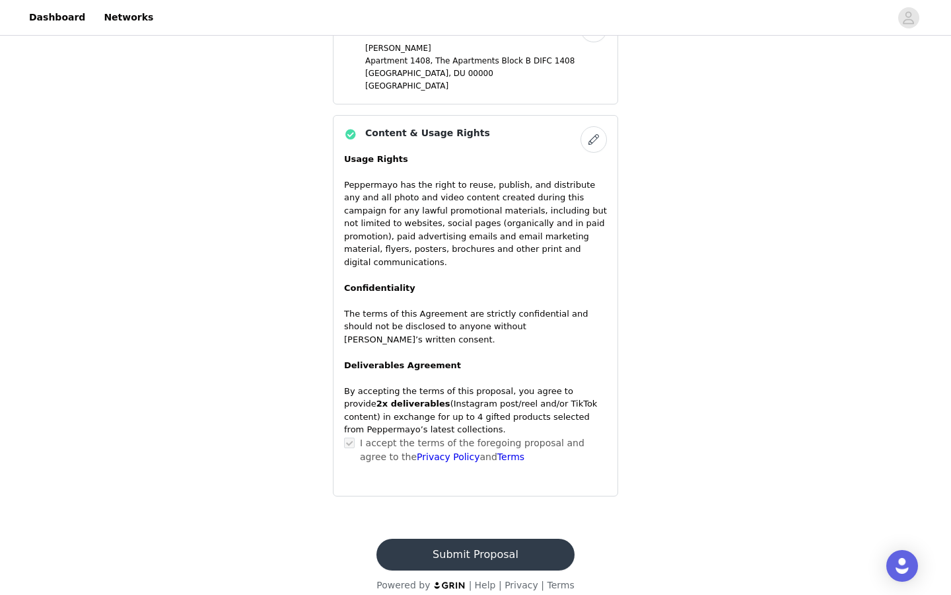
click at [505, 538] on button "Submit Proposal" at bounding box center [476, 554] width 198 height 32
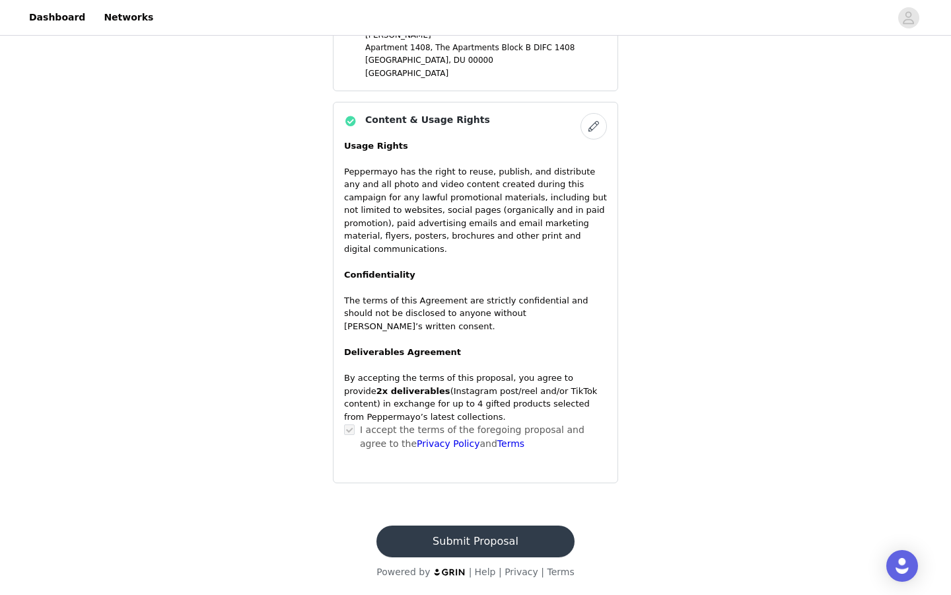
scroll to position [503, 0]
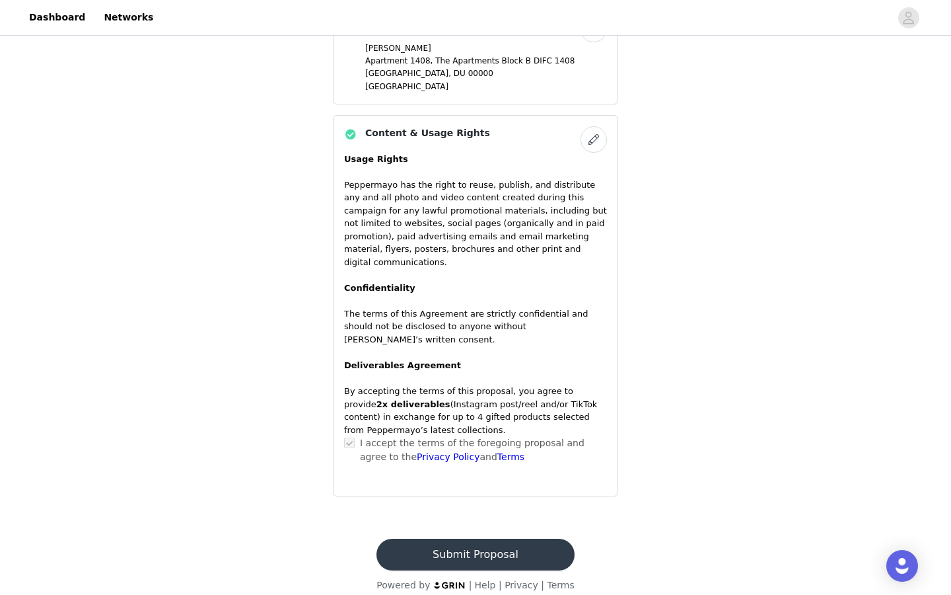
click at [505, 538] on button "Submit Proposal" at bounding box center [476, 554] width 198 height 32
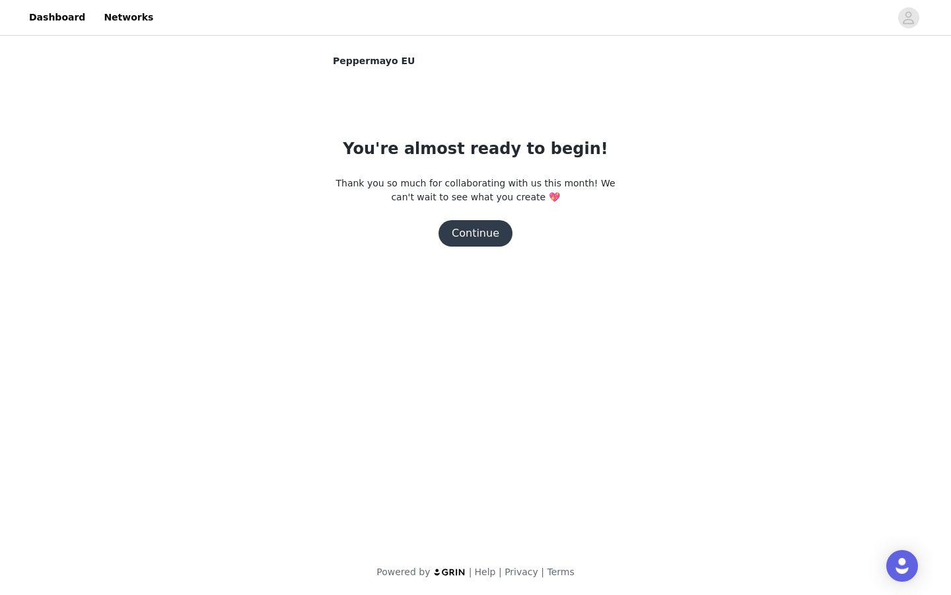
scroll to position [0, 0]
click at [487, 238] on button "Continue" at bounding box center [476, 233] width 74 height 26
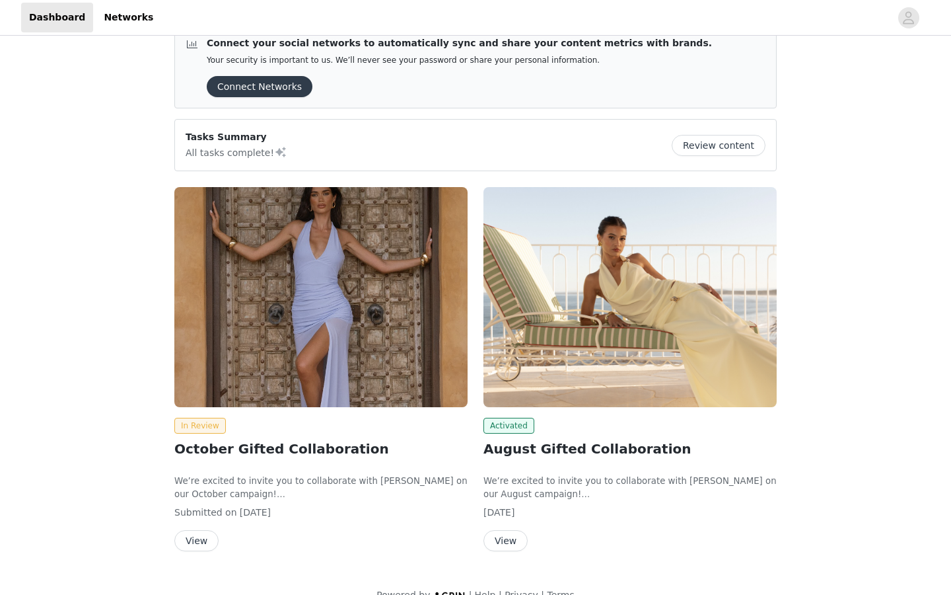
scroll to position [47, 0]
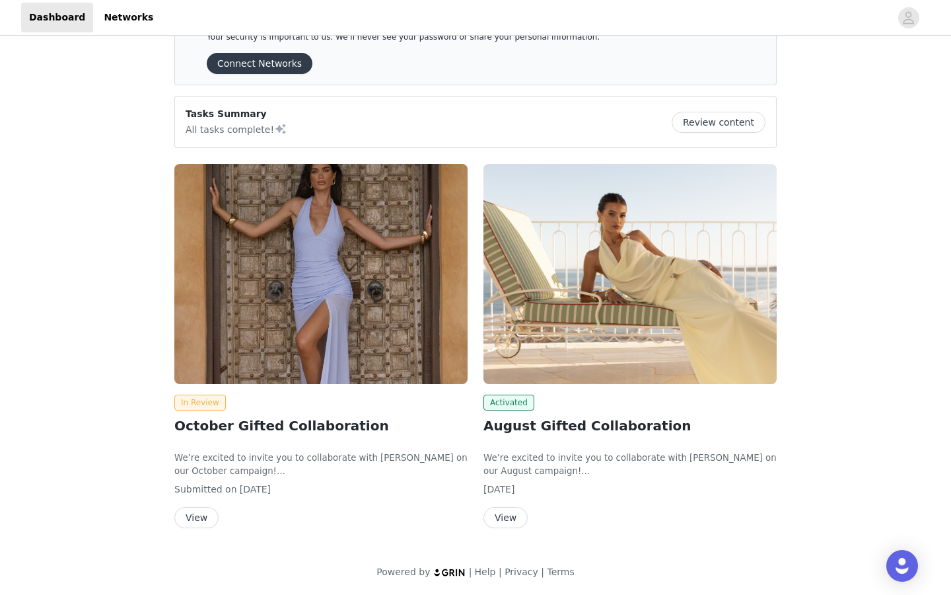
click at [529, 515] on div "View" at bounding box center [630, 517] width 293 height 21
click at [521, 515] on button "View" at bounding box center [506, 517] width 44 height 21
